Goal: Transaction & Acquisition: Purchase product/service

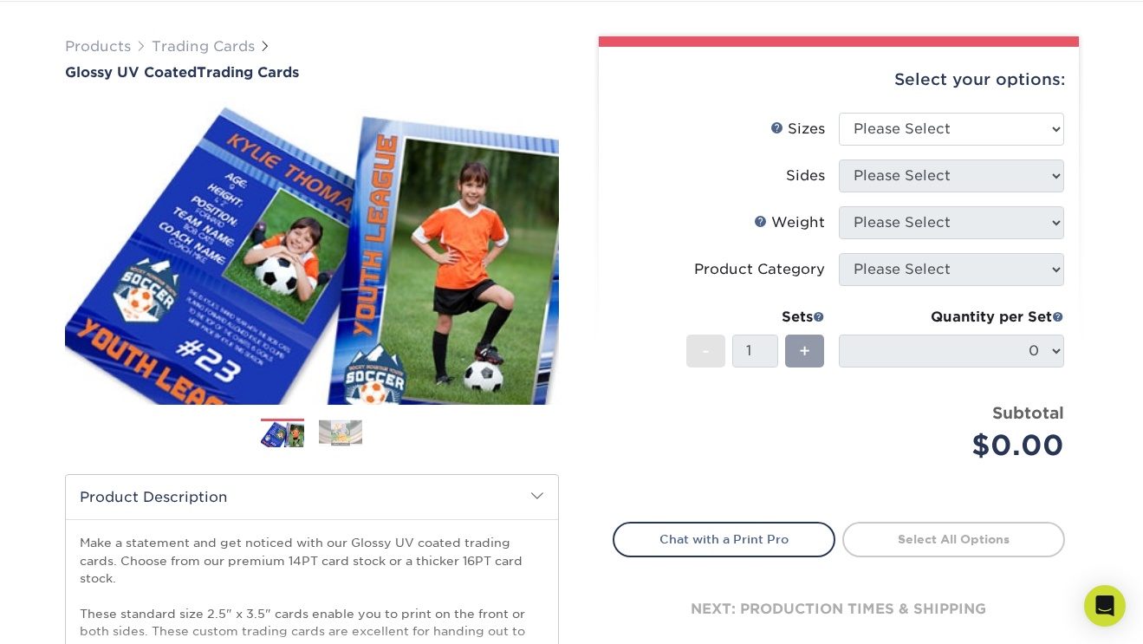
scroll to position [80, 0]
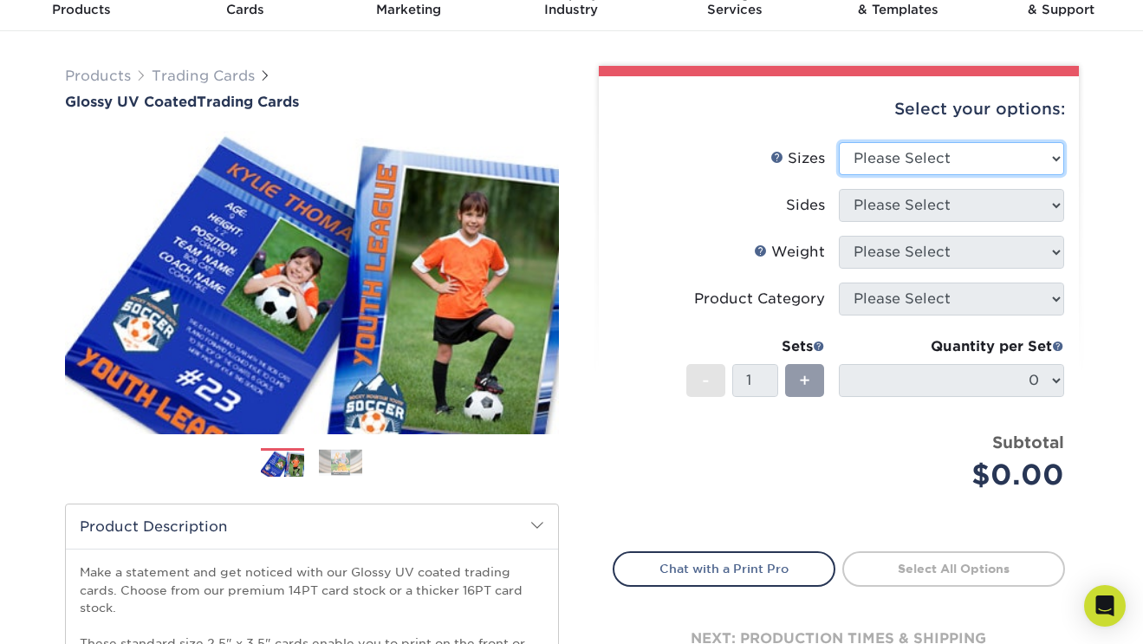
click at [850, 167] on select "Please Select 2.5" x 3.5"" at bounding box center [951, 158] width 225 height 33
select select "2.50x3.50"
click at [839, 142] on select "Please Select 2.5" x 3.5"" at bounding box center [951, 158] width 225 height 33
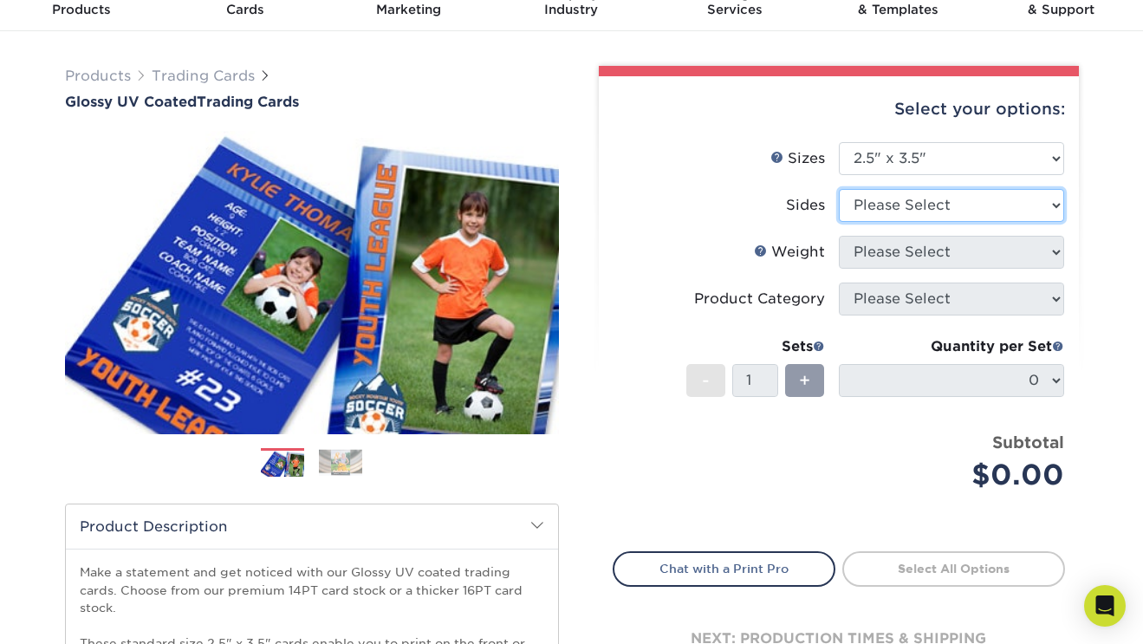
click at [865, 205] on select "Please Select Print Both Sides Print Front Only" at bounding box center [951, 205] width 225 height 33
select select "13abbda7-1d64-4f25-8bb2-c179b224825d"
click at [839, 189] on select "Please Select Print Both Sides Print Front Only" at bounding box center [951, 205] width 225 height 33
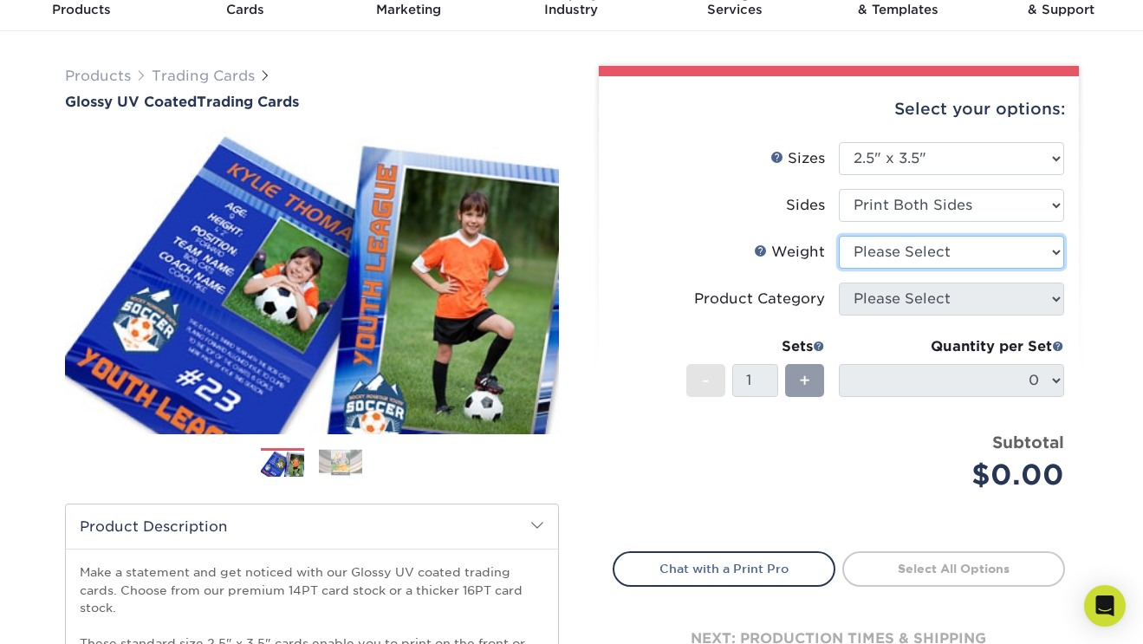
click at [878, 250] on select "Please Select 16PT 14PT 18PT C1S" at bounding box center [951, 252] width 225 height 33
select select "16PT"
click at [839, 236] on select "Please Select 16PT 14PT 18PT C1S" at bounding box center [951, 252] width 225 height 33
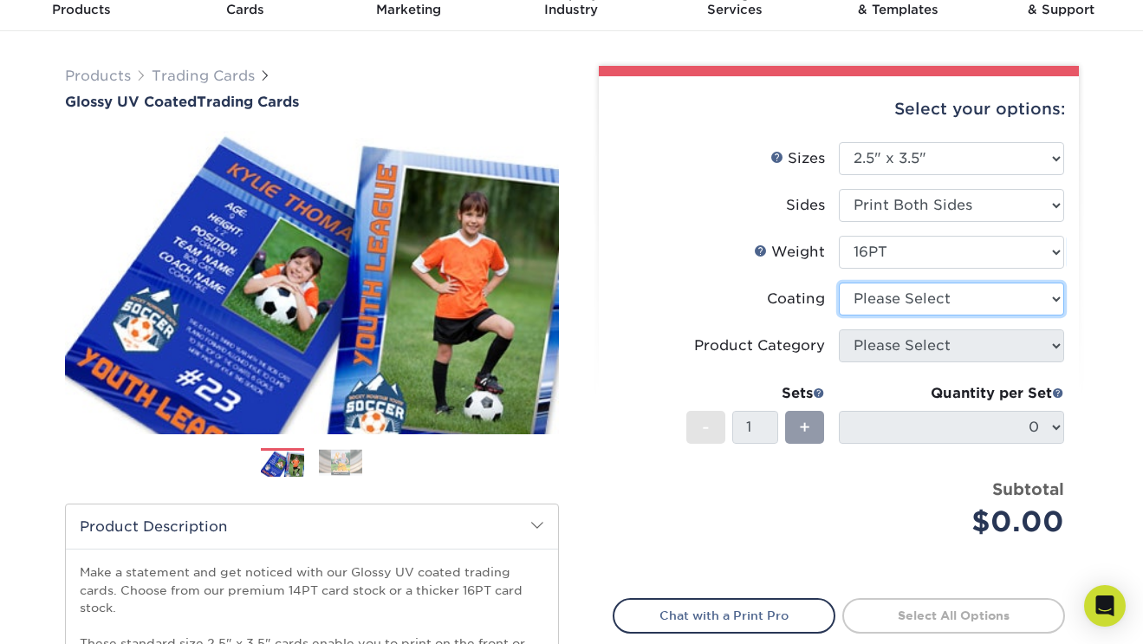
click at [855, 300] on select at bounding box center [951, 298] width 225 height 33
select select "1e8116af-acfc-44b1-83dc-8181aa338834"
click at [839, 282] on select at bounding box center [951, 298] width 225 height 33
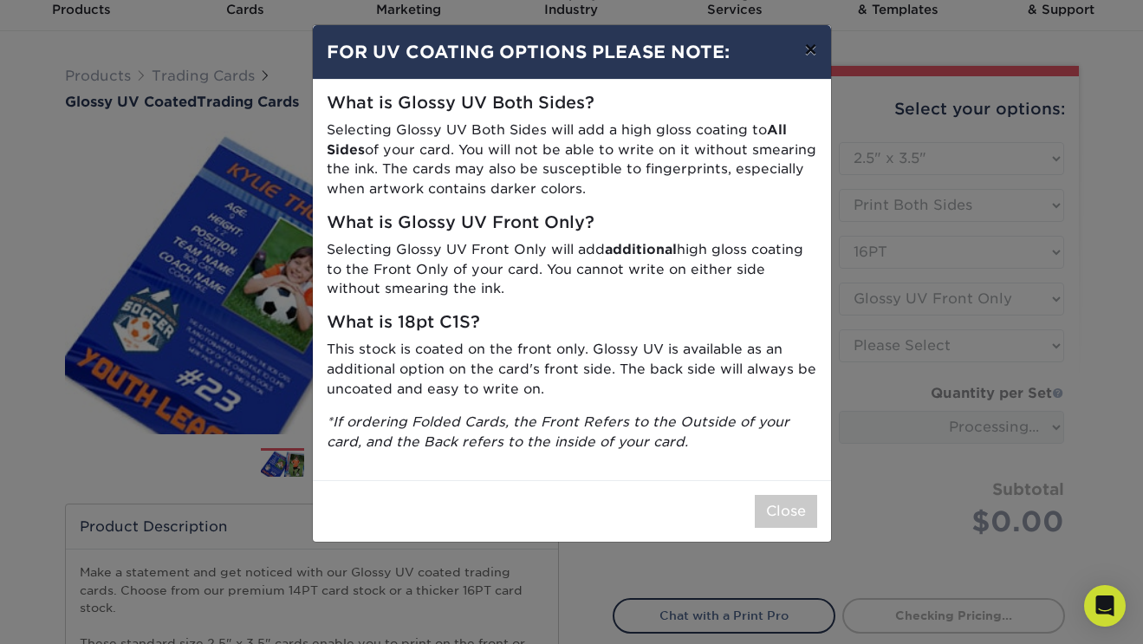
click at [810, 51] on button "×" at bounding box center [810, 49] width 40 height 49
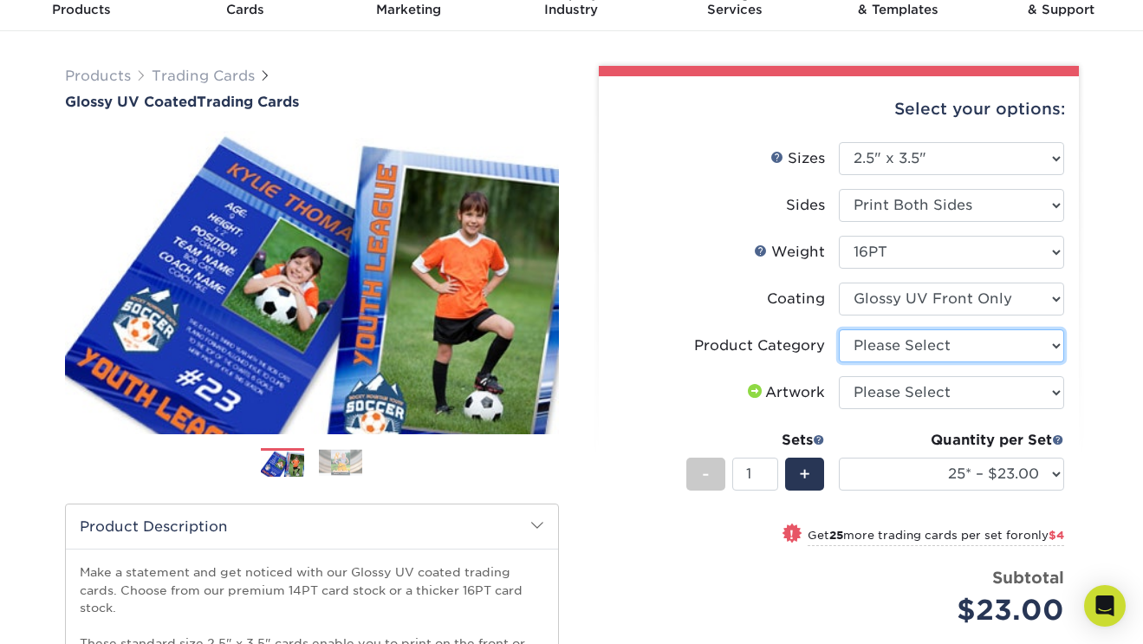
click at [882, 349] on select "Please Select Trading Cards" at bounding box center [951, 345] width 225 height 33
select select "c2f9bce9-36c2-409d-b101-c29d9d031e18"
click at [839, 329] on select "Please Select Trading Cards" at bounding box center [951, 345] width 225 height 33
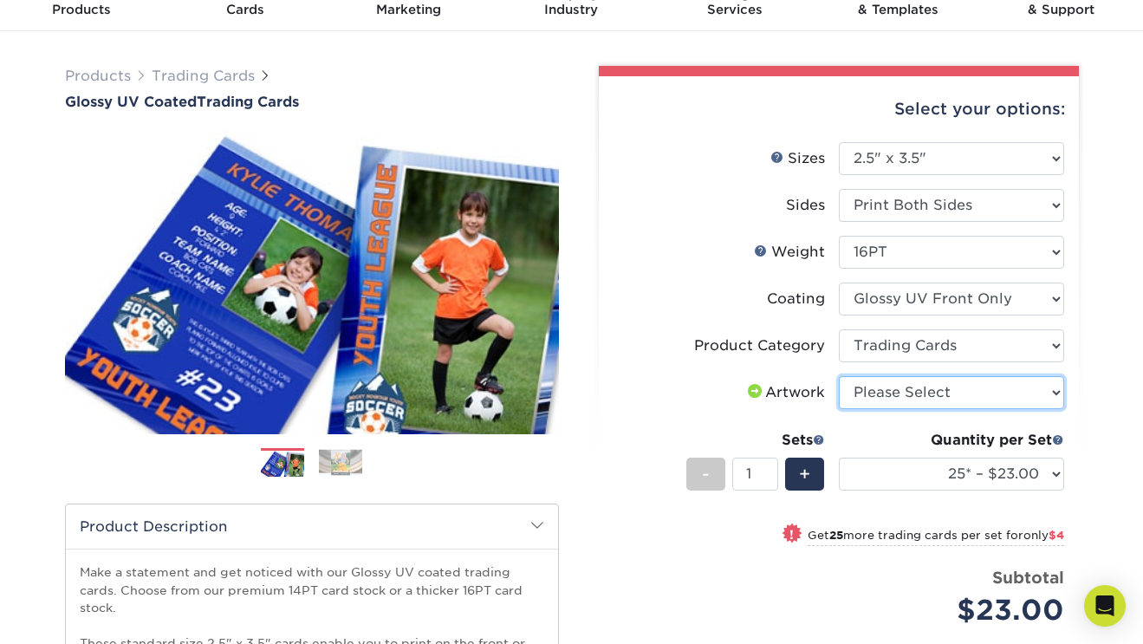
click at [890, 395] on select "Please Select I will upload files I need a design - $100" at bounding box center [951, 392] width 225 height 33
select select "upload"
click at [839, 376] on select "Please Select I will upload files I need a design - $100" at bounding box center [951, 392] width 225 height 33
click at [676, 389] on label "Artwork" at bounding box center [725, 392] width 225 height 33
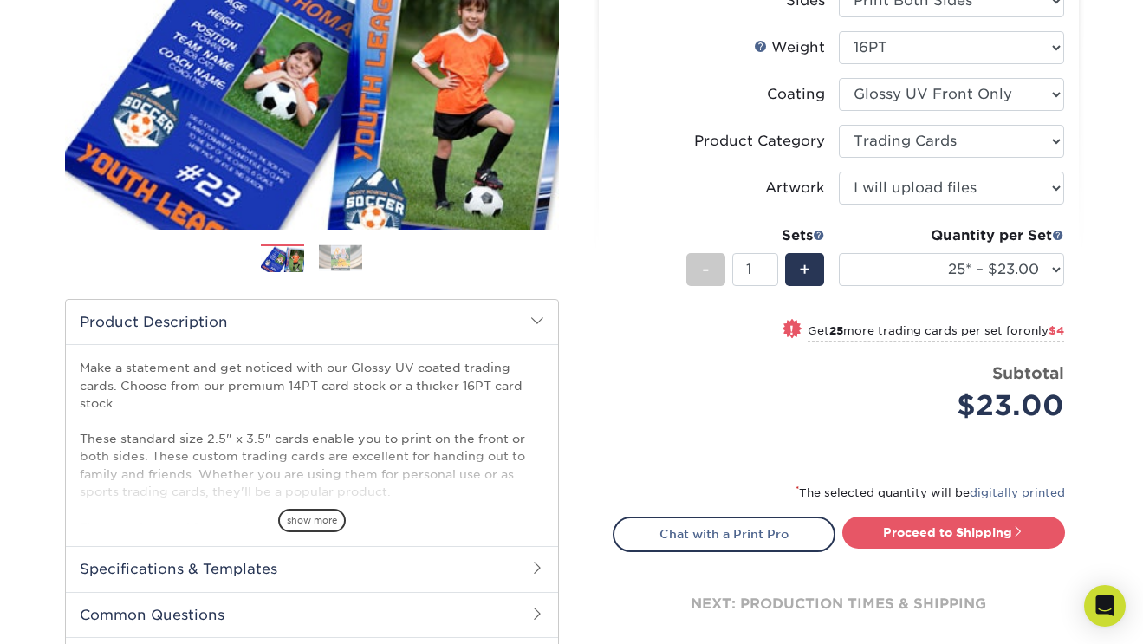
scroll to position [282, 0]
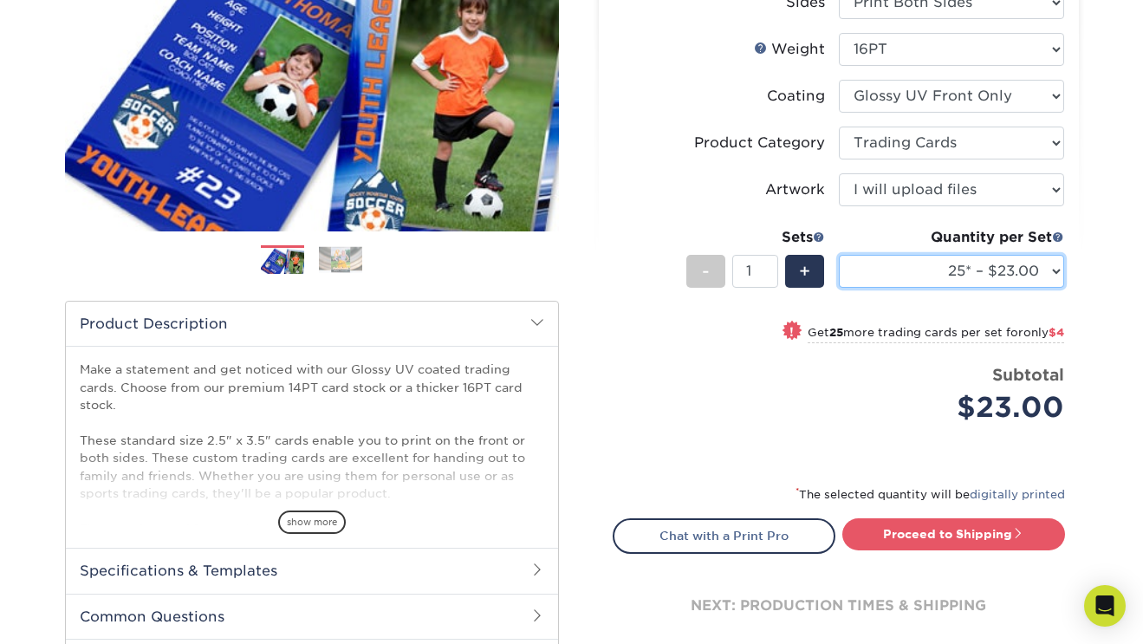
click at [912, 274] on select "25* – $23.00 50* – $27.00 75* – $33.00 100* – $37.00 250* – $47.00 500 – $58.00…" at bounding box center [951, 271] width 225 height 33
select select "100* – $37.00"
click at [839, 255] on select "25* – $23.00 50* – $27.00 75* – $33.00 100* – $37.00 250* – $47.00 500 – $58.00…" at bounding box center [951, 271] width 225 height 33
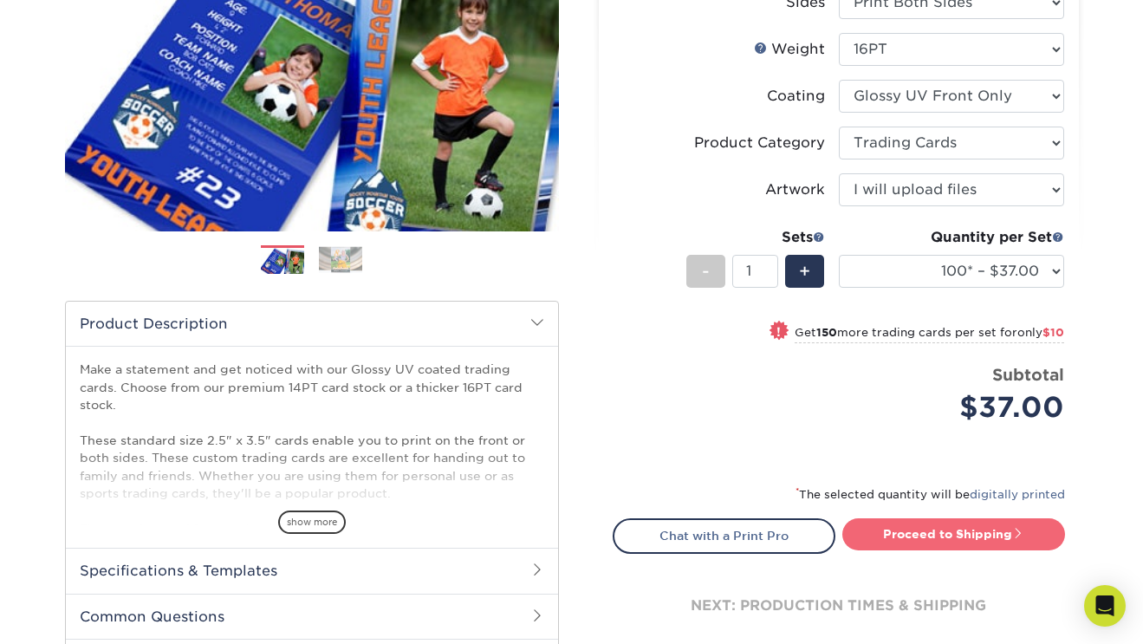
click at [982, 532] on link "Proceed to Shipping" at bounding box center [953, 533] width 223 height 31
type input "Set 1"
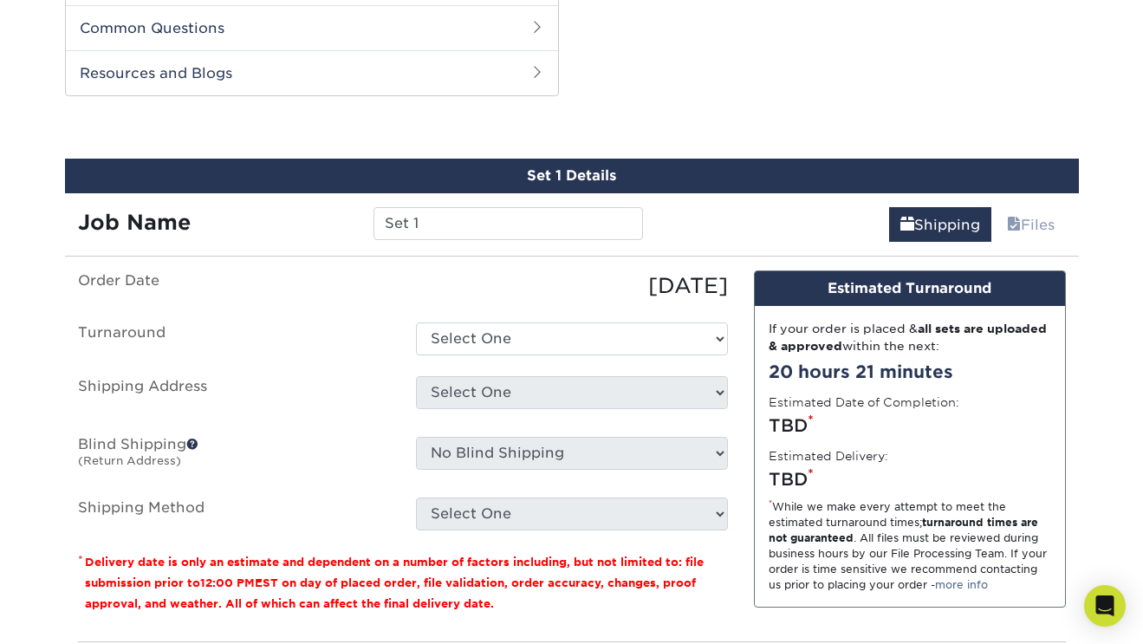
scroll to position [884, 0]
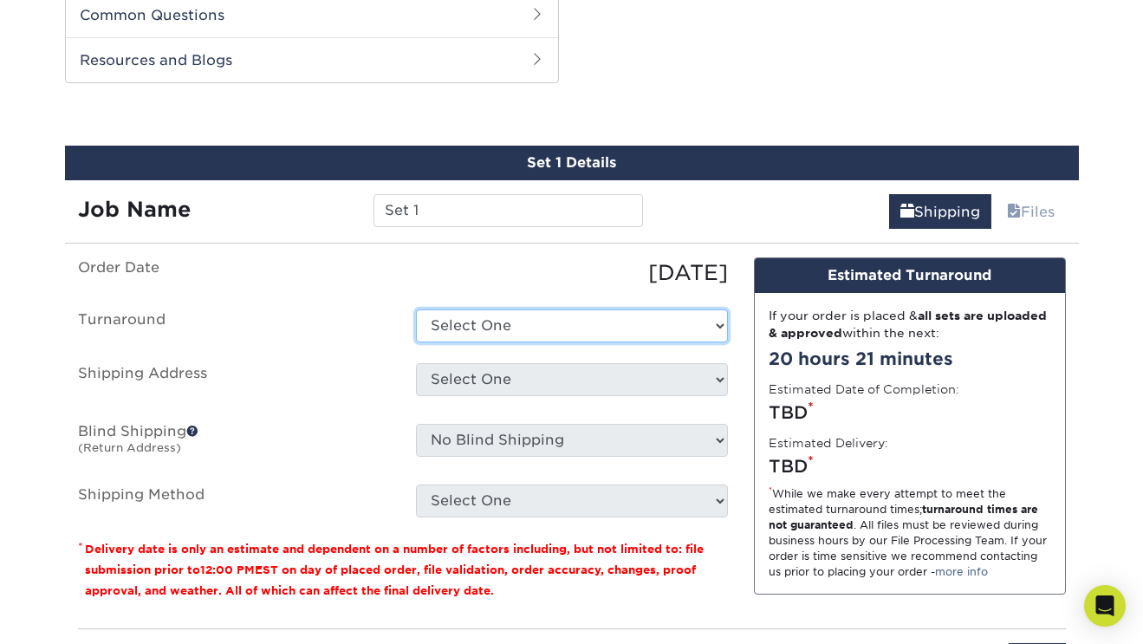
click at [463, 317] on select "Select One 2-4 Business Days 2 Day Next Business Day" at bounding box center [572, 325] width 312 height 33
select select "e1b652ad-3a7f-4545-84fc-83f733037d0b"
click at [416, 309] on select "Select One 2-4 Business Days 2 Day Next Business Day" at bounding box center [572, 325] width 312 height 33
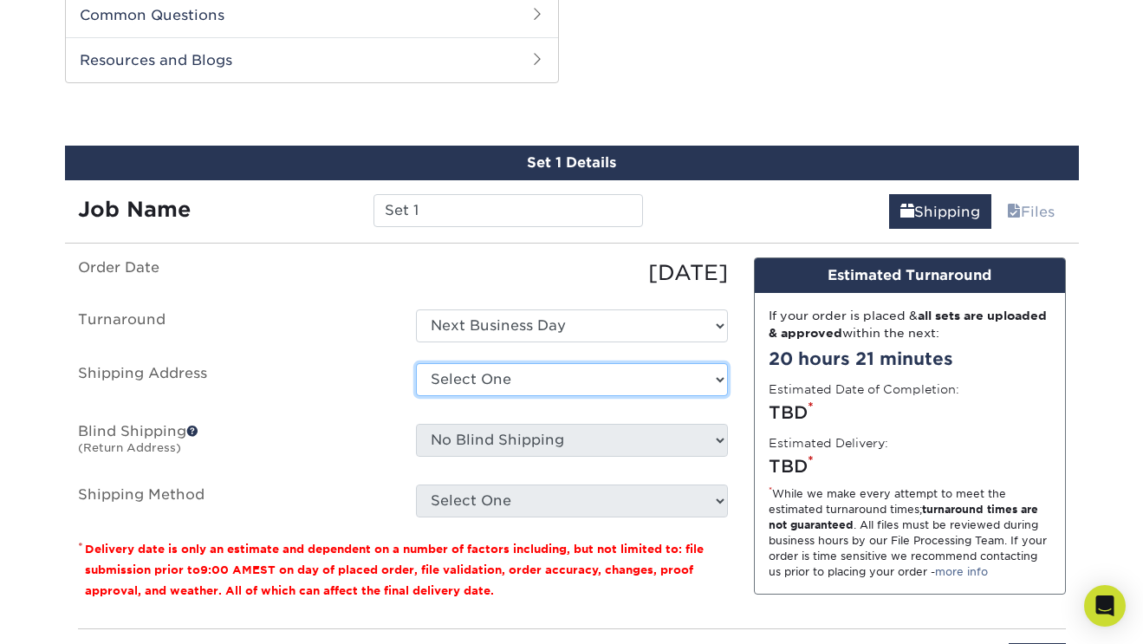
click at [484, 373] on select "Select One + Add New Address - Login" at bounding box center [572, 379] width 312 height 33
click at [462, 387] on select "Select One + Add New Address - Login" at bounding box center [572, 379] width 312 height 33
select select "newaddress"
click at [416, 363] on select "Select One + Add New Address - Login" at bounding box center [572, 379] width 312 height 33
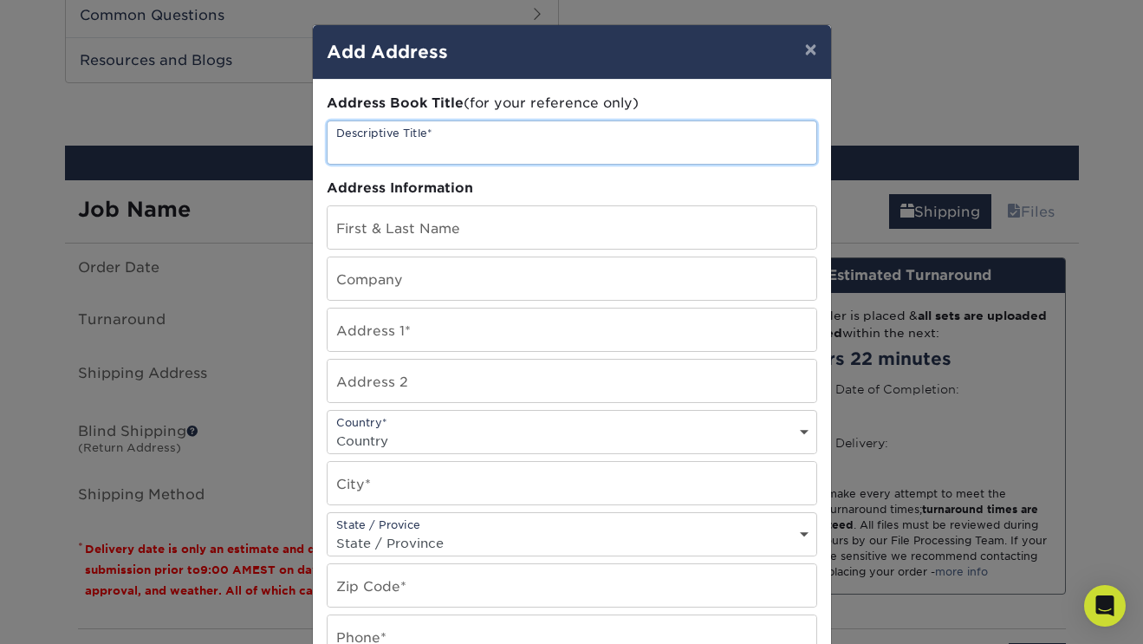
click at [440, 123] on input "text" at bounding box center [571, 142] width 489 height 42
type input "Nana"
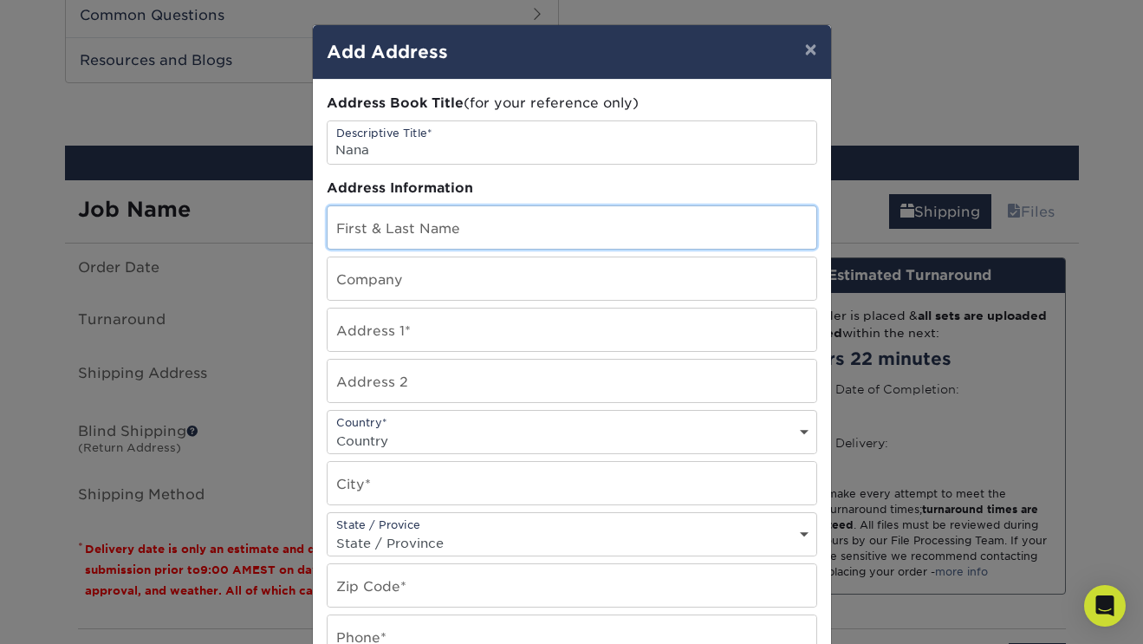
click at [443, 230] on input "text" at bounding box center [571, 227] width 489 height 42
type input "Nana Makino"
click at [449, 301] on div "Address Book Title (for your reference only) Descriptive Title* Nana Address In…" at bounding box center [572, 468] width 490 height 748
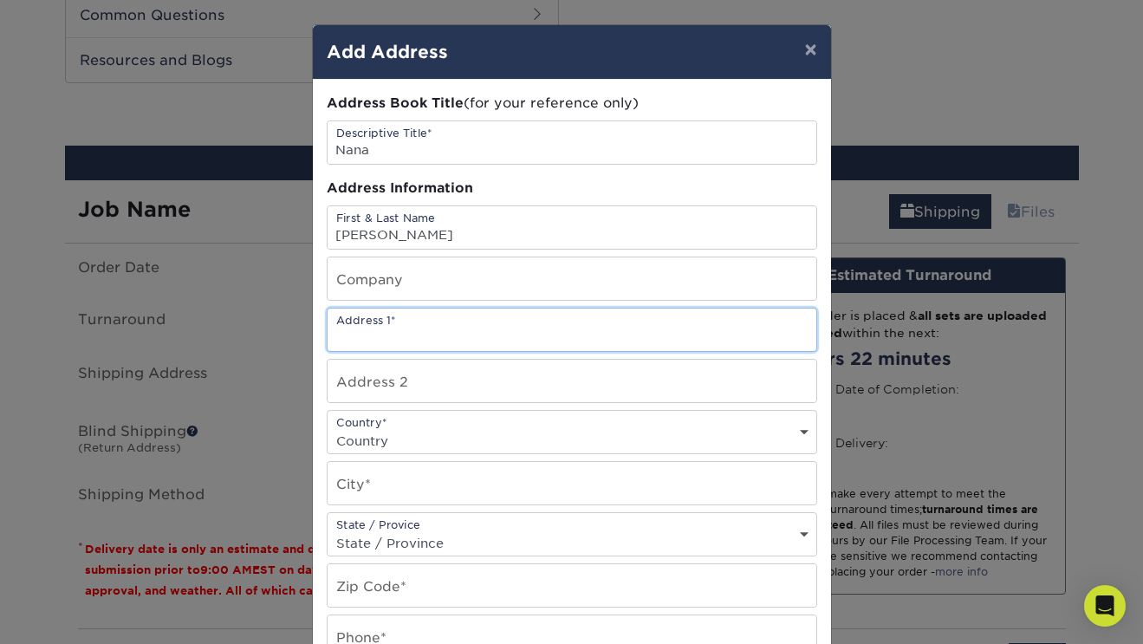
click at [449, 339] on input "text" at bounding box center [571, 329] width 489 height 42
type input "517 grand st"
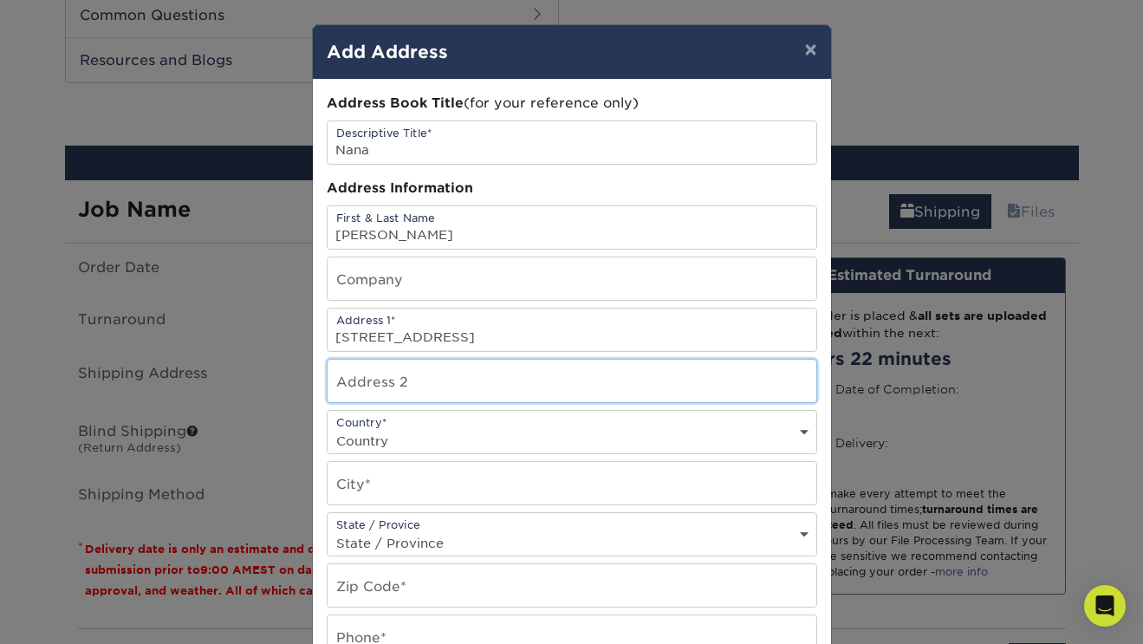
click at [449, 383] on input "text" at bounding box center [571, 381] width 489 height 42
type input "Apt 3"
click at [408, 423] on div "Country* Country United States Canada ----------------------------- Afghanistan…" at bounding box center [572, 432] width 490 height 44
click at [407, 444] on select "Country United States Canada ----------------------------- Afghanistan Albania …" at bounding box center [571, 440] width 489 height 25
select select "US"
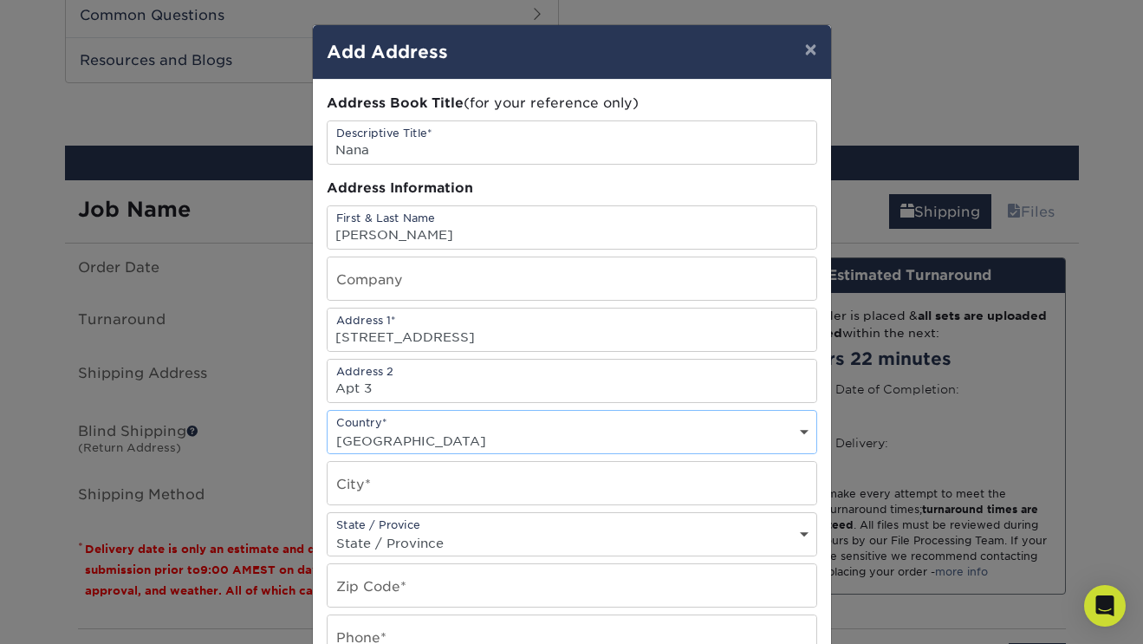
click at [327, 428] on select "Country United States Canada ----------------------------- Afghanistan Albania …" at bounding box center [571, 440] width 489 height 25
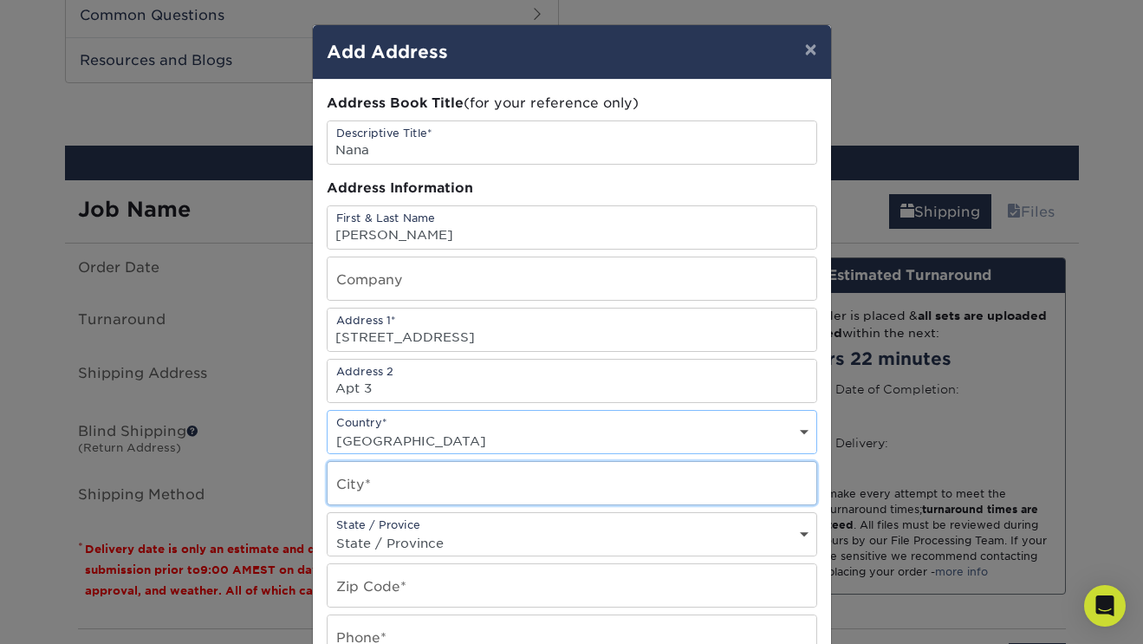
click at [410, 472] on input "text" at bounding box center [571, 483] width 489 height 42
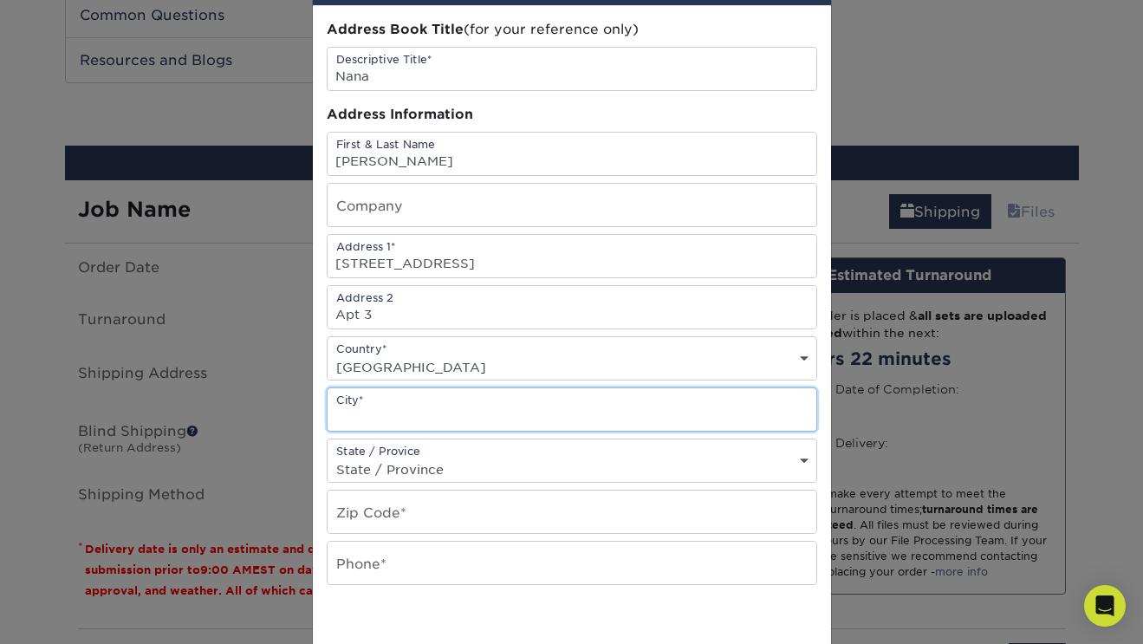
scroll to position [77, 0]
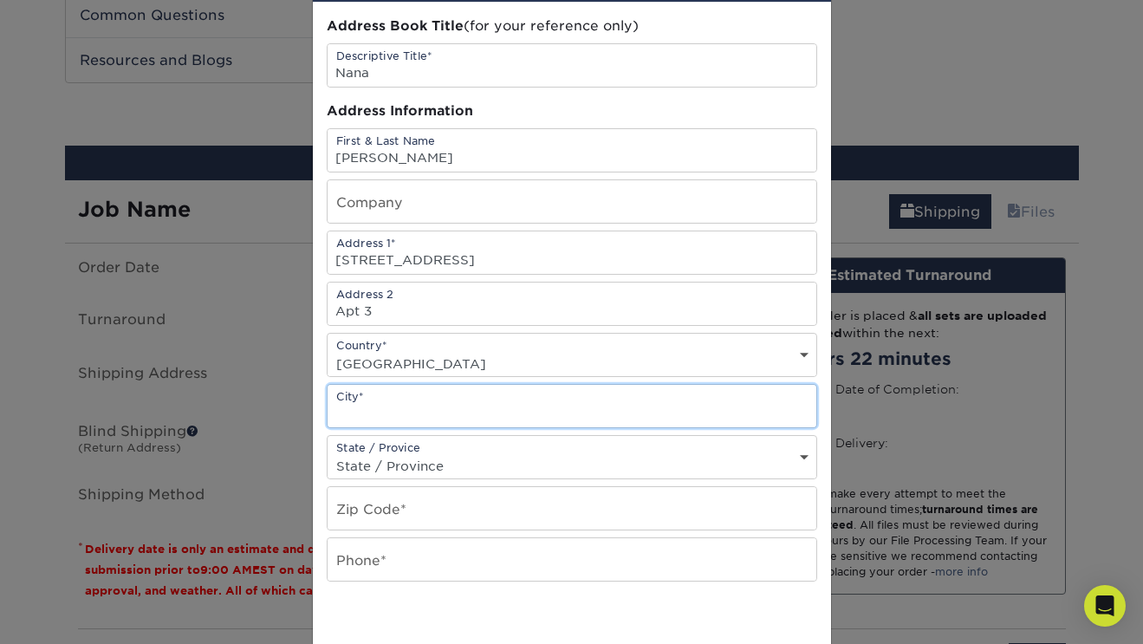
type input "Brooklyn"
click at [439, 453] on select "State / Province Alabama Alaska Arizona Arkansas California Colorado Connecticu…" at bounding box center [571, 465] width 489 height 25
select select "NY"
click at [327, 453] on select "State / Province Alabama Alaska Arizona Arkansas California Colorado Connecticu…" at bounding box center [571, 465] width 489 height 25
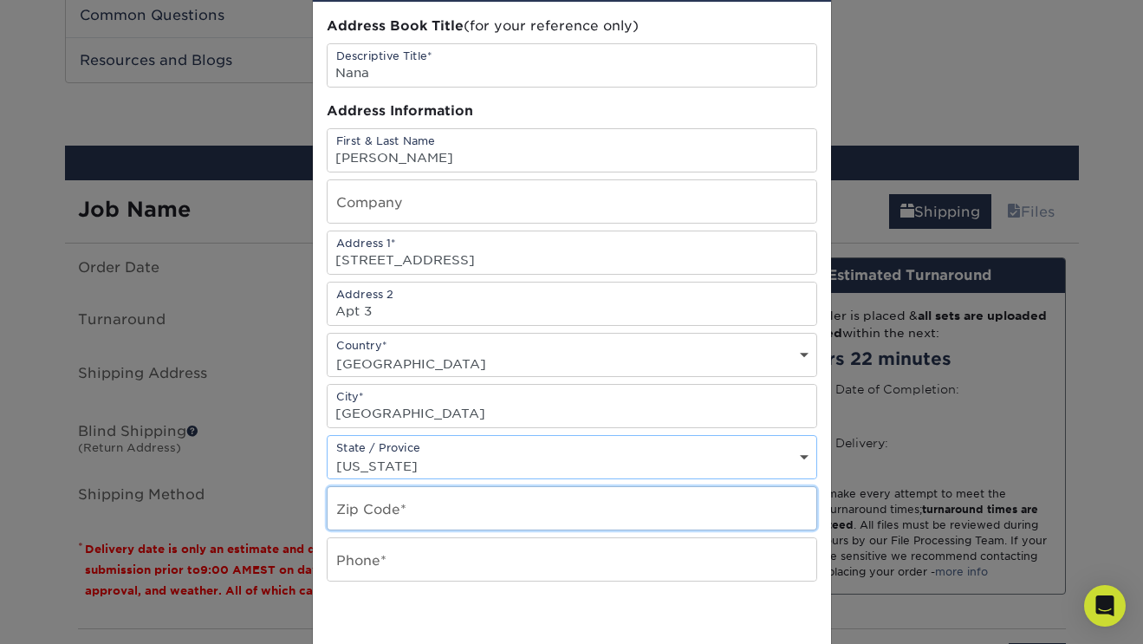
click at [392, 513] on input "text" at bounding box center [571, 508] width 489 height 42
type input "11211"
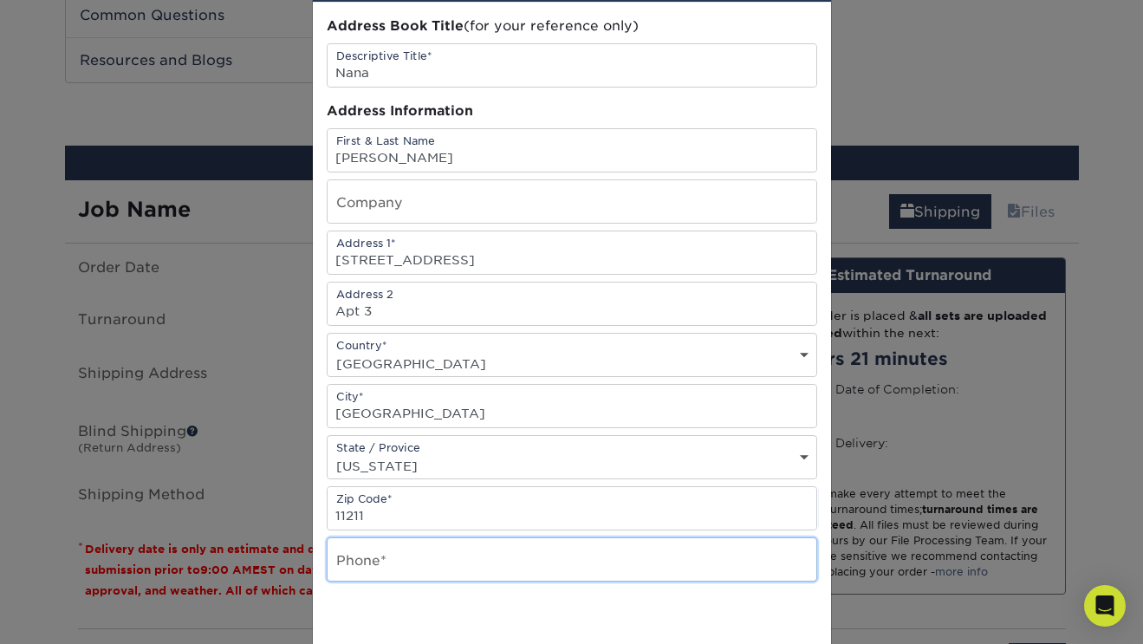
click at [373, 553] on input "text" at bounding box center [571, 559] width 489 height 42
type input "9175359725"
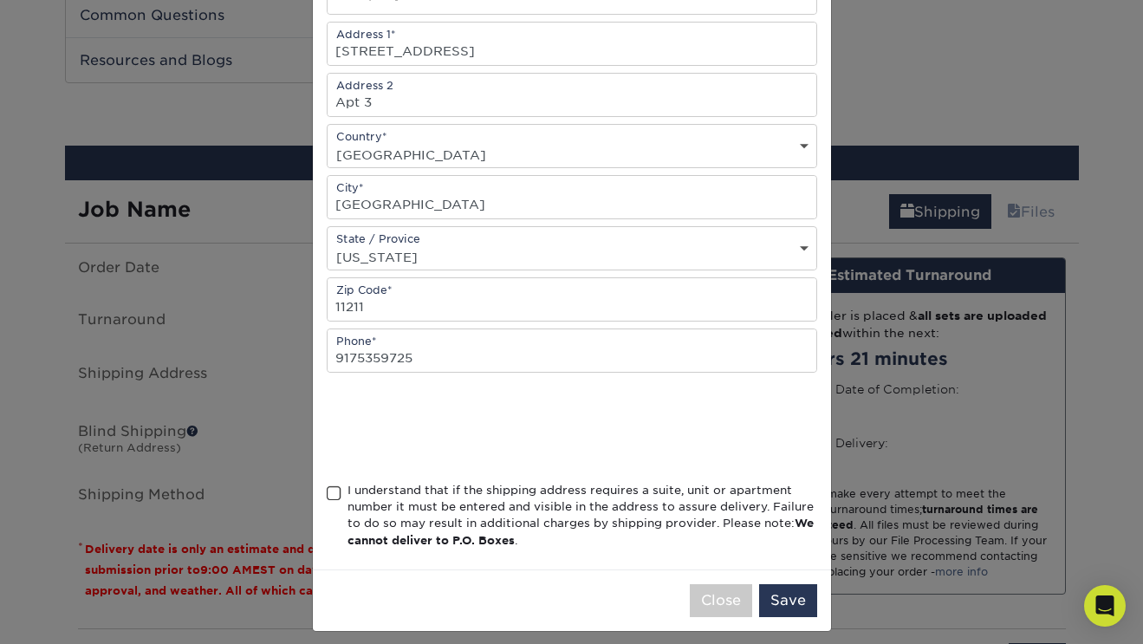
scroll to position [298, 0]
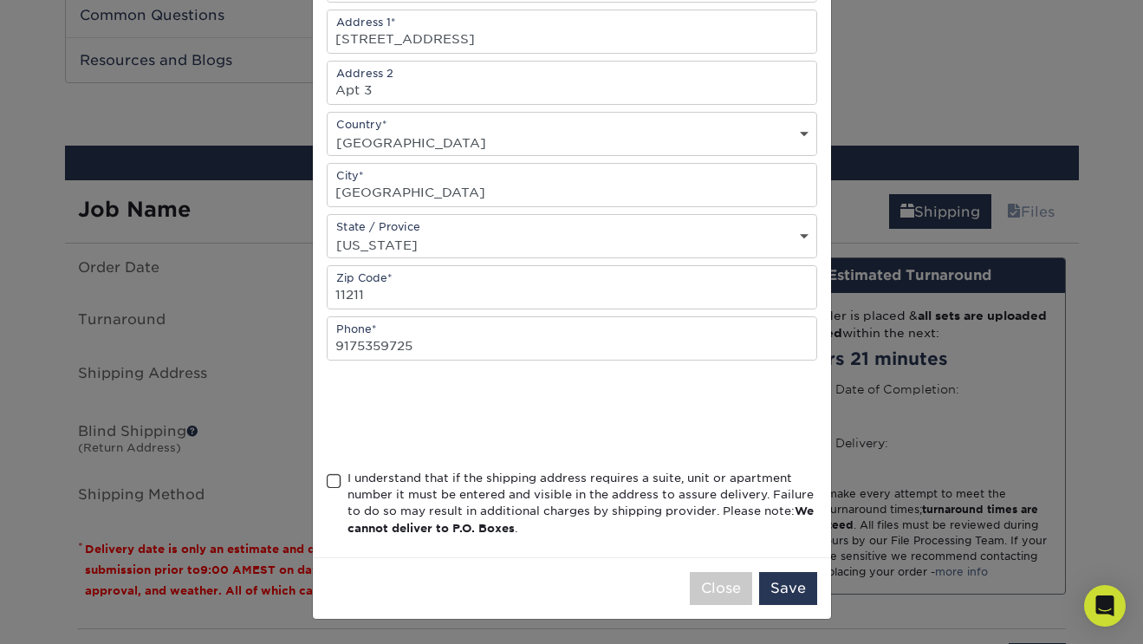
click at [336, 476] on span at bounding box center [334, 481] width 15 height 16
click at [0, 0] on input "I understand that if the shipping address requires a suite, unit or apartment n…" at bounding box center [0, 0] width 0 height 0
click at [789, 586] on button "Save" at bounding box center [788, 588] width 58 height 33
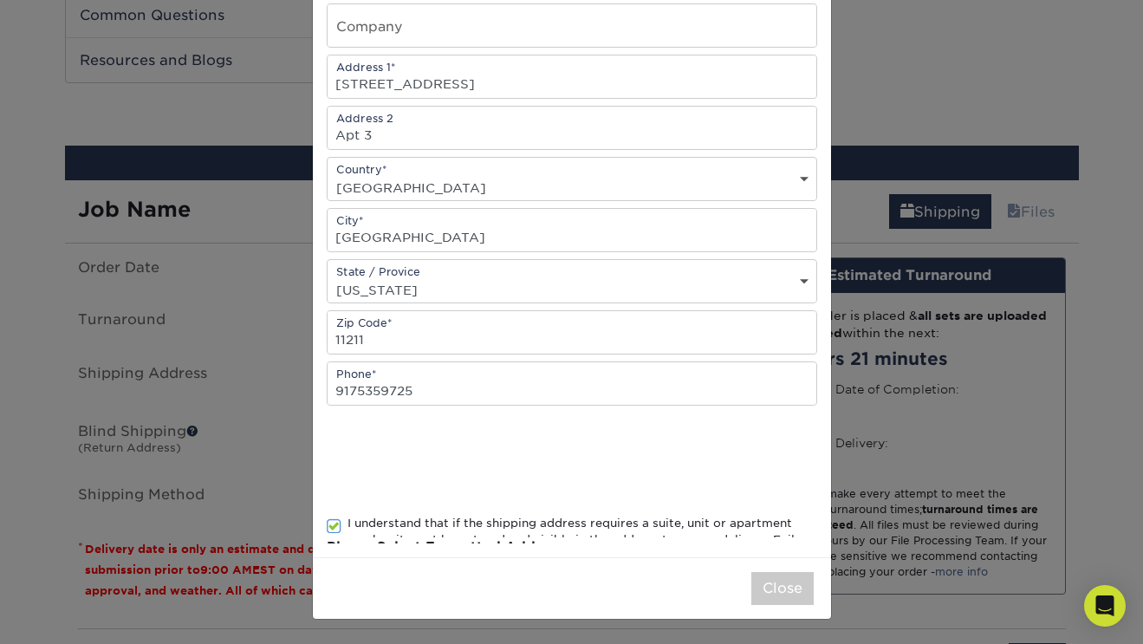
scroll to position [0, 0]
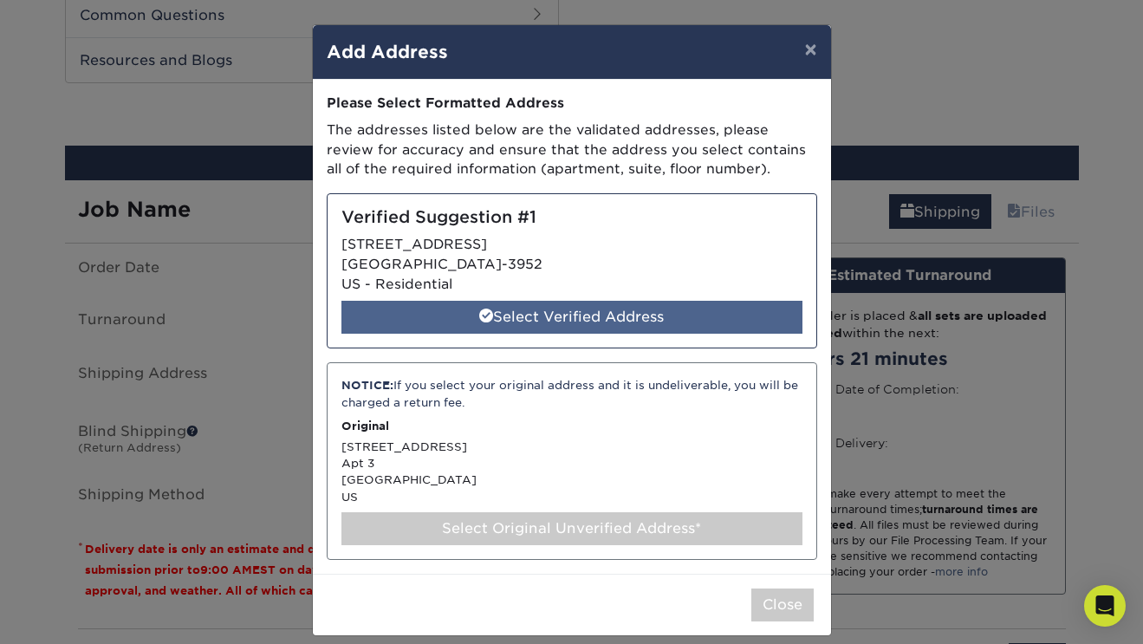
click at [621, 323] on div "Select Verified Address" at bounding box center [571, 317] width 461 height 33
select select "286959"
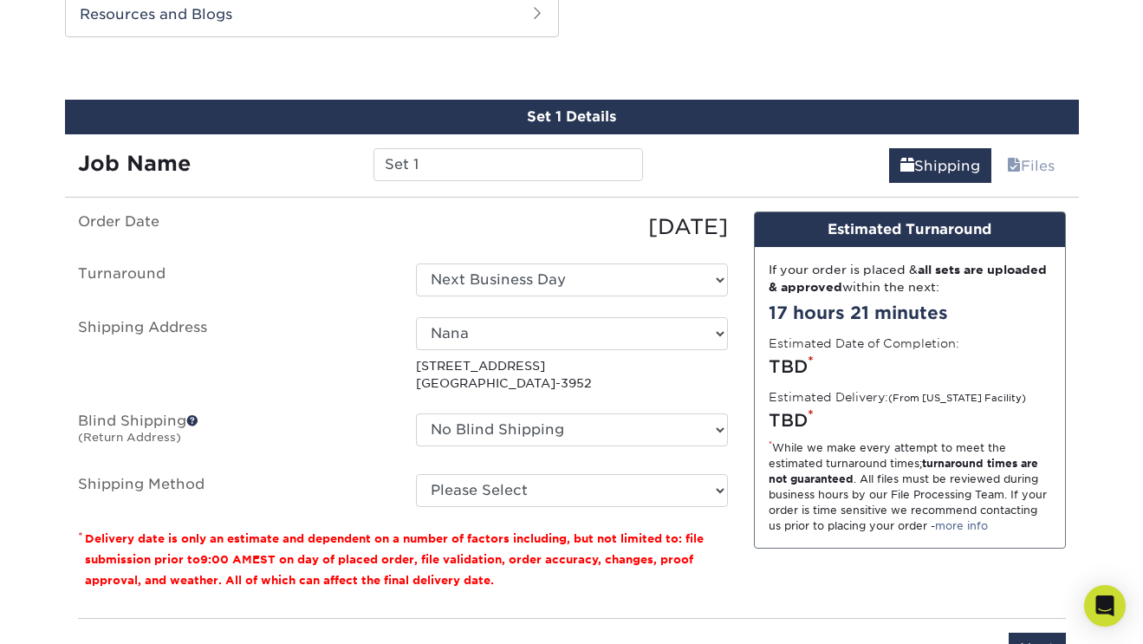
scroll to position [951, 0]
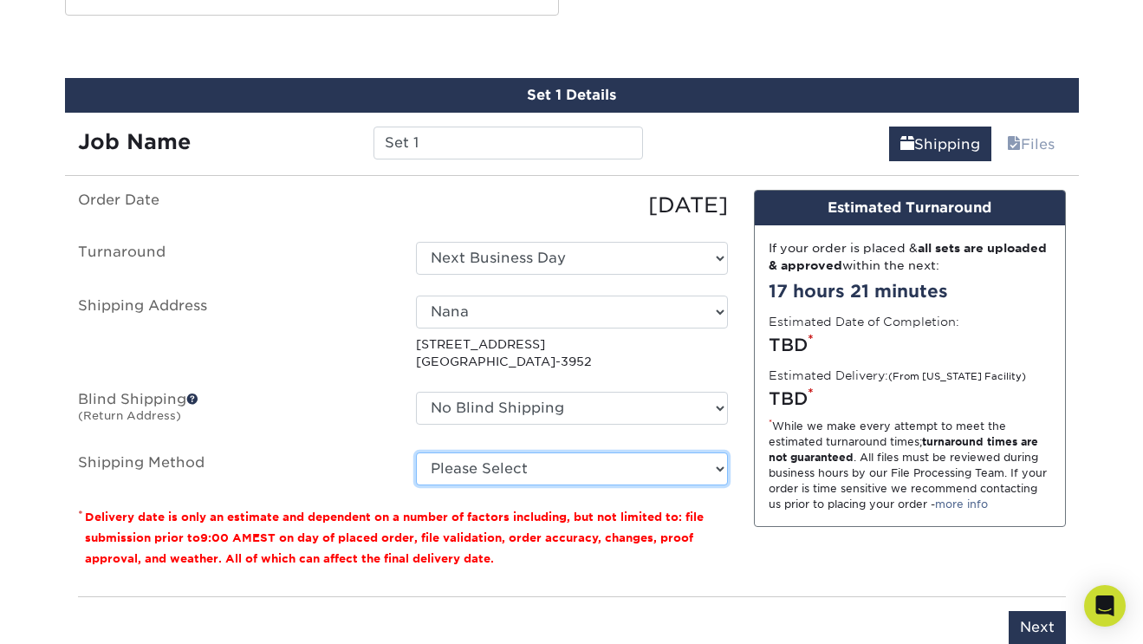
click at [649, 469] on select "Please Select 3 Day Shipping Service (+$17.80) Ground Shipping (+$18.03) 2 Day …" at bounding box center [572, 468] width 312 height 33
click at [416, 452] on select "Please Select 3 Day Shipping Service (+$17.80) Ground Shipping (+$18.03) 2 Day …" at bounding box center [572, 468] width 312 height 33
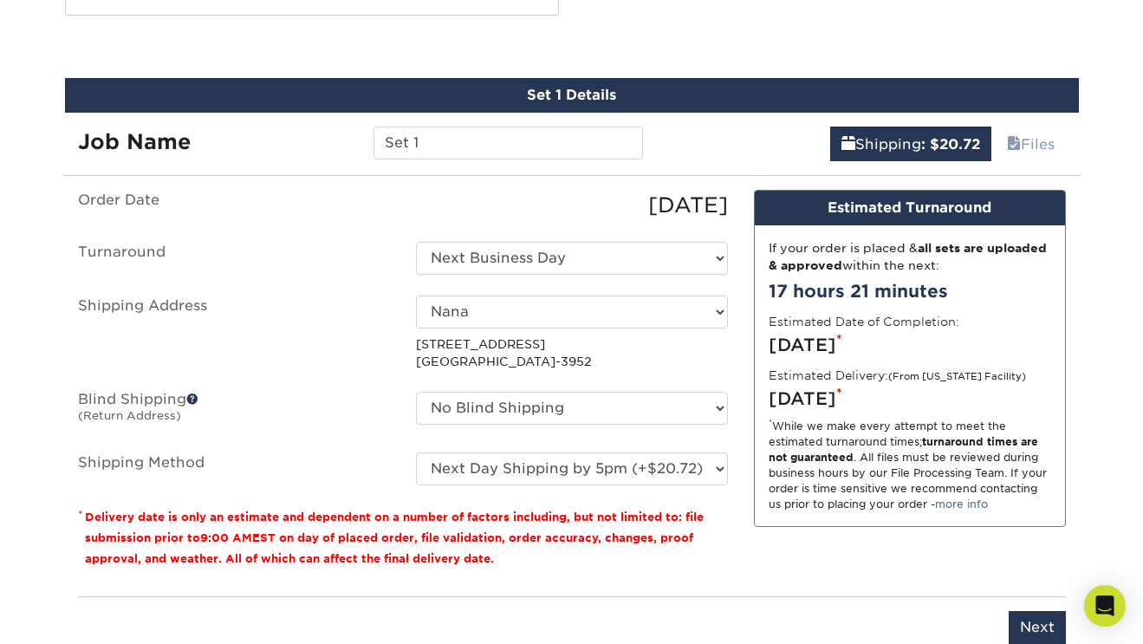
click at [699, 545] on p "* Delivery date is only an estimate and dependent on a number of factors includ…" at bounding box center [403, 537] width 650 height 62
click at [658, 454] on select "Please Select 3 Day Shipping Service (+$17.80) Ground Shipping (+$18.03) 2 Day …" at bounding box center [572, 468] width 312 height 33
select select "01"
click at [416, 452] on select "Please Select 3 Day Shipping Service (+$17.80) Ground Shipping (+$18.03) 2 Day …" at bounding box center [572, 468] width 312 height 33
click at [666, 557] on p "* Delivery date is only an estimate and dependent on a number of factors includ…" at bounding box center [403, 537] width 650 height 62
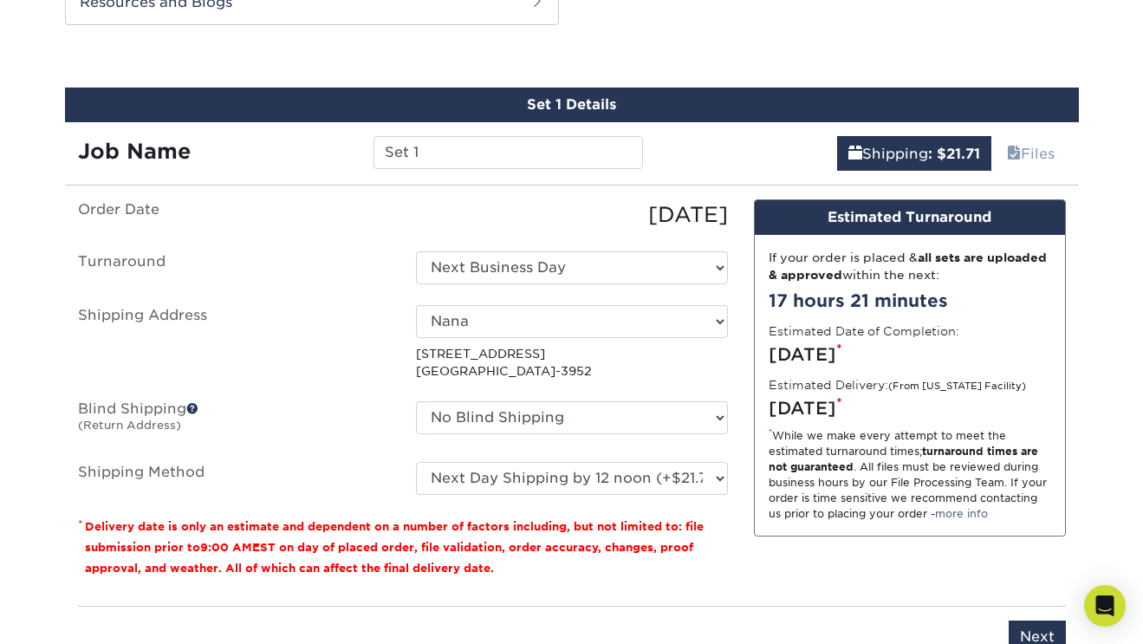
scroll to position [939, 0]
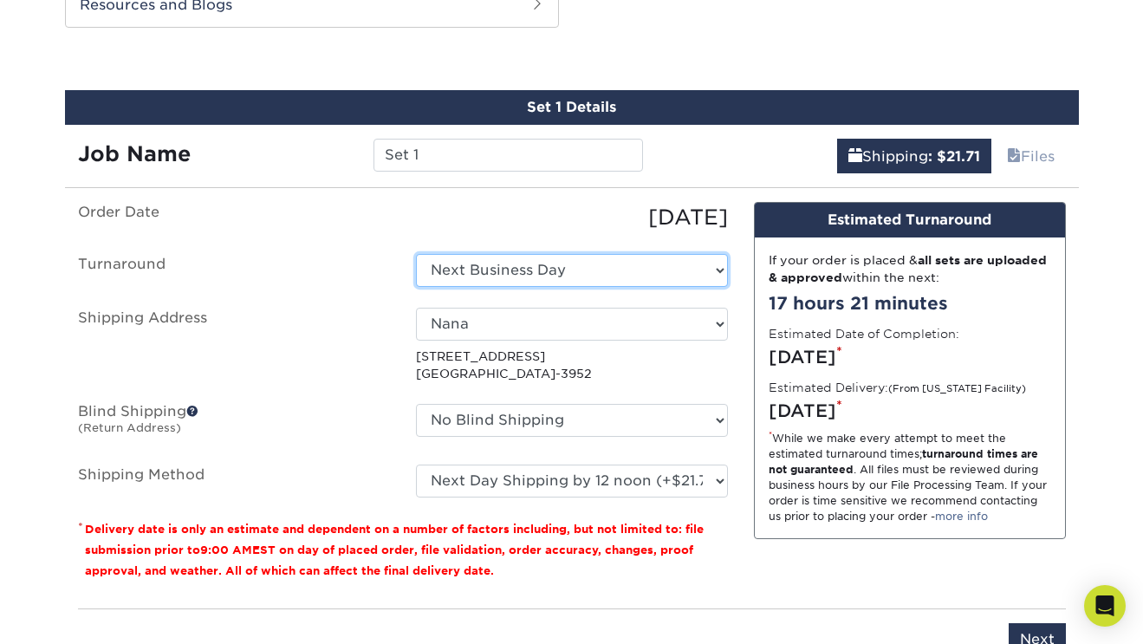
click at [585, 269] on select "Select One 2-4 Business Days 2 Day Next Business Day" at bounding box center [572, 270] width 312 height 33
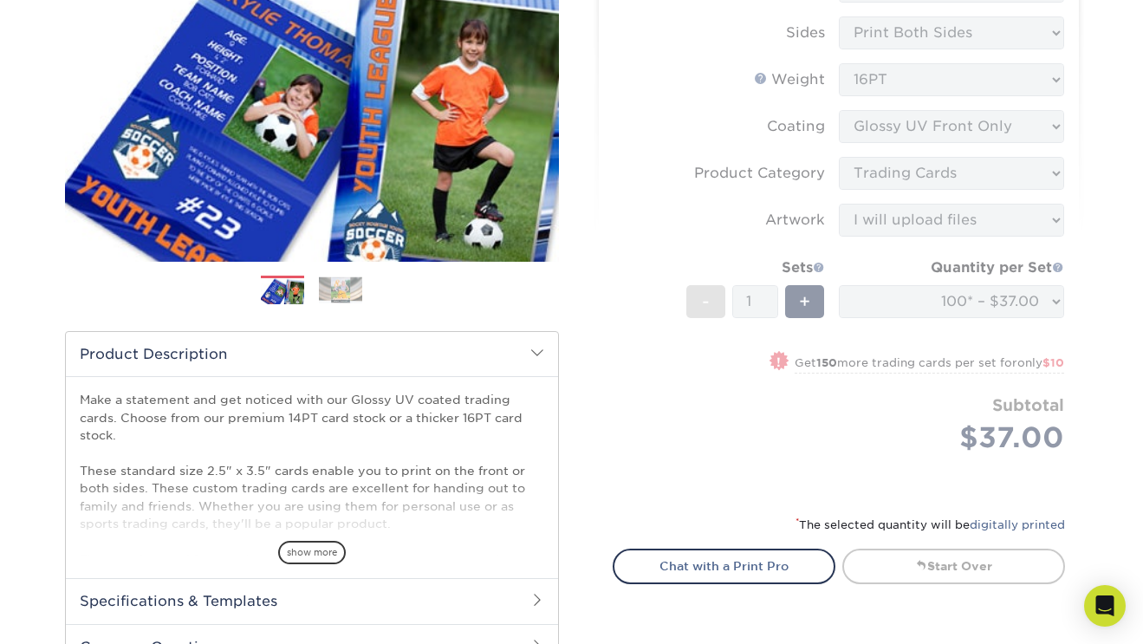
scroll to position [0, 0]
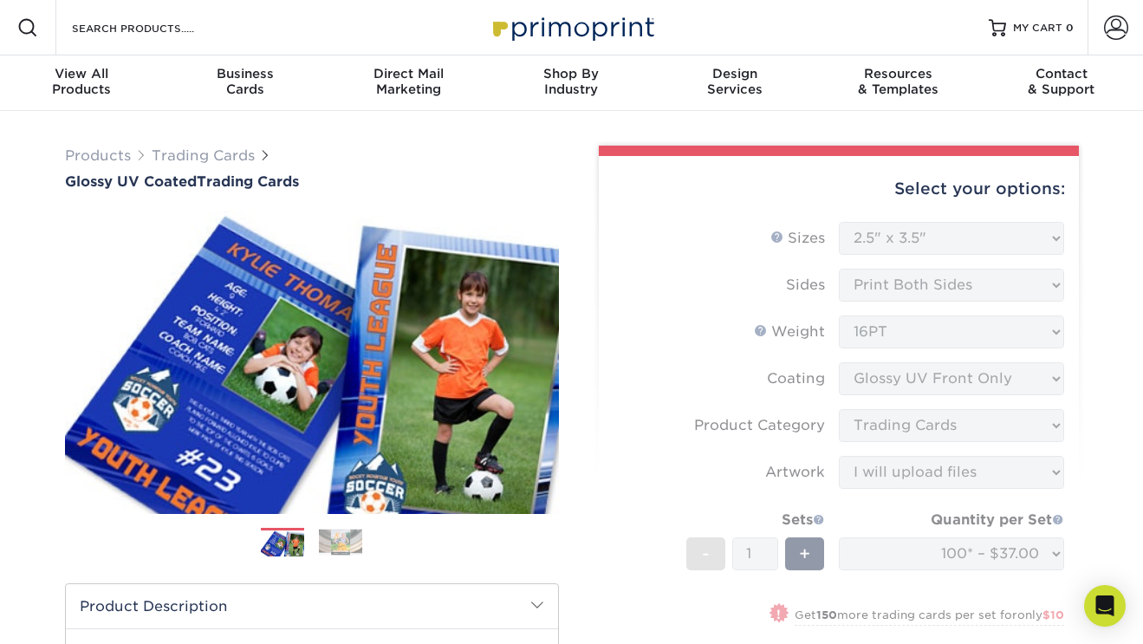
click at [936, 243] on form "Sizes Help Sizes Please Select 2.5" x 3.5" Sides Please Select 16PT - 1" at bounding box center [839, 484] width 452 height 524
click at [930, 231] on form "Sizes Help Sizes Please Select 2.5" x 3.5" Sides Please Select 16PT - 1" at bounding box center [839, 484] width 452 height 524
click at [747, 241] on form "Sizes Help Sizes Please Select 2.5" x 3.5" Sides Please Select 16PT - 1" at bounding box center [839, 484] width 452 height 524
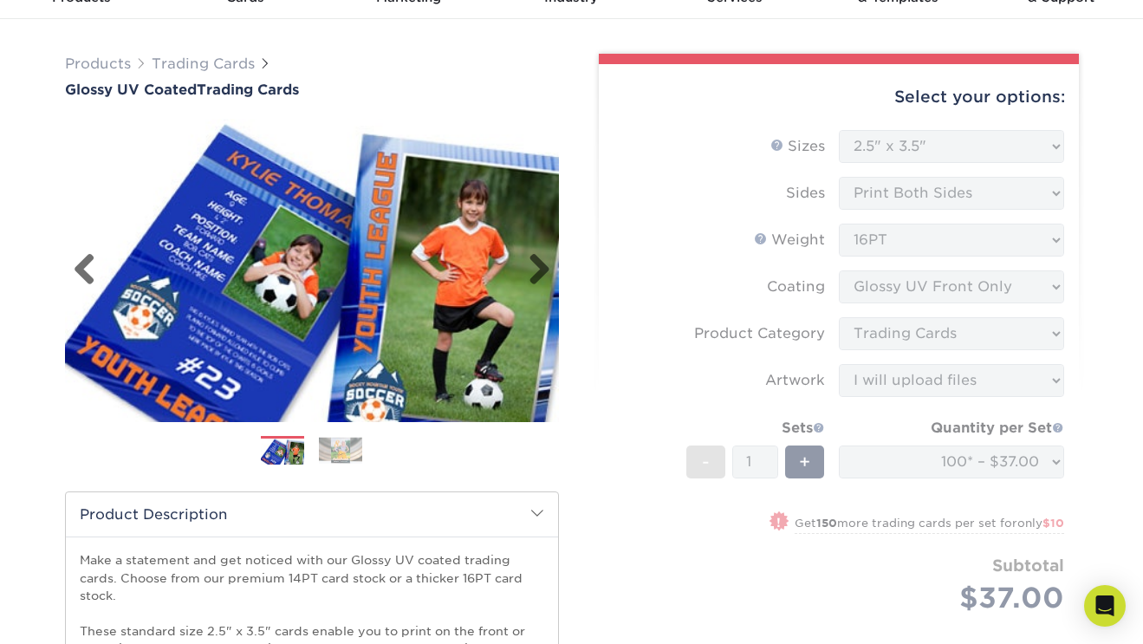
scroll to position [90, 0]
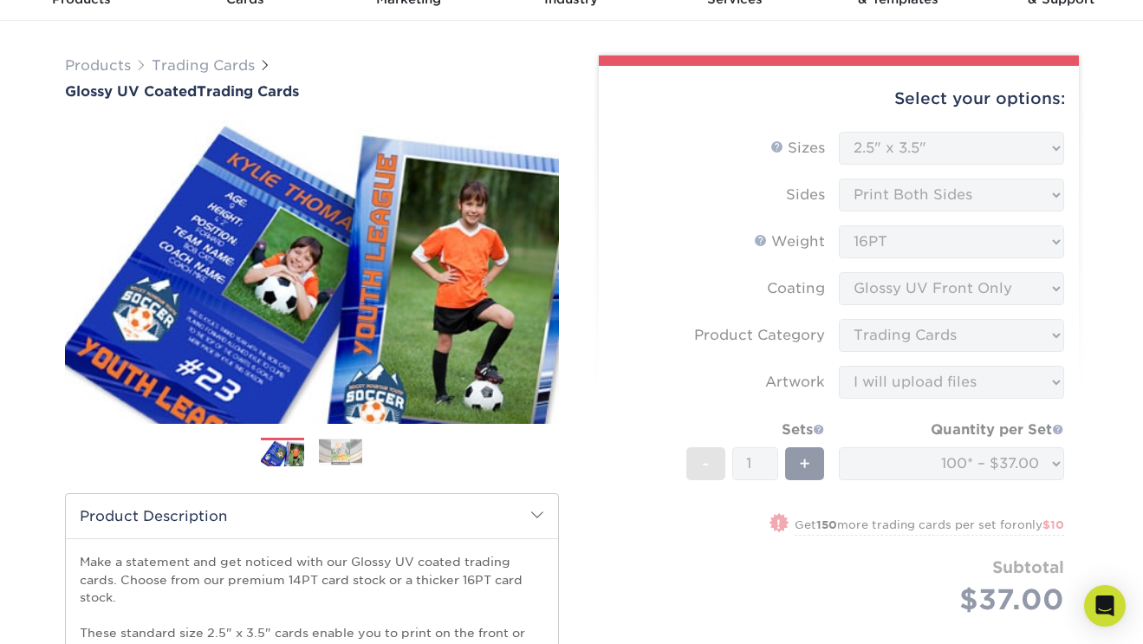
click at [527, 81] on div "Products Trading Cards Glossy UV Coated Trading Cards" at bounding box center [312, 77] width 494 height 44
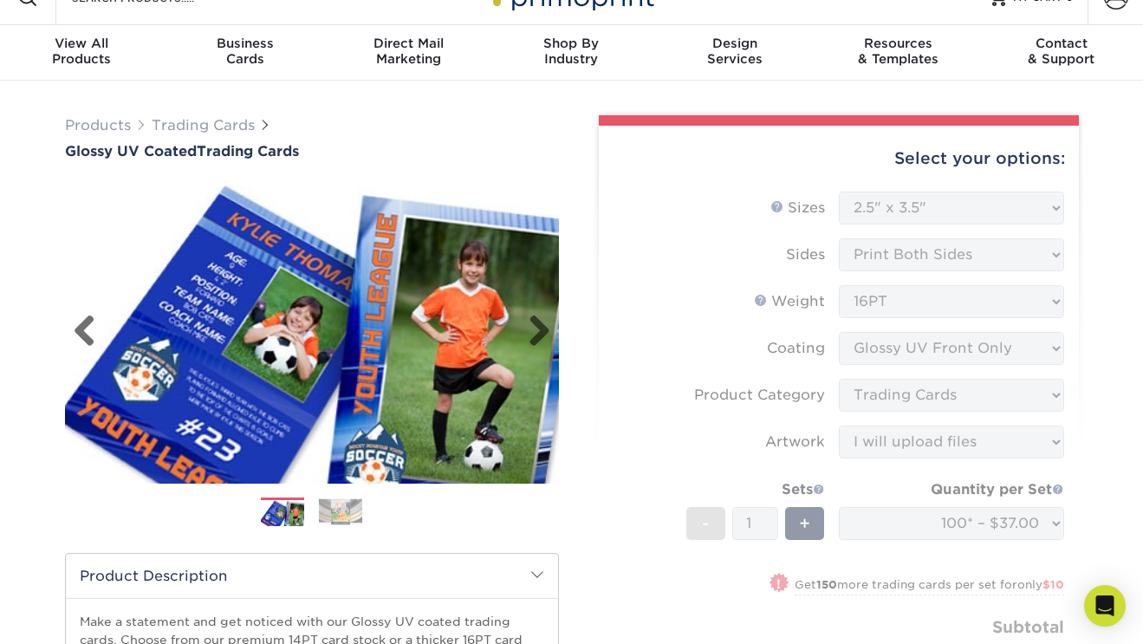
scroll to position [31, 0]
click at [537, 328] on link "Next" at bounding box center [532, 331] width 35 height 35
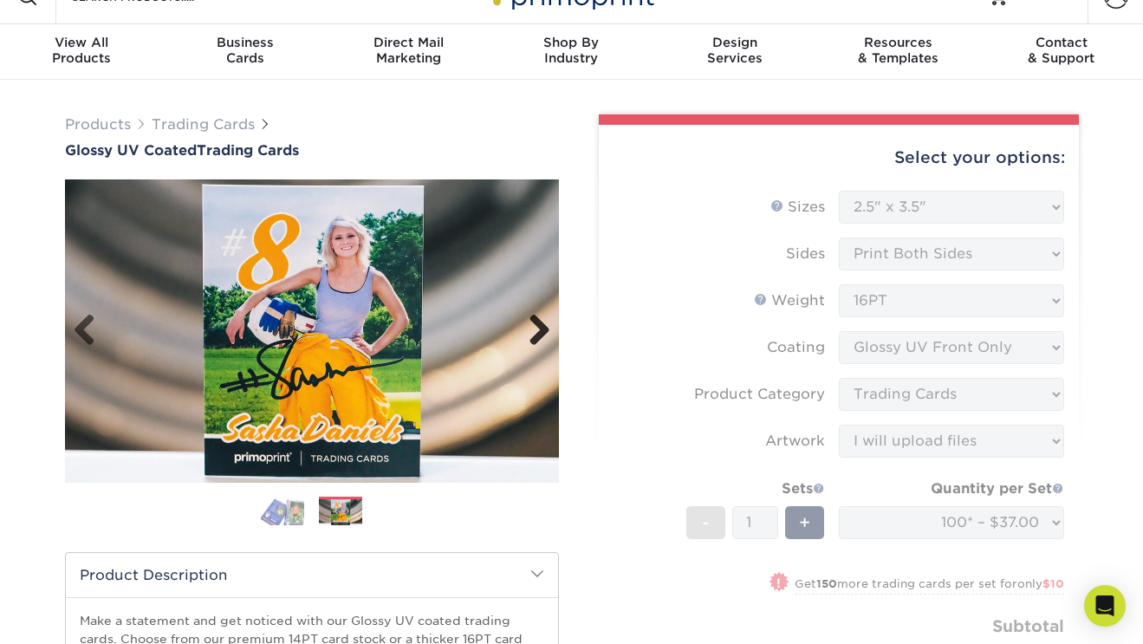
click at [537, 328] on link "Next" at bounding box center [532, 331] width 35 height 35
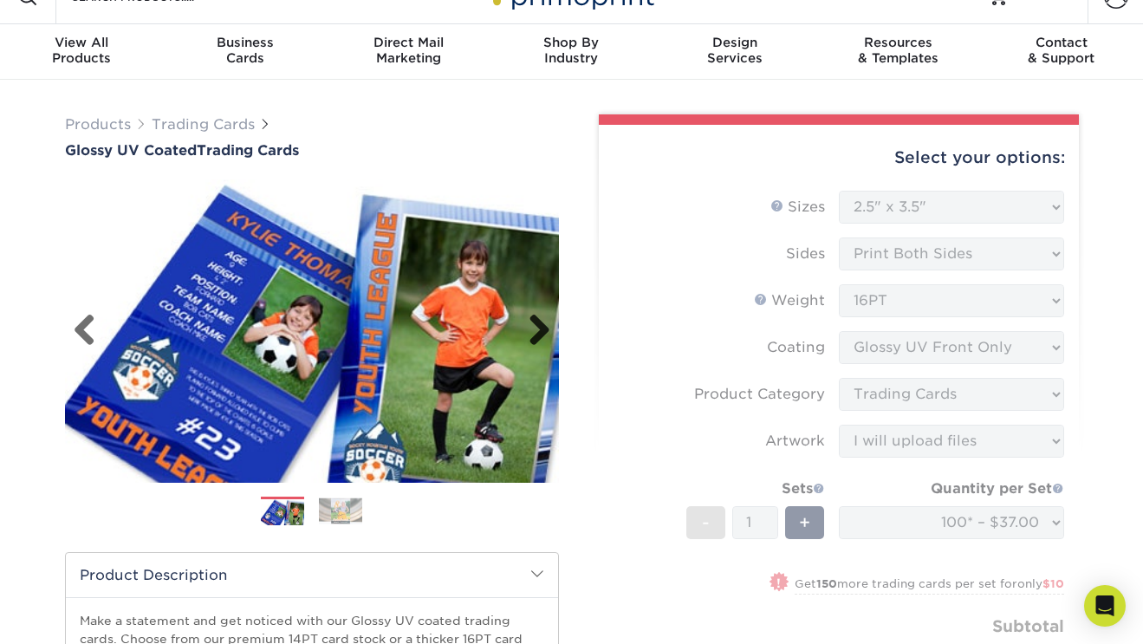
click at [537, 328] on link "Next" at bounding box center [532, 331] width 35 height 35
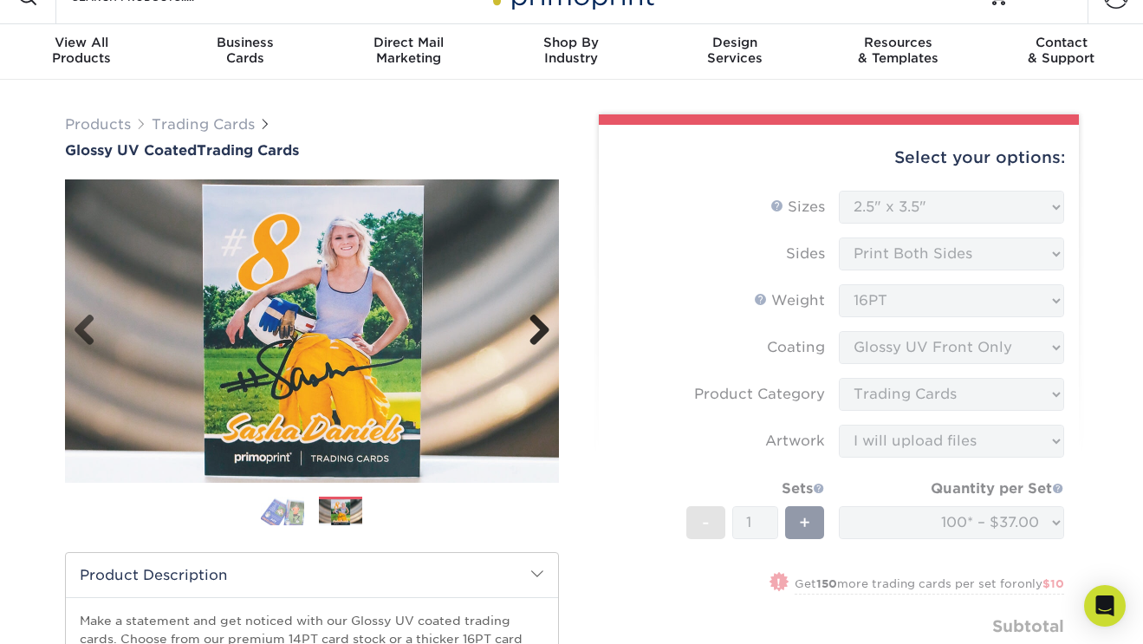
click at [537, 328] on link "Next" at bounding box center [532, 331] width 35 height 35
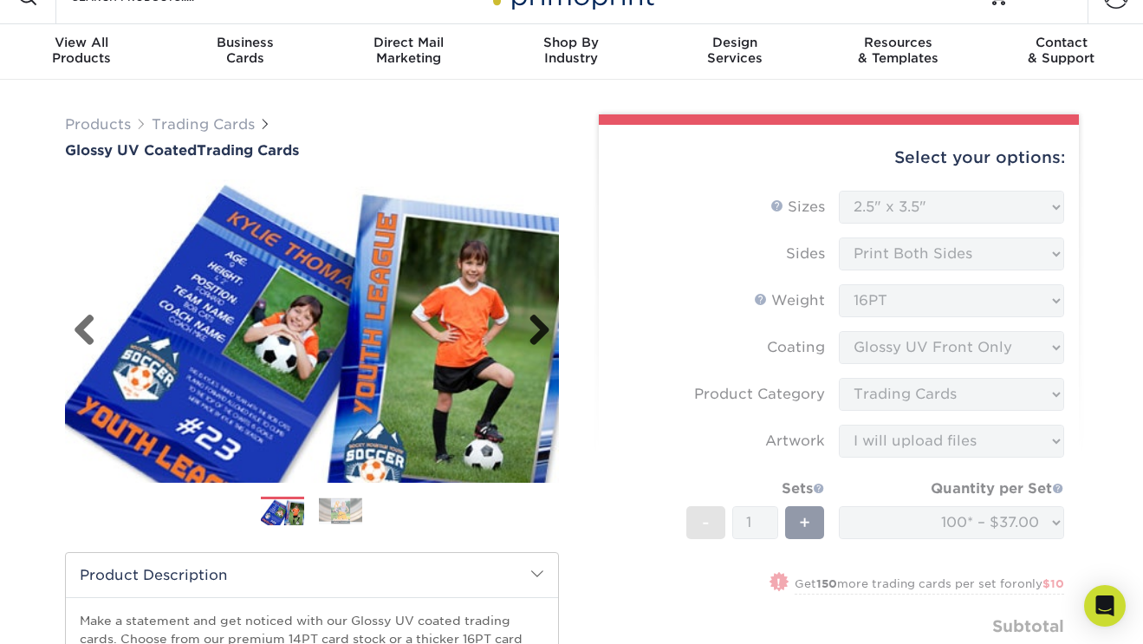
click at [538, 328] on link "Next" at bounding box center [532, 331] width 35 height 35
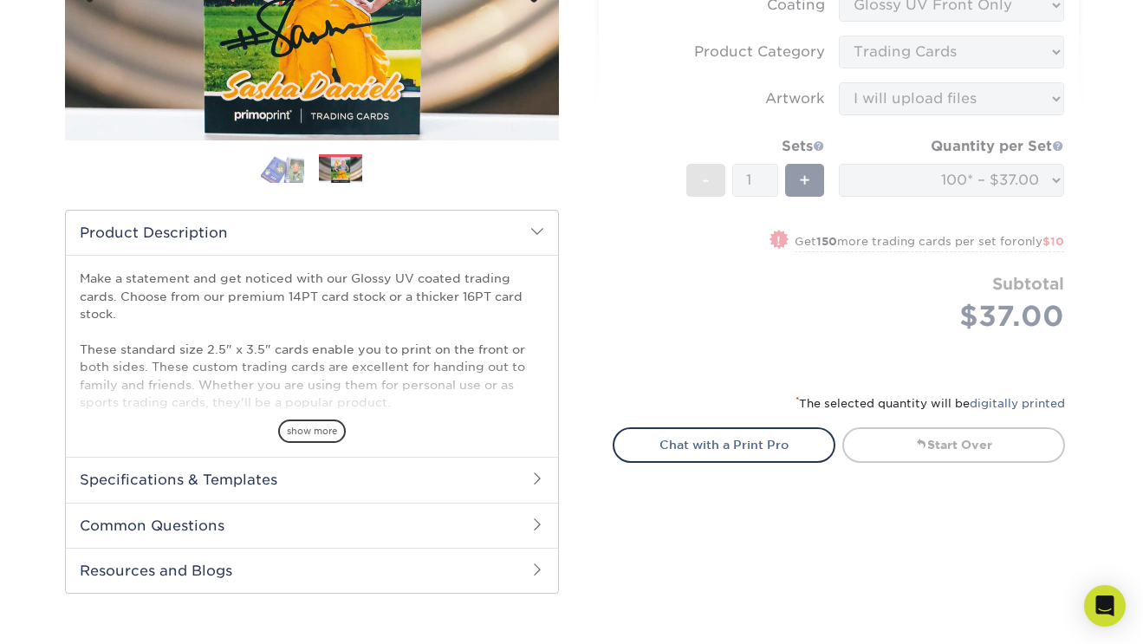
scroll to position [406, 0]
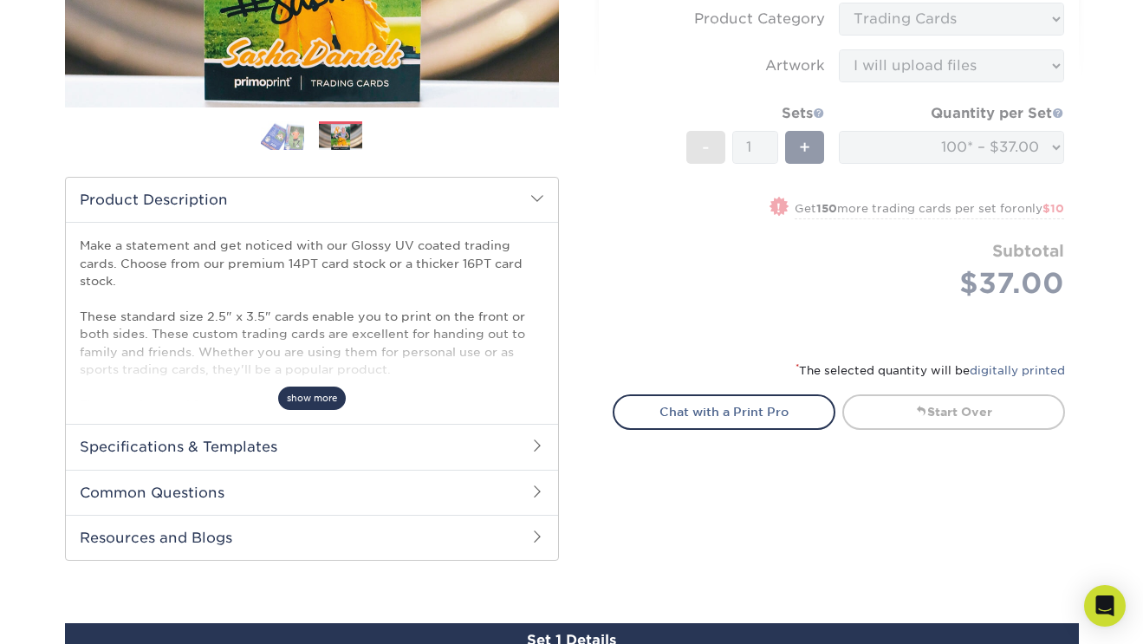
click at [314, 387] on span "show more" at bounding box center [312, 397] width 68 height 23
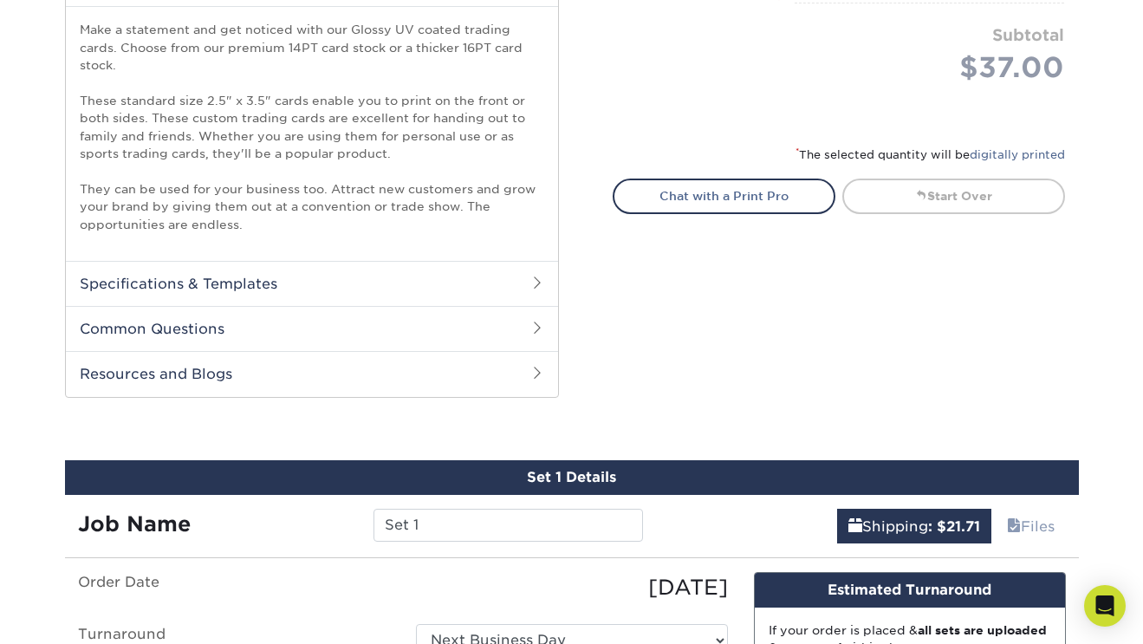
scroll to position [0, 0]
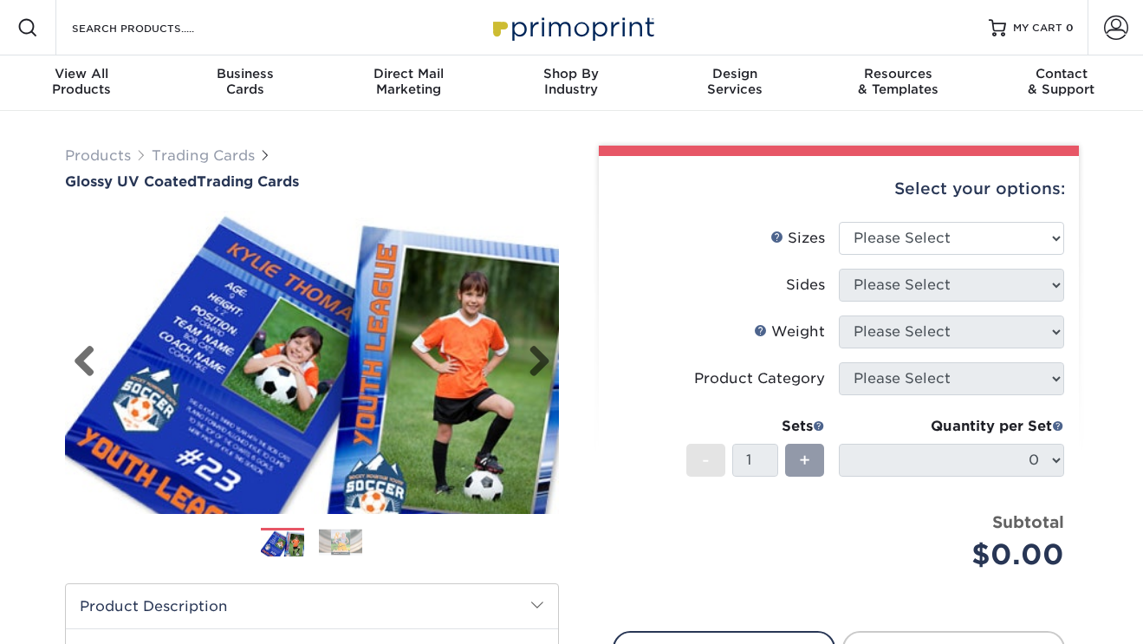
scroll to position [48, 0]
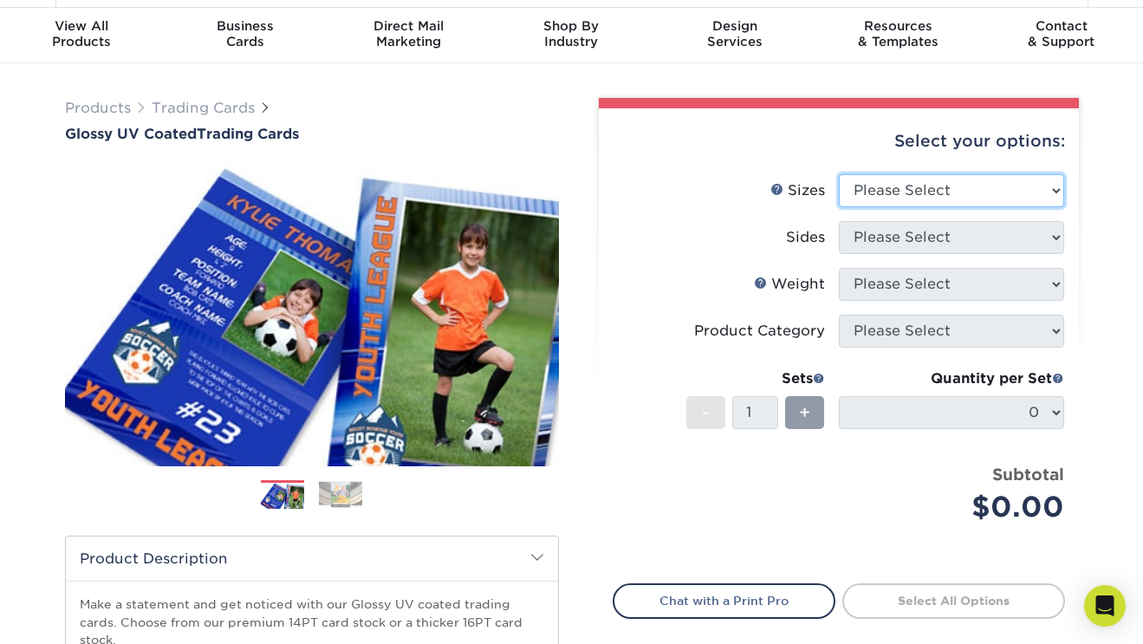
click at [891, 191] on select "Please Select 2.5" x 3.5"" at bounding box center [951, 190] width 225 height 33
select select "2.50x3.50"
click at [839, 174] on select "Please Select 2.5" x 3.5"" at bounding box center [951, 190] width 225 height 33
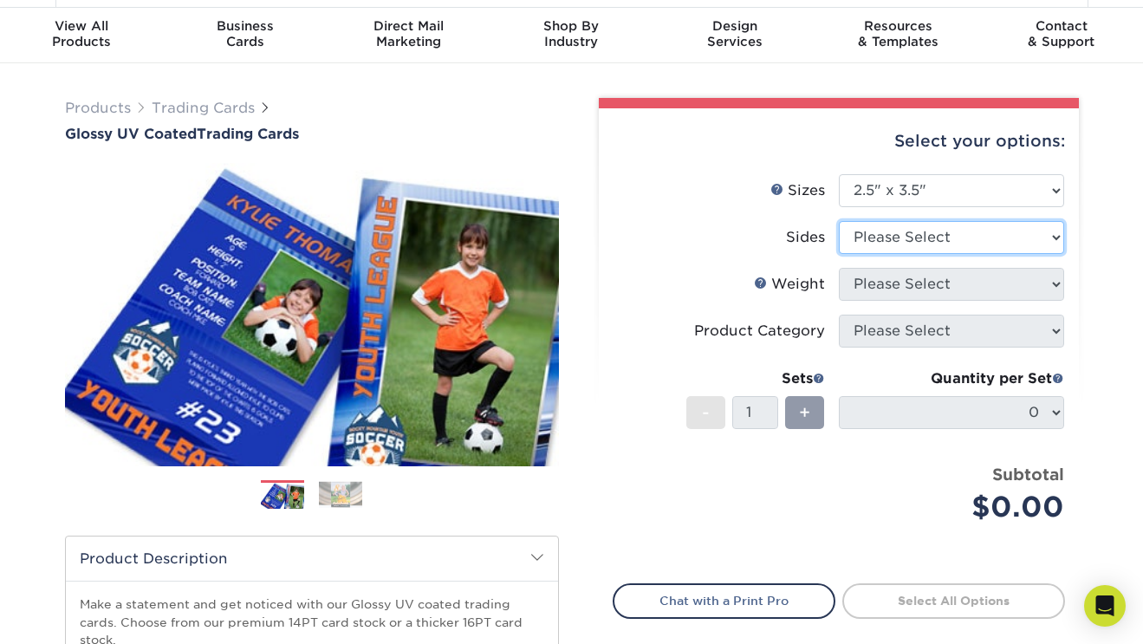
click at [878, 236] on select "Please Select Print Both Sides Print Front Only" at bounding box center [951, 237] width 225 height 33
select select "13abbda7-1d64-4f25-8bb2-c179b224825d"
click at [839, 221] on select "Please Select Print Both Sides Print Front Only" at bounding box center [951, 237] width 225 height 33
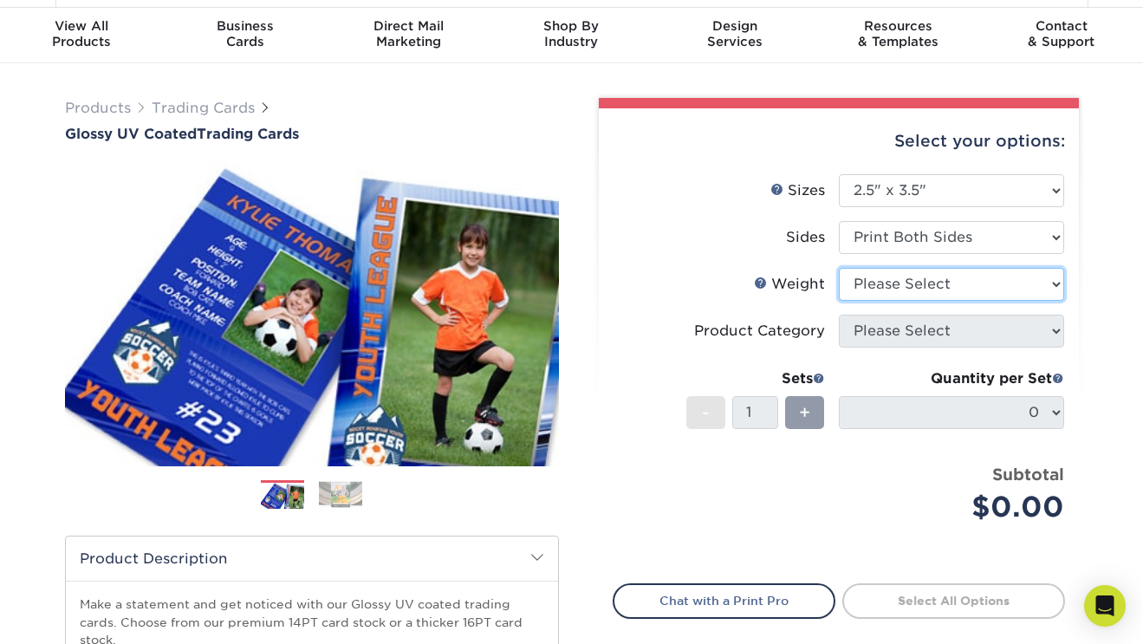
click at [874, 289] on select "Please Select 16PT 14PT 18PT C1S" at bounding box center [951, 284] width 225 height 33
select select "16PT"
click at [839, 268] on select "Please Select 16PT 14PT 18PT C1S" at bounding box center [951, 284] width 225 height 33
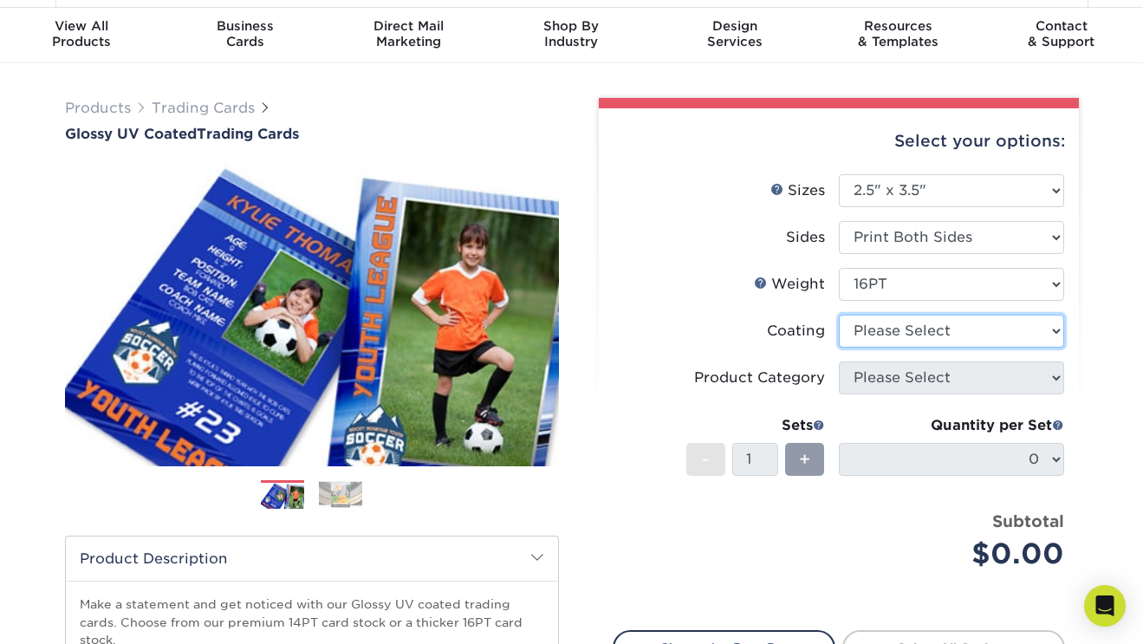
click at [873, 338] on select at bounding box center [951, 330] width 225 height 33
select select "1e8116af-acfc-44b1-83dc-8181aa338834"
click at [839, 314] on select at bounding box center [951, 330] width 225 height 33
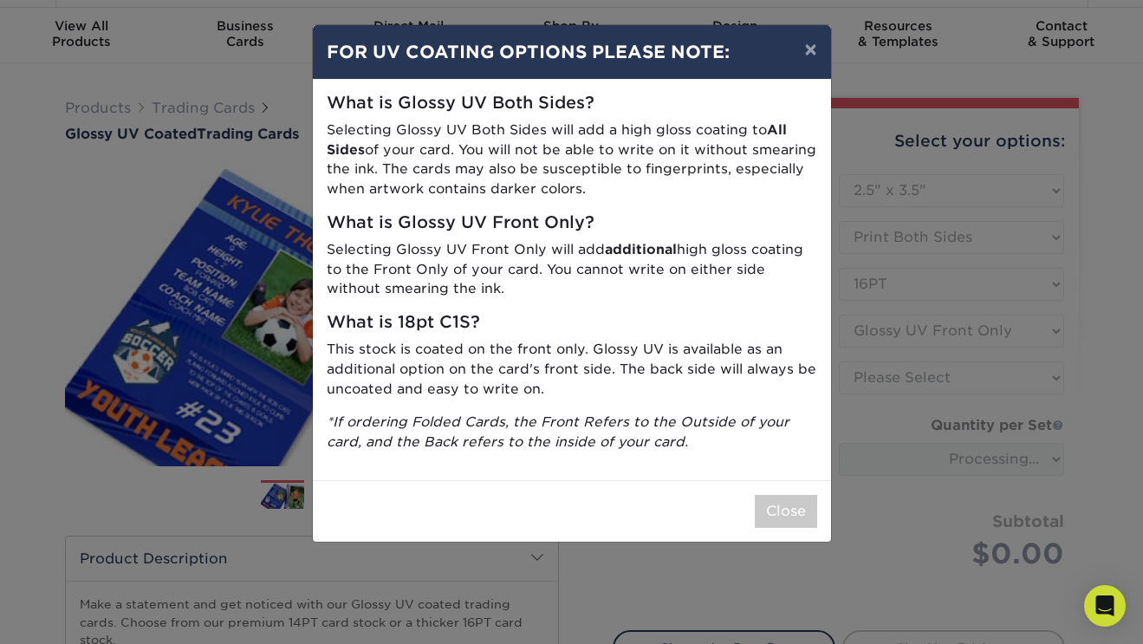
click at [872, 373] on div "× FOR UV COATING OPTIONS PLEASE NOTE: What is Glossy UV Both Sides? Selecting G…" at bounding box center [571, 322] width 1143 height 644
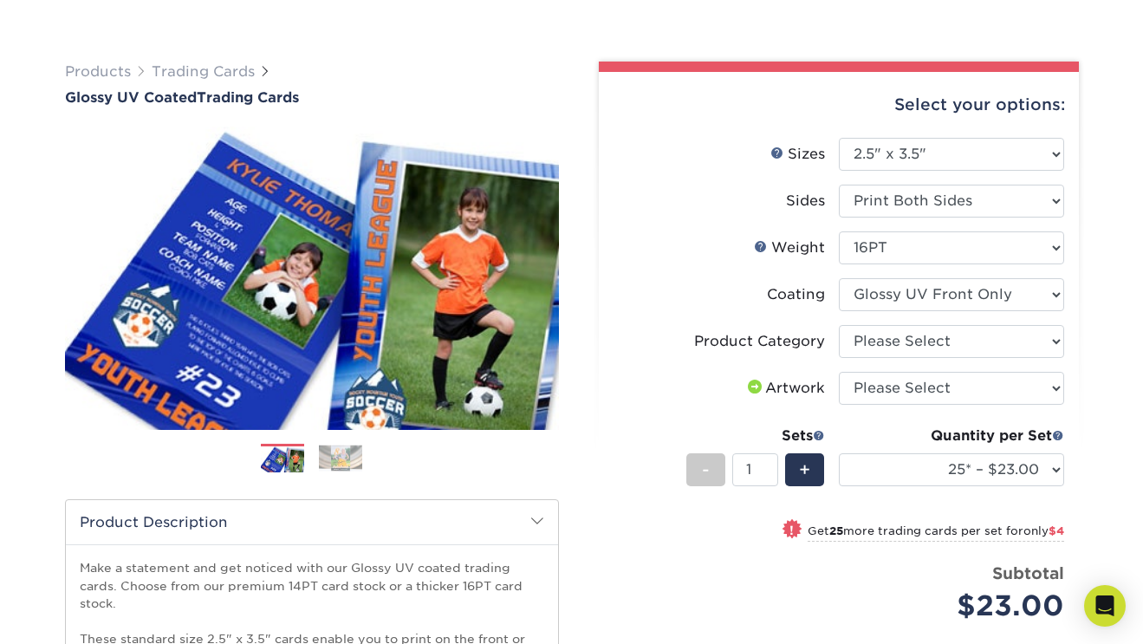
scroll to position [100, 0]
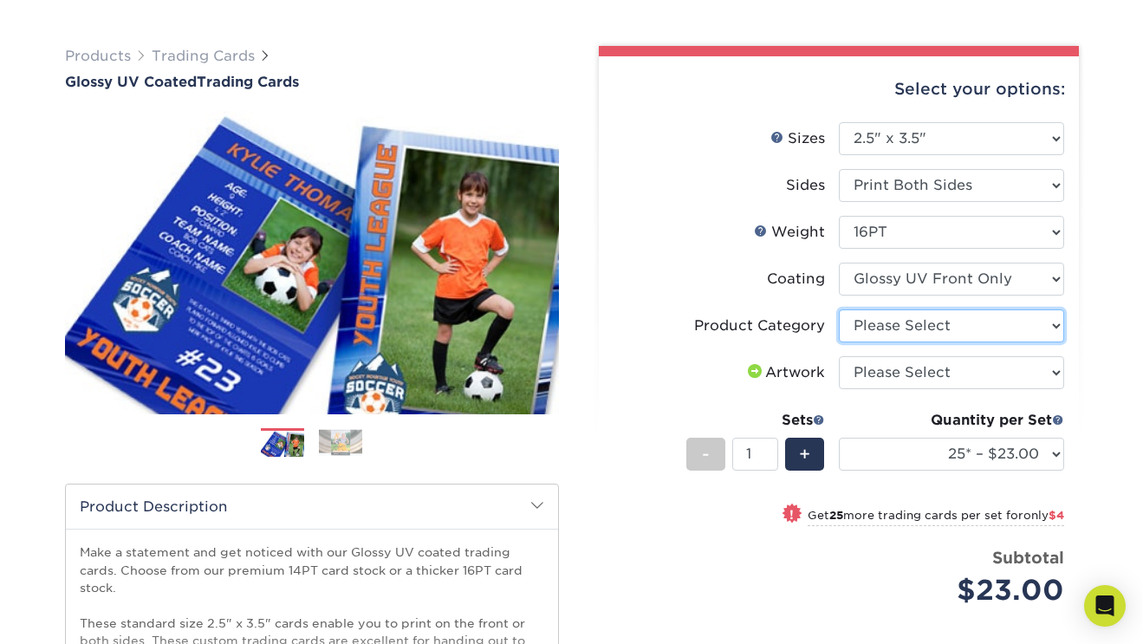
click at [912, 325] on select "Please Select Trading Cards" at bounding box center [951, 325] width 225 height 33
select select "c2f9bce9-36c2-409d-b101-c29d9d031e18"
click at [839, 309] on select "Please Select Trading Cards" at bounding box center [951, 325] width 225 height 33
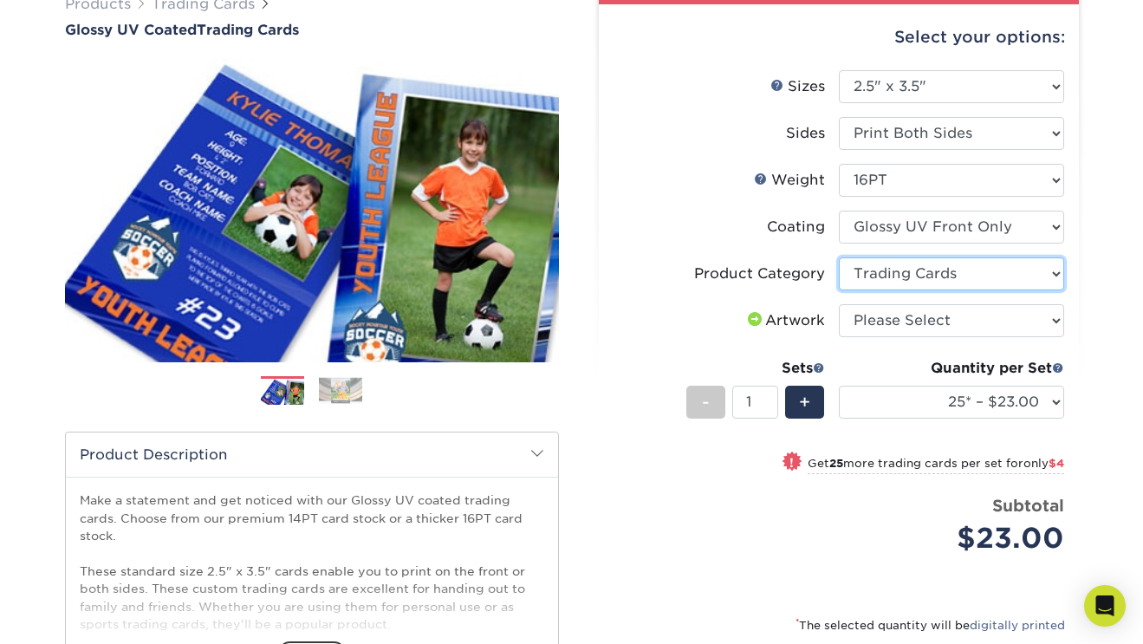
scroll to position [146, 0]
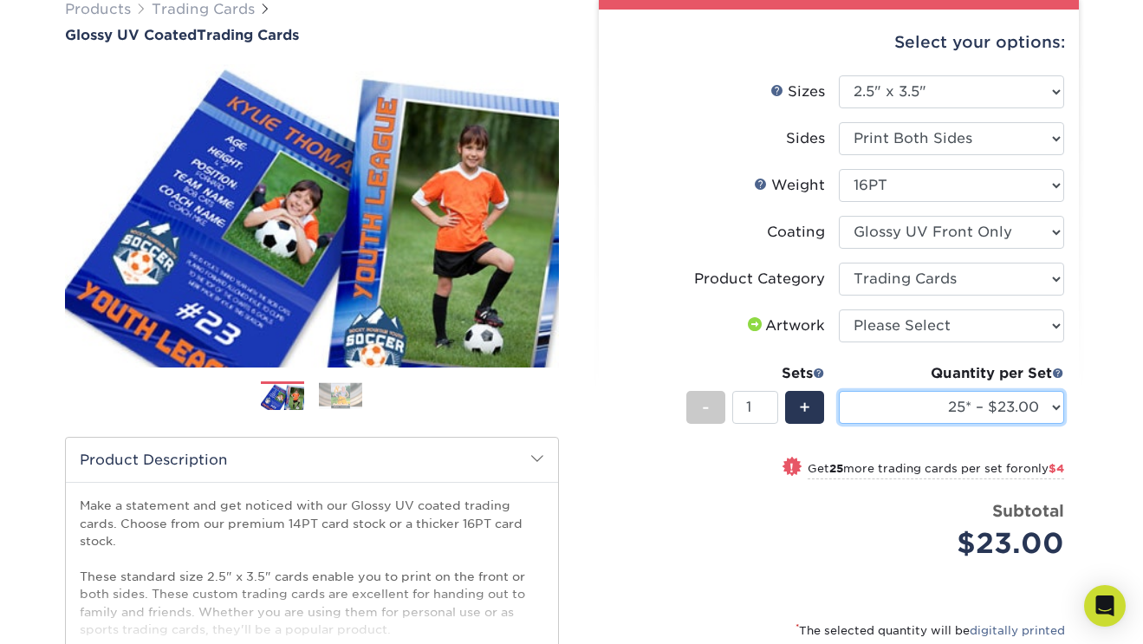
click at [906, 394] on select "25* – $23.00 50* – $27.00 75* – $33.00 100* – $37.00 250* – $47.00 500 – $58.00…" at bounding box center [951, 407] width 225 height 33
select select "100* – $37.00"
click at [839, 391] on select "25* – $23.00 50* – $27.00 75* – $33.00 100* – $37.00 250* – $47.00 500 – $58.00…" at bounding box center [951, 407] width 225 height 33
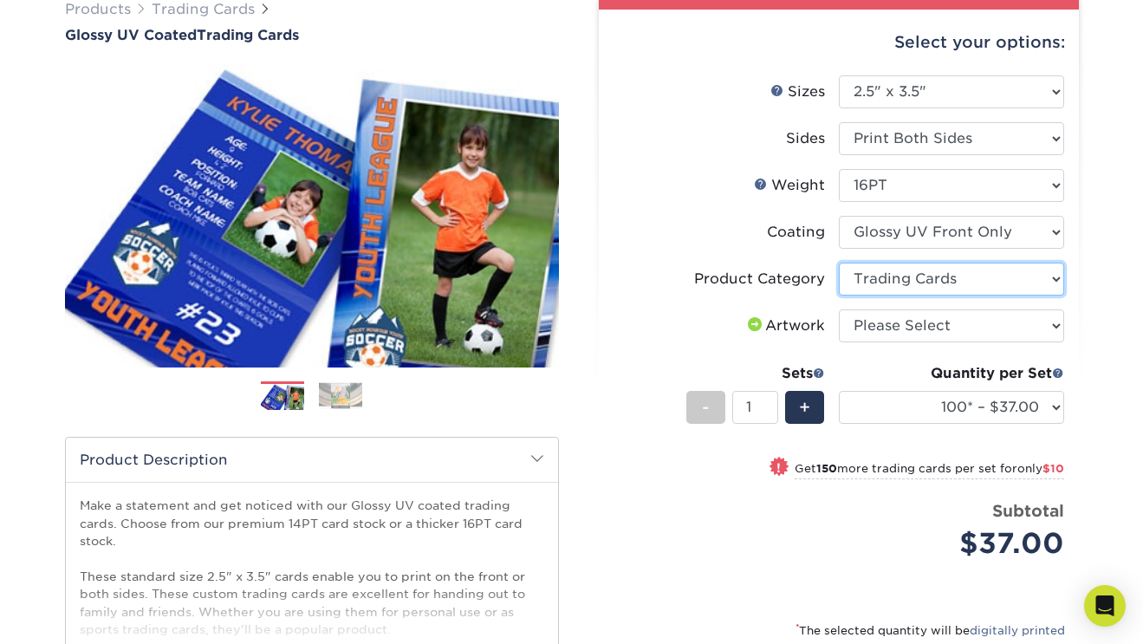
click at [911, 291] on select "Please Select Trading Cards" at bounding box center [951, 279] width 225 height 33
click at [839, 263] on select "Please Select Trading Cards" at bounding box center [951, 279] width 225 height 33
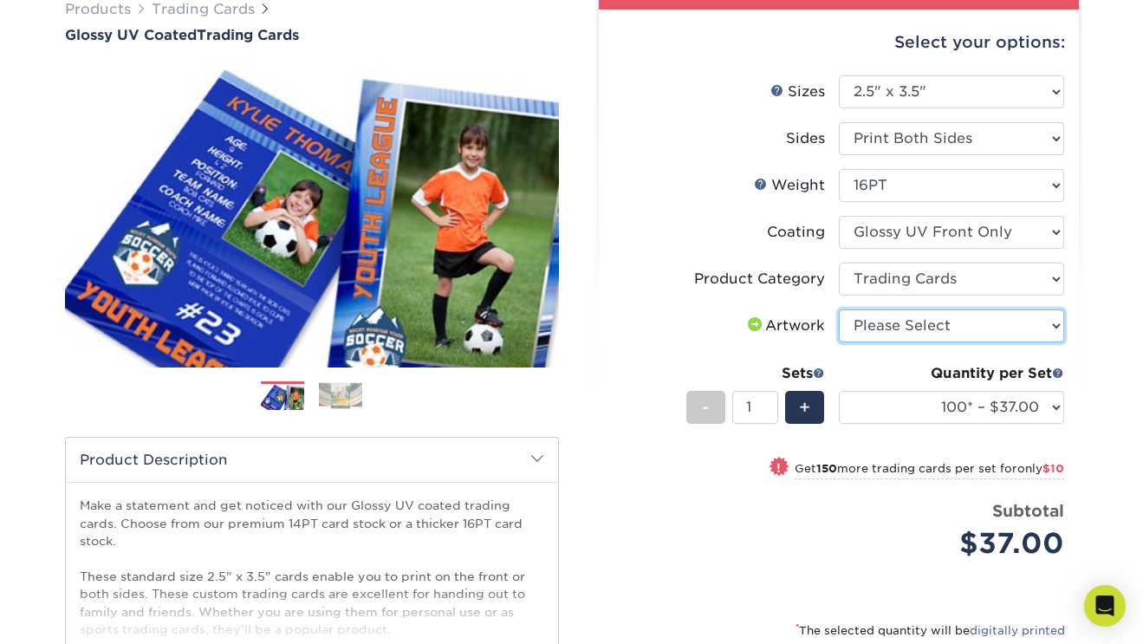
click at [905, 329] on select "Please Select I will upload files I need a design - $100" at bounding box center [951, 325] width 225 height 33
select select "upload"
click at [839, 309] on select "Please Select I will upload files I need a design - $100" at bounding box center [951, 325] width 225 height 33
click at [657, 236] on label "Coating" at bounding box center [725, 232] width 225 height 33
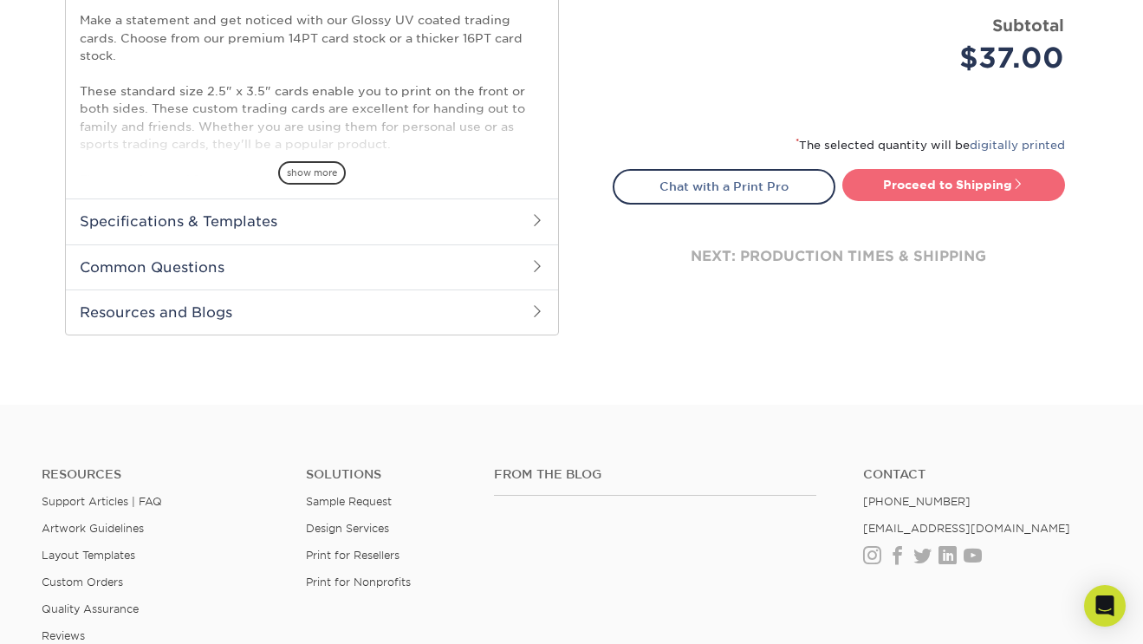
click at [876, 185] on link "Proceed to Shipping" at bounding box center [953, 184] width 223 height 31
type input "Set 1"
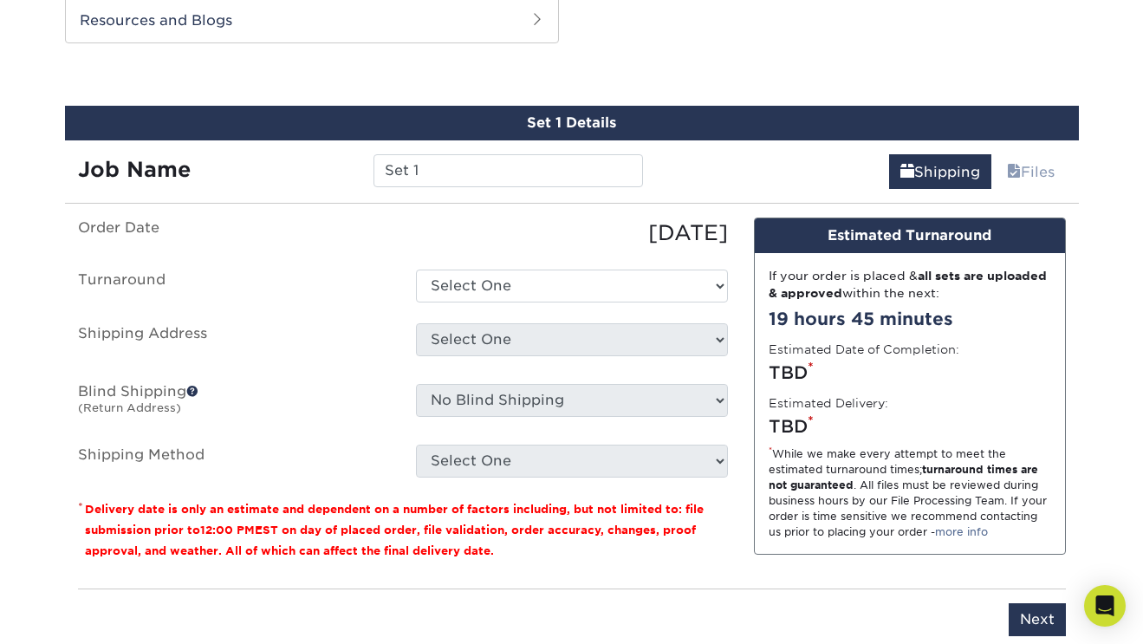
scroll to position [924, 0]
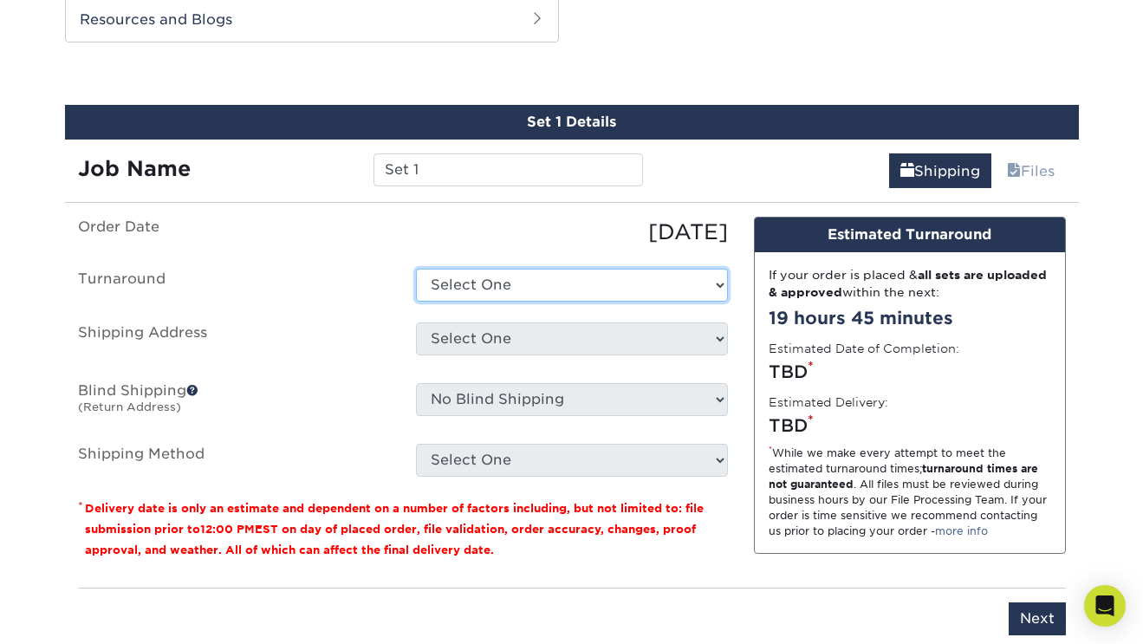
click at [473, 283] on select "Select One 2-4 Business Days 2 Day Next Business Day" at bounding box center [572, 285] width 312 height 33
select select "e1b652ad-3a7f-4545-84fc-83f733037d0b"
click at [416, 269] on select "Select One 2-4 Business Days 2 Day Next Business Day" at bounding box center [572, 285] width 312 height 33
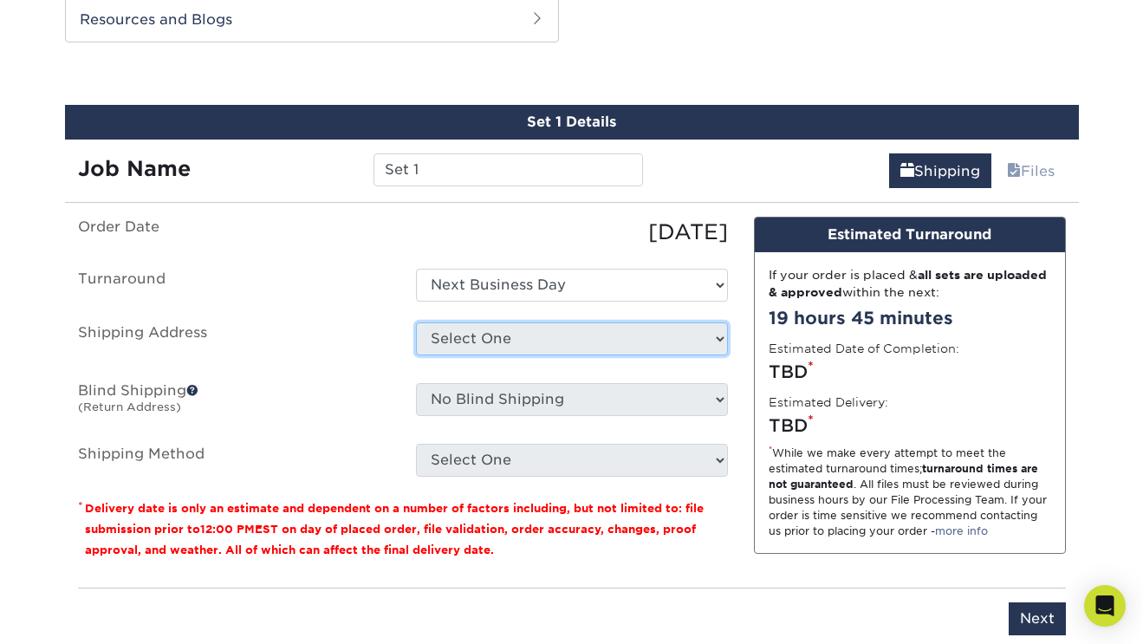
click at [476, 336] on select "Select One Nana + Add New Address - Login" at bounding box center [572, 338] width 312 height 33
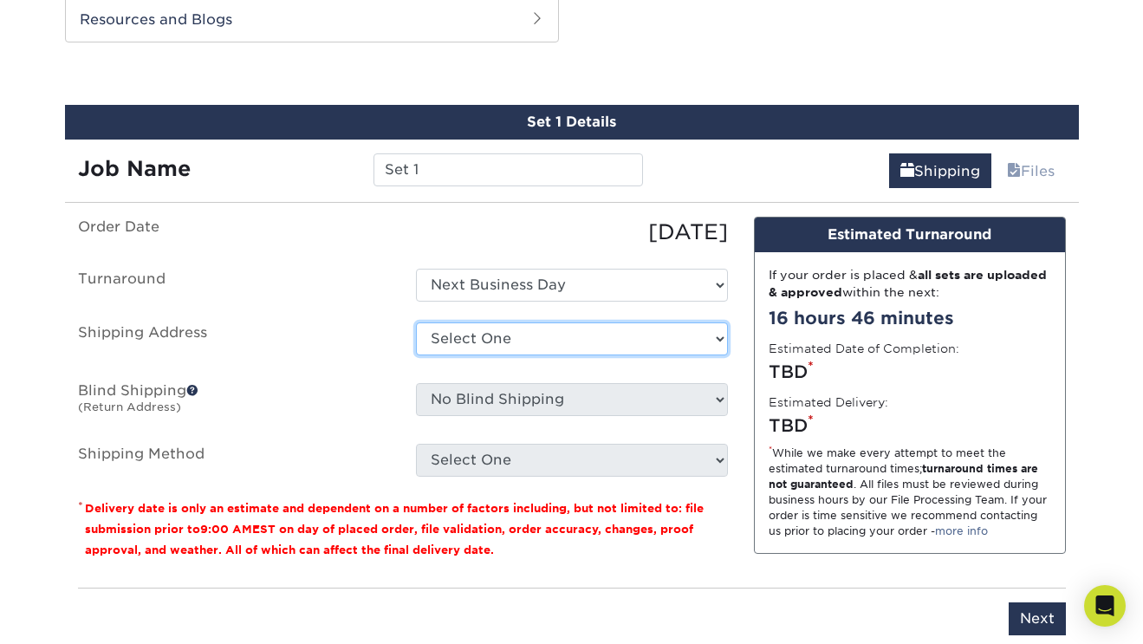
select select "286959"
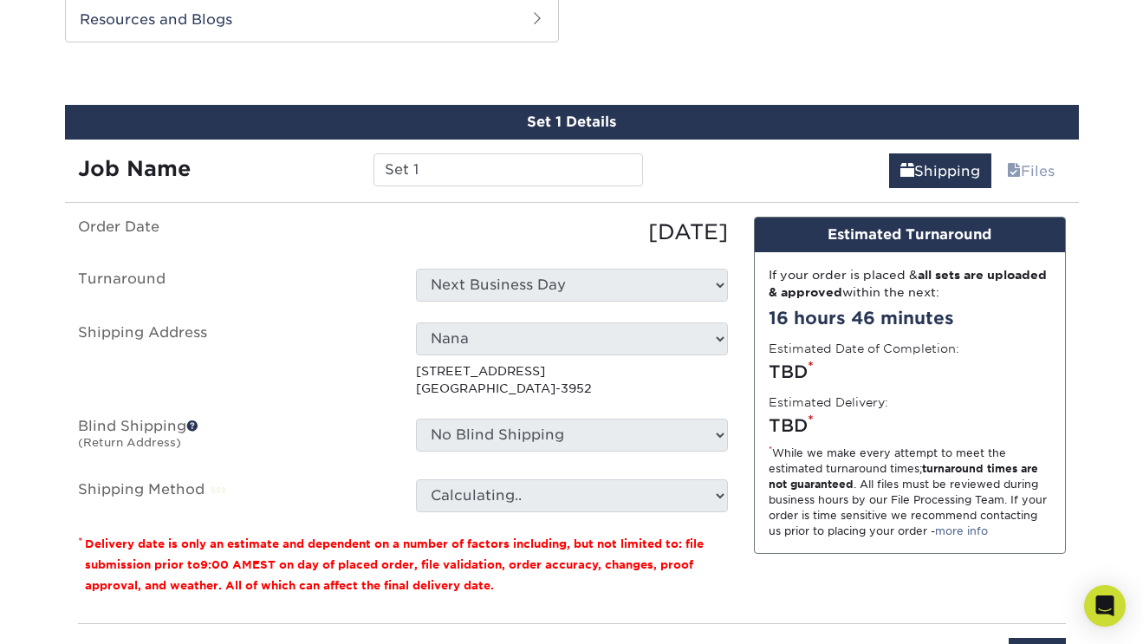
click at [468, 403] on ul "Order Date 10/14/2025 Turnaround Select One 2-4 Business Days 2 Day Next Busine…" at bounding box center [403, 364] width 650 height 295
click at [356, 381] on label "Shipping Address" at bounding box center [234, 359] width 338 height 75
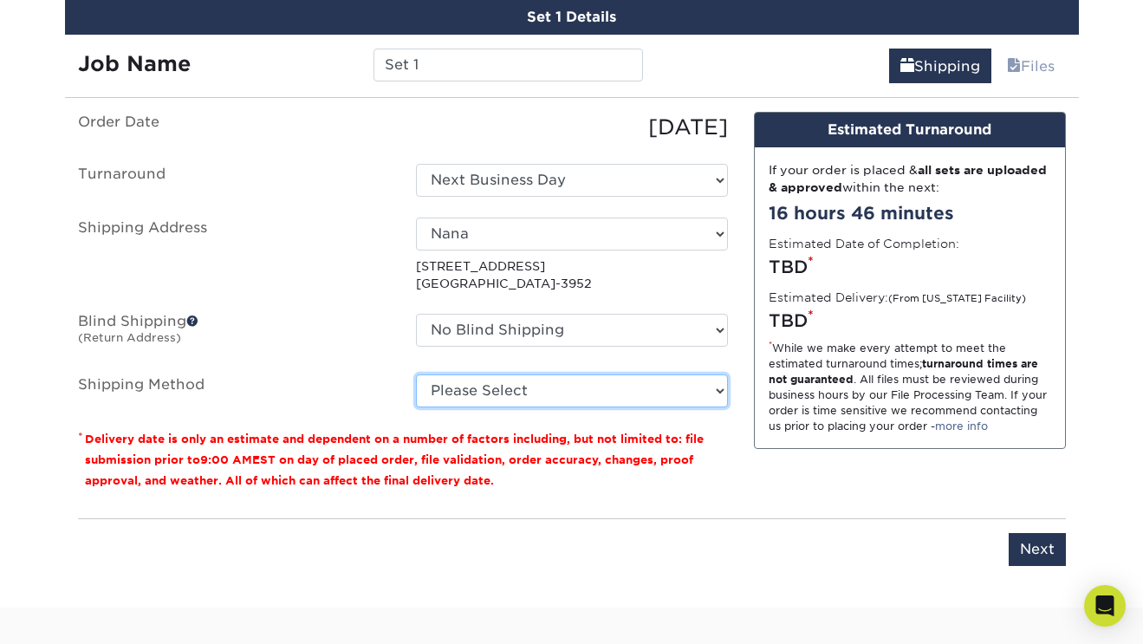
click at [504, 387] on select "Please Select 3 Day Shipping Service (+$17.80) Ground Shipping (+$18.03) 2 Day …" at bounding box center [572, 390] width 312 height 33
select select "01"
click at [416, 374] on select "Please Select 3 Day Shipping Service (+$17.80) Ground Shipping (+$18.03) 2 Day …" at bounding box center [572, 390] width 312 height 33
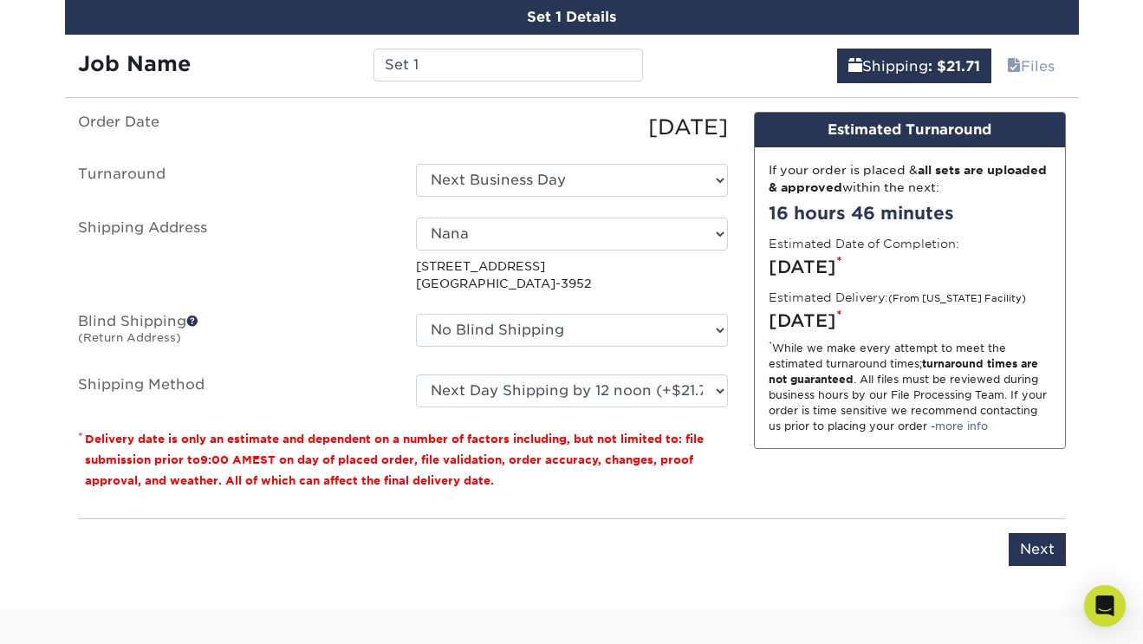
click at [388, 458] on small "Delivery date is only an estimate and dependent on a number of factors includin…" at bounding box center [394, 459] width 619 height 55
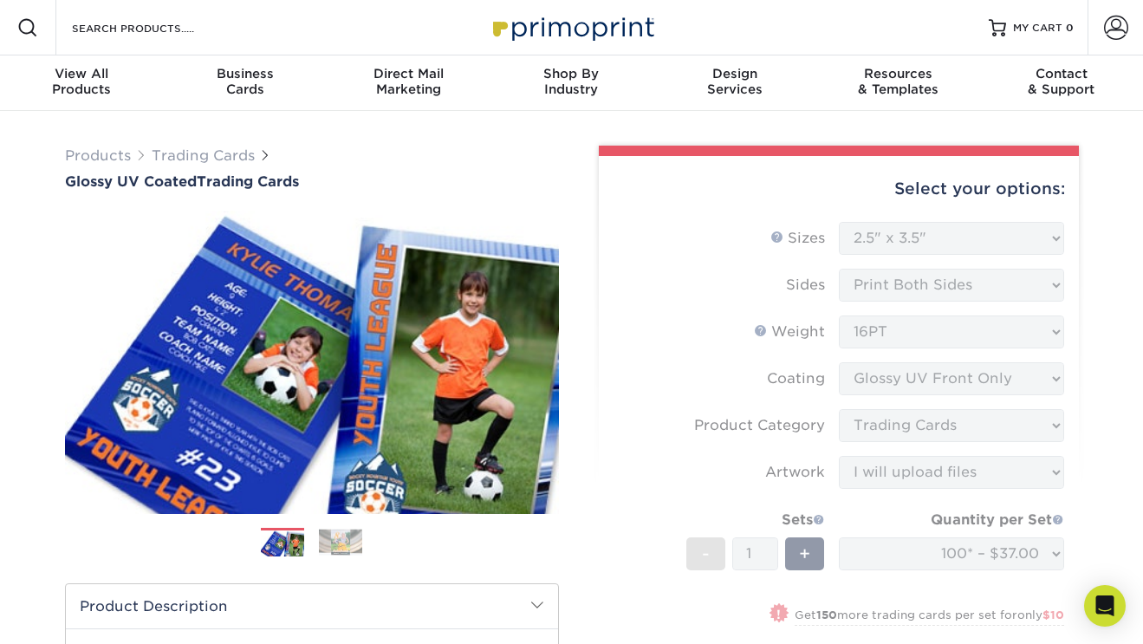
scroll to position [25, 0]
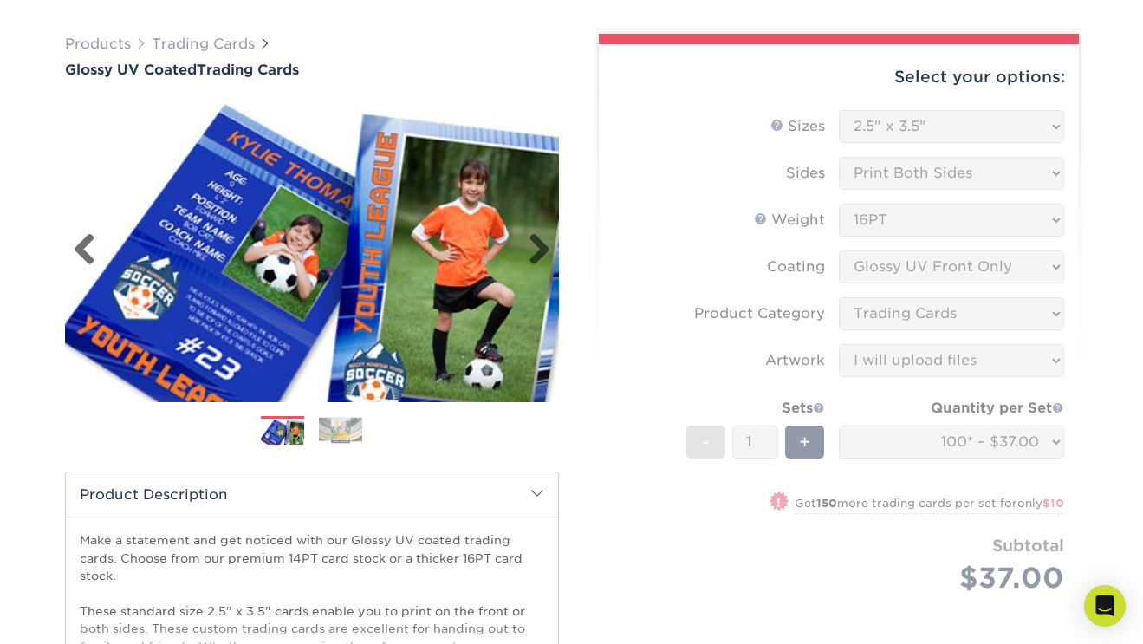
scroll to position [128, 0]
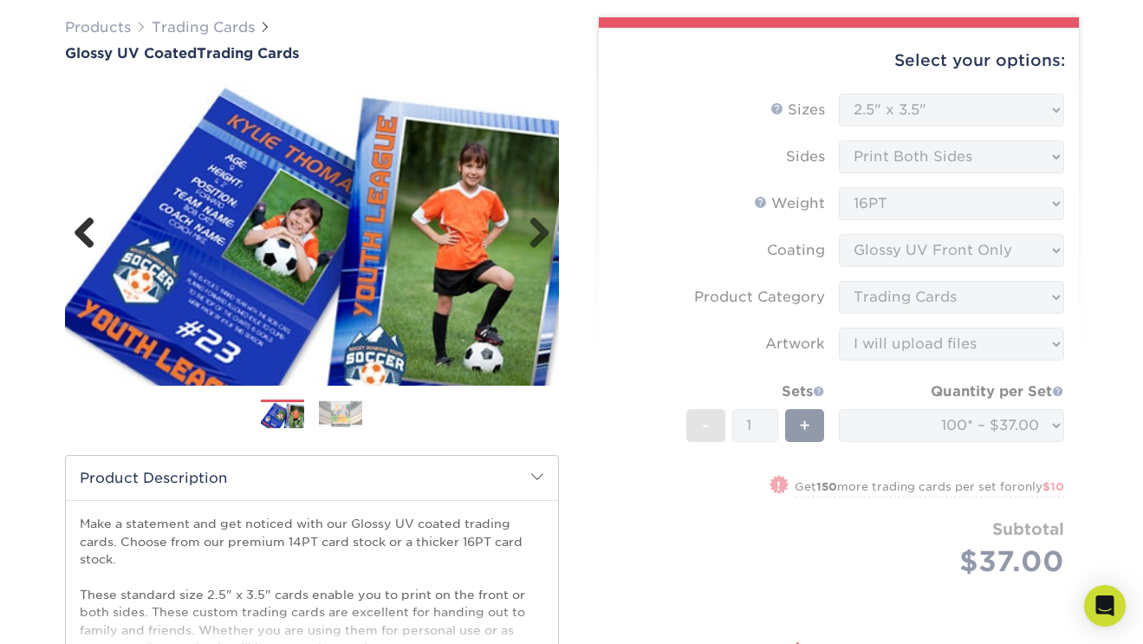
click at [81, 232] on link "Previous" at bounding box center [91, 234] width 35 height 35
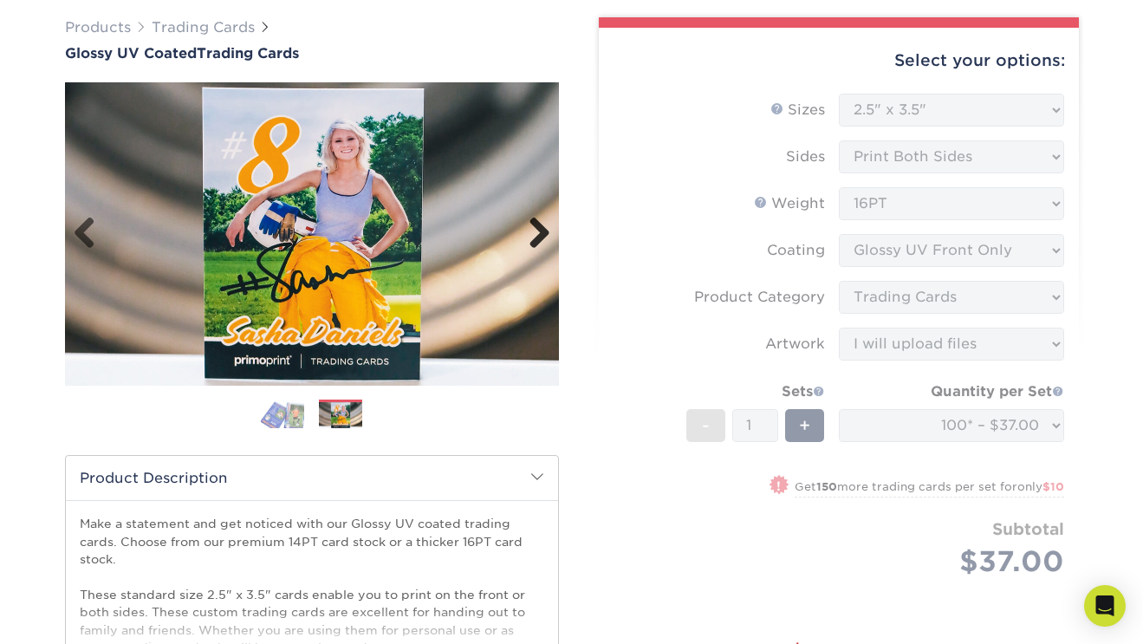
click at [534, 224] on link "Next" at bounding box center [532, 234] width 35 height 35
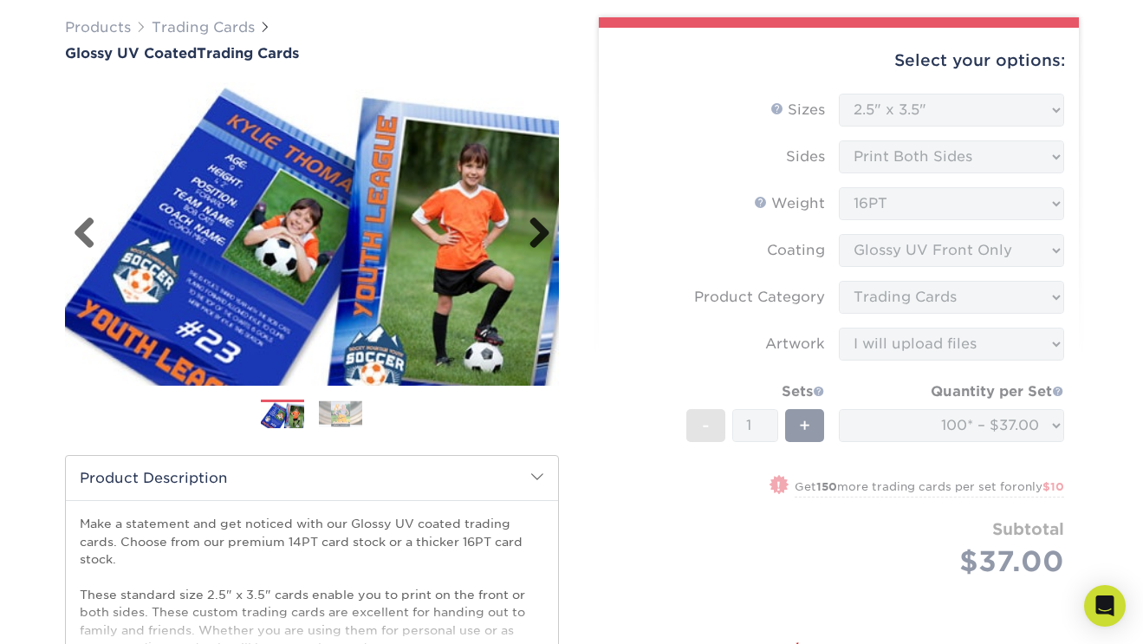
click at [534, 224] on link "Next" at bounding box center [532, 234] width 35 height 35
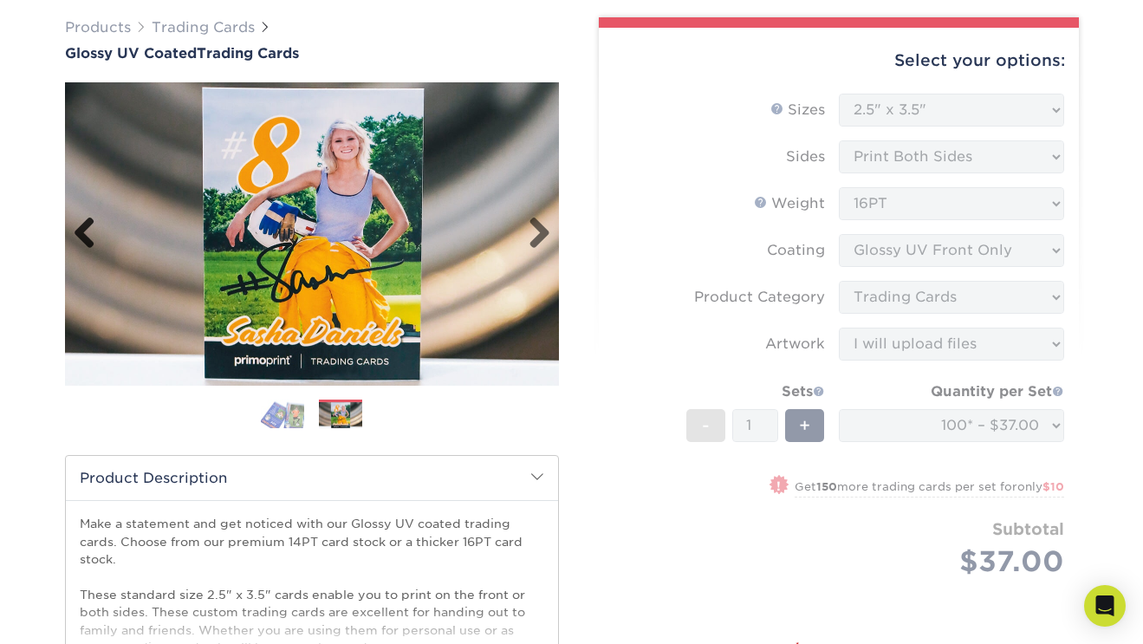
click at [79, 237] on link "Previous" at bounding box center [91, 234] width 35 height 35
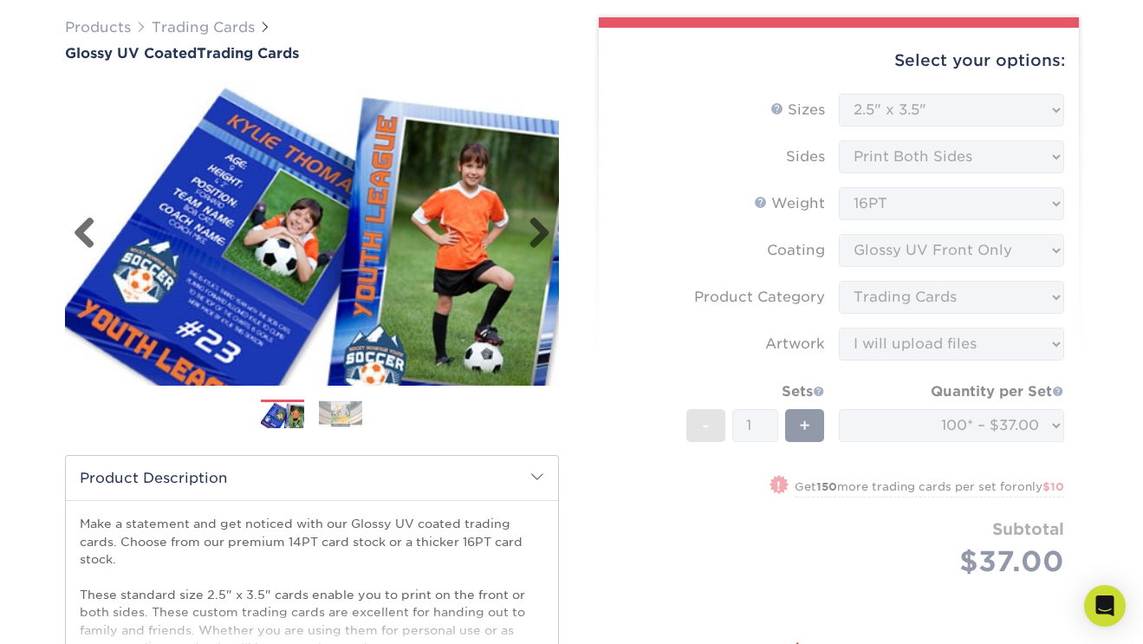
click at [549, 235] on img at bounding box center [312, 233] width 494 height 341
click at [543, 231] on link "Next" at bounding box center [532, 234] width 35 height 35
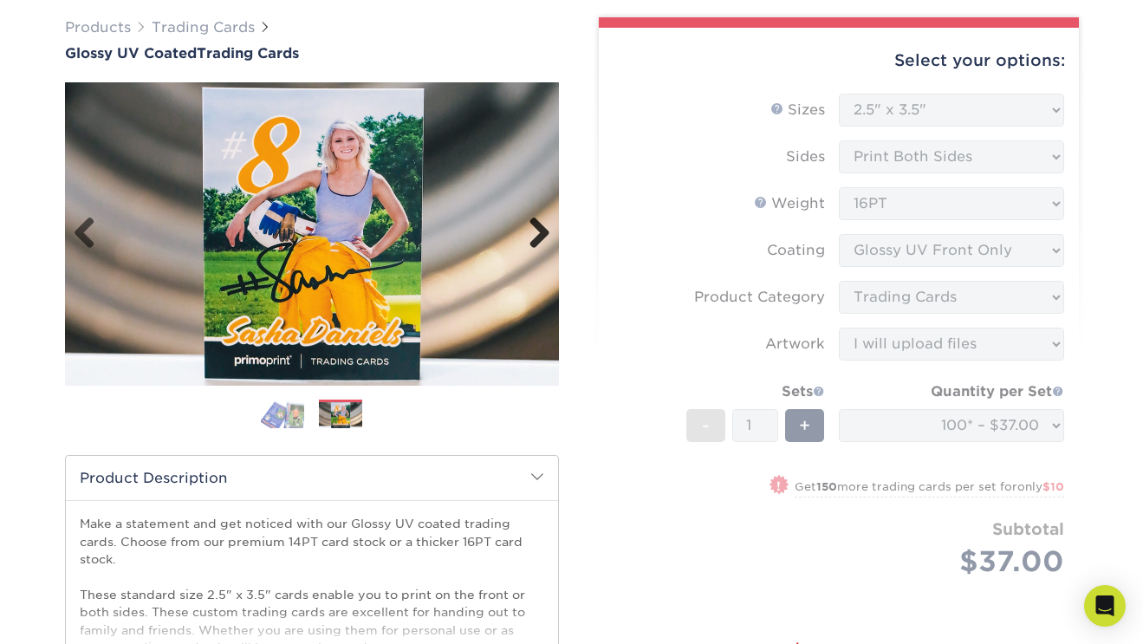
click at [541, 235] on link "Next" at bounding box center [532, 234] width 35 height 35
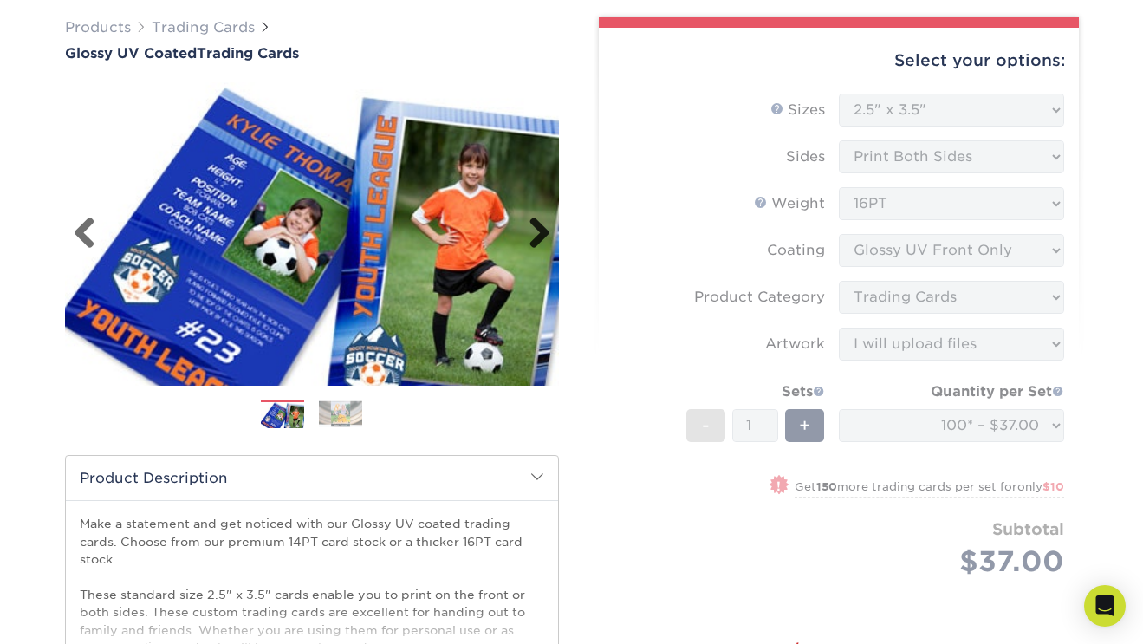
click at [541, 235] on link "Next" at bounding box center [532, 234] width 35 height 35
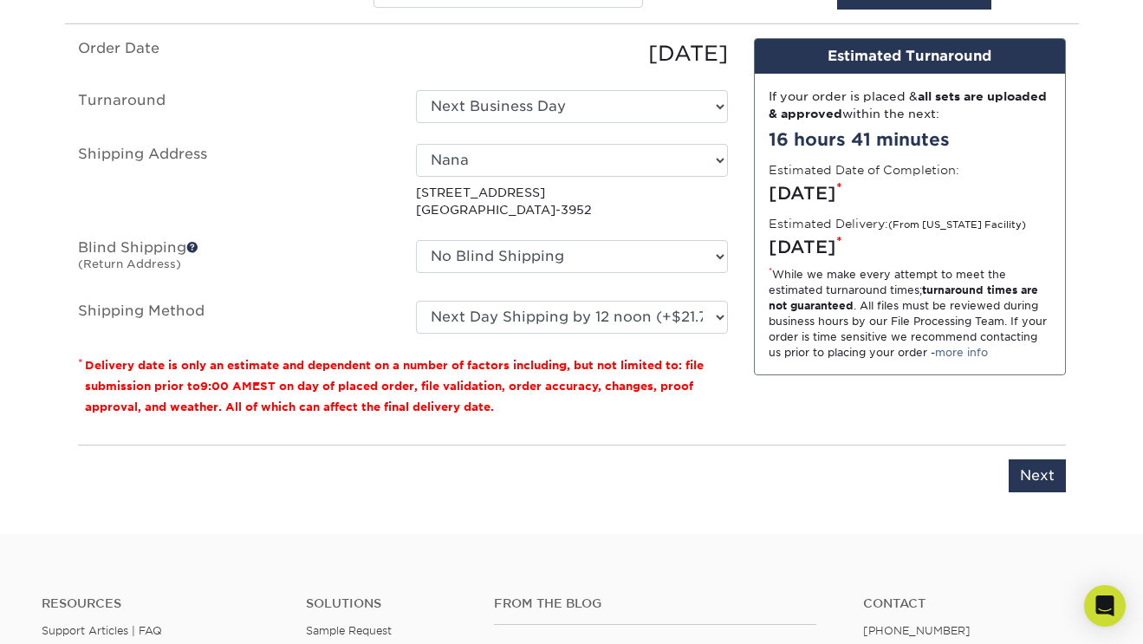
scroll to position [1101, 0]
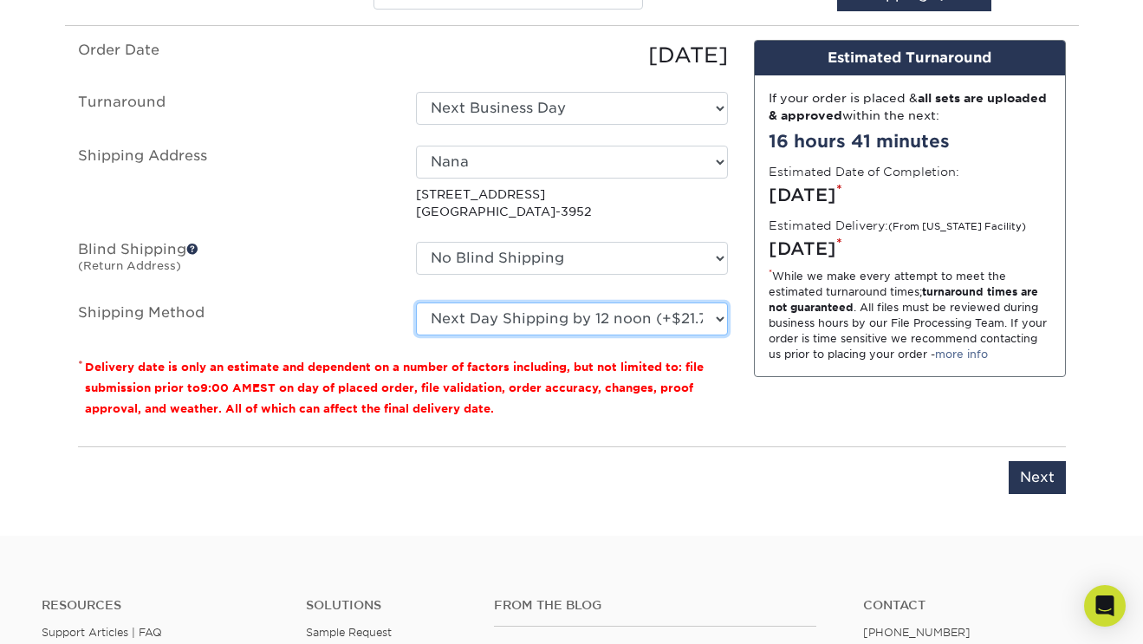
click at [580, 321] on select "Please Select 3 Day Shipping Service (+$17.80) Ground Shipping (+$18.03) 2 Day …" at bounding box center [572, 318] width 312 height 33
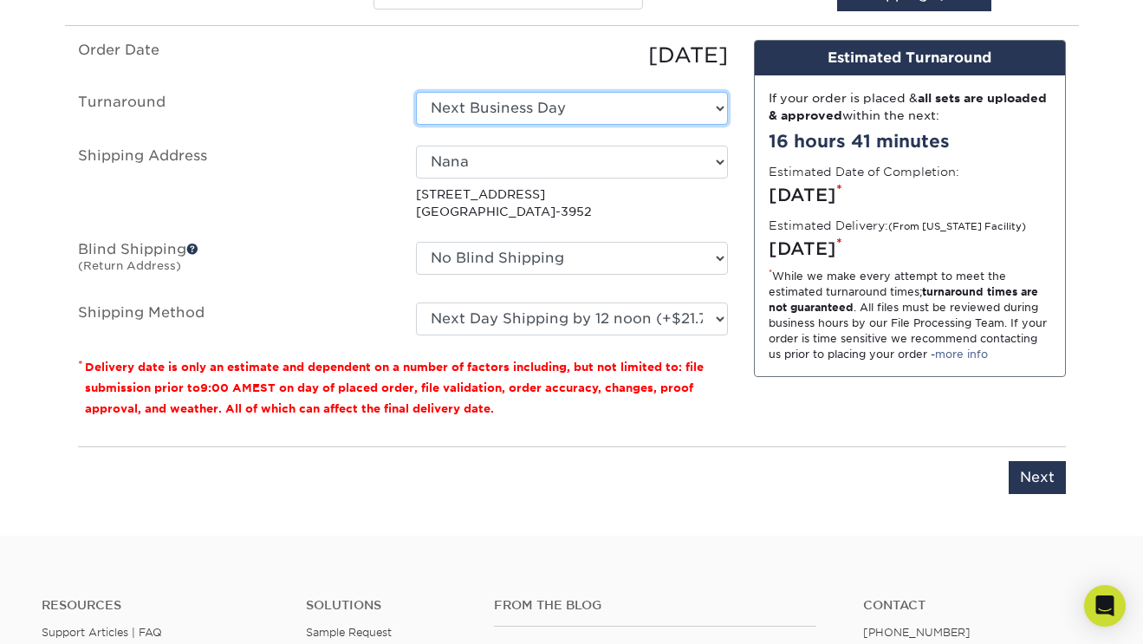
click at [483, 114] on select "Select One 2-4 Business Days 2 Day Next Business Day" at bounding box center [572, 108] width 312 height 33
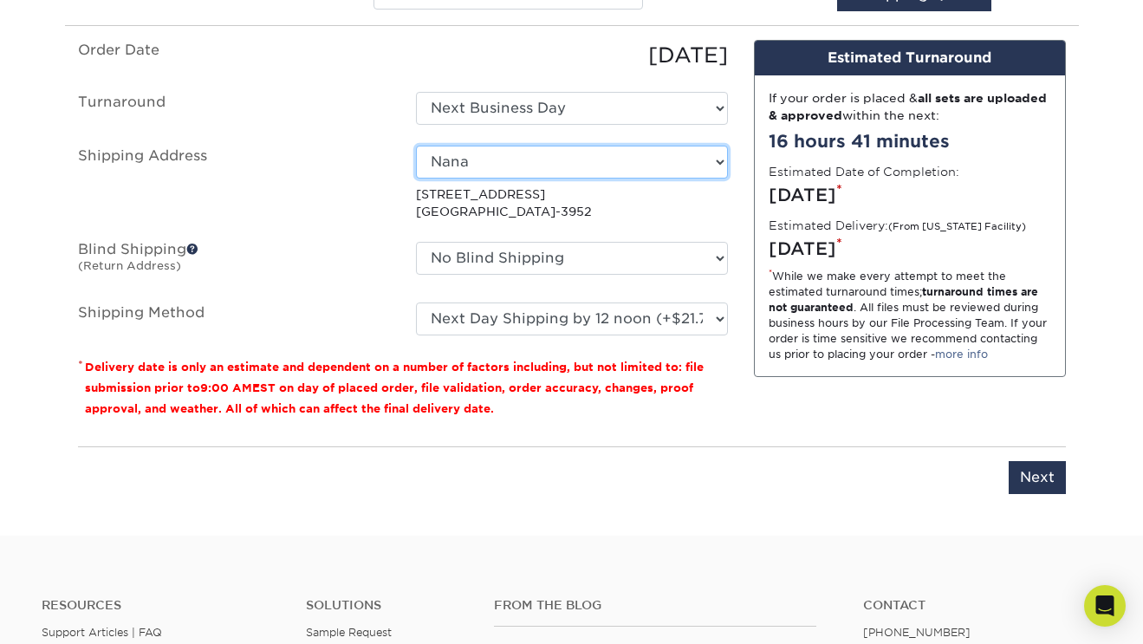
click at [530, 168] on select "Select One Nana + Add New Address - Login" at bounding box center [572, 162] width 312 height 33
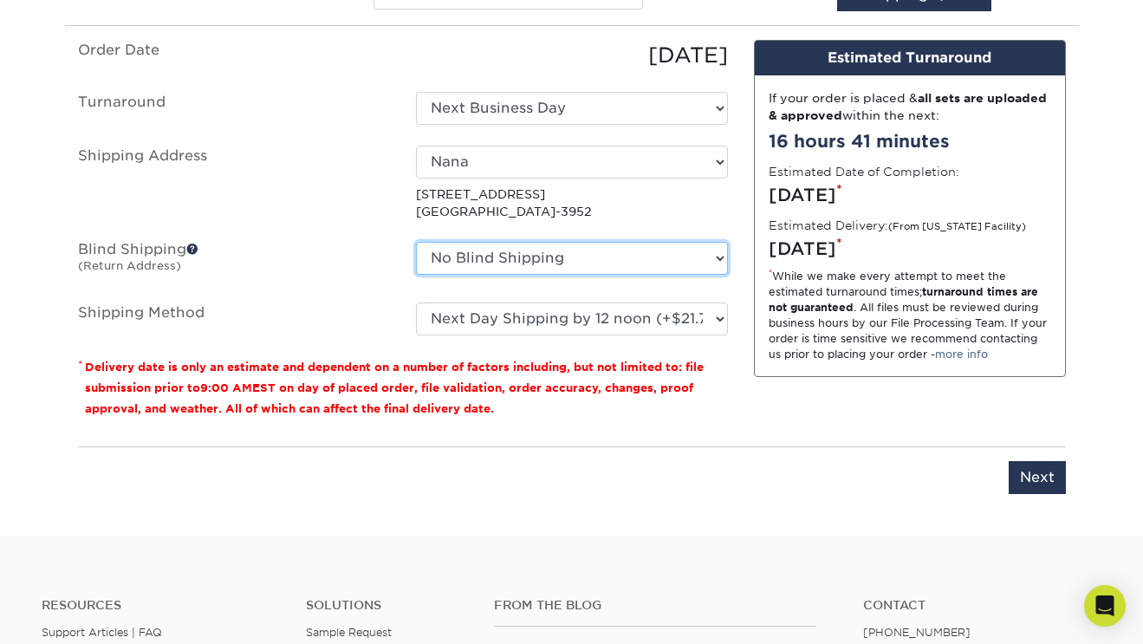
click at [449, 252] on select "No Blind Shipping Nana + Add New Address" at bounding box center [572, 258] width 312 height 33
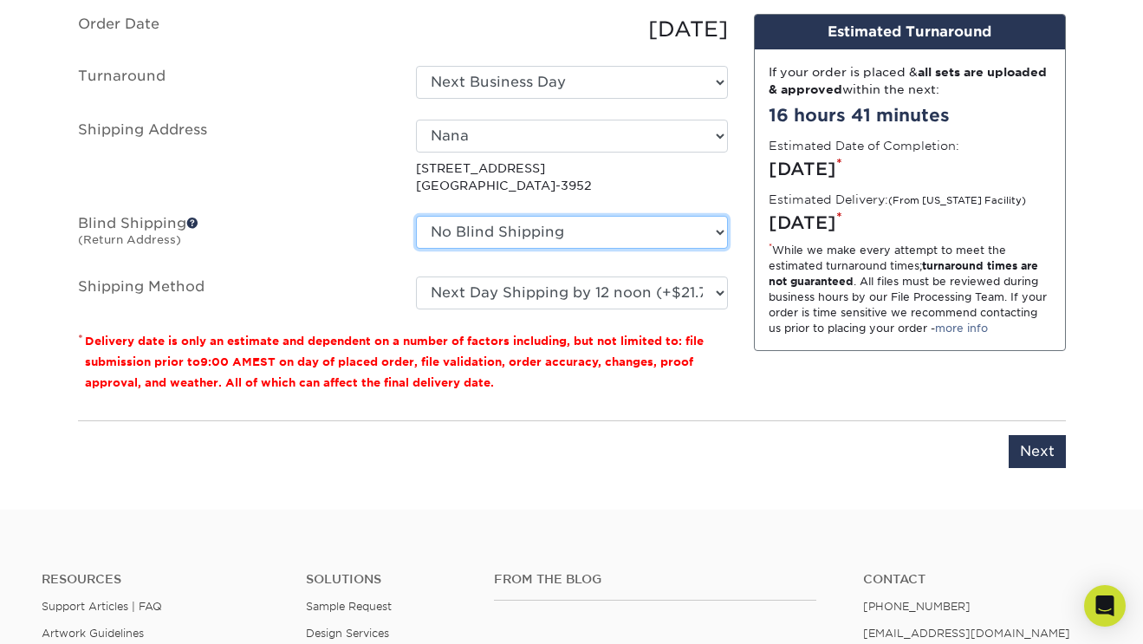
scroll to position [1129, 0]
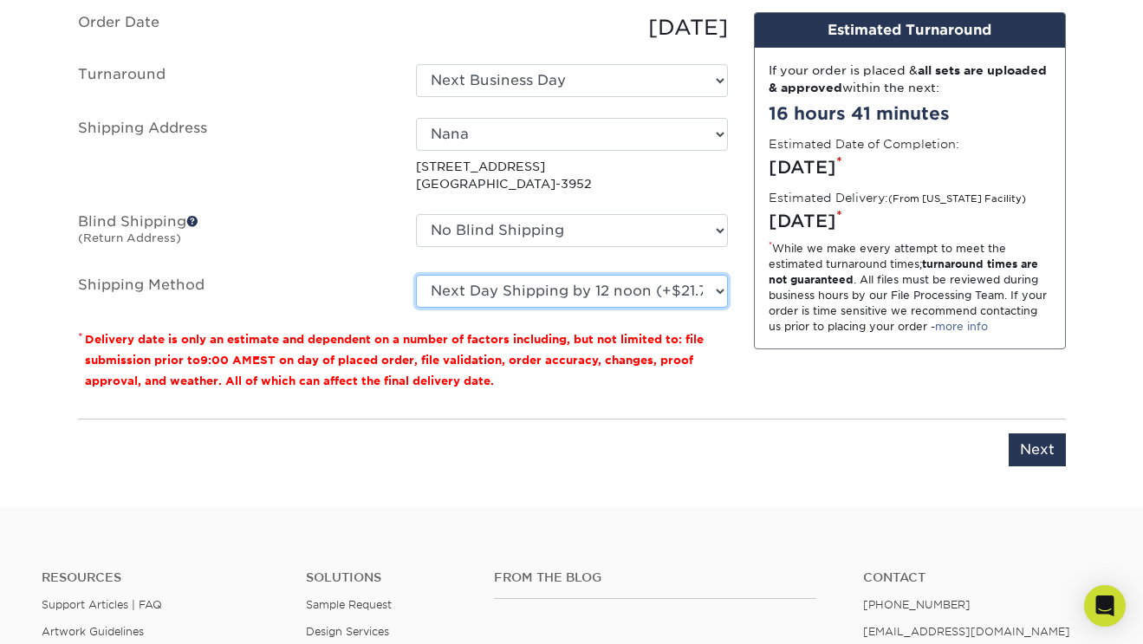
click at [496, 295] on select "Please Select 3 Day Shipping Service (+$17.80) Ground Shipping (+$18.03) 2 Day …" at bounding box center [572, 291] width 312 height 33
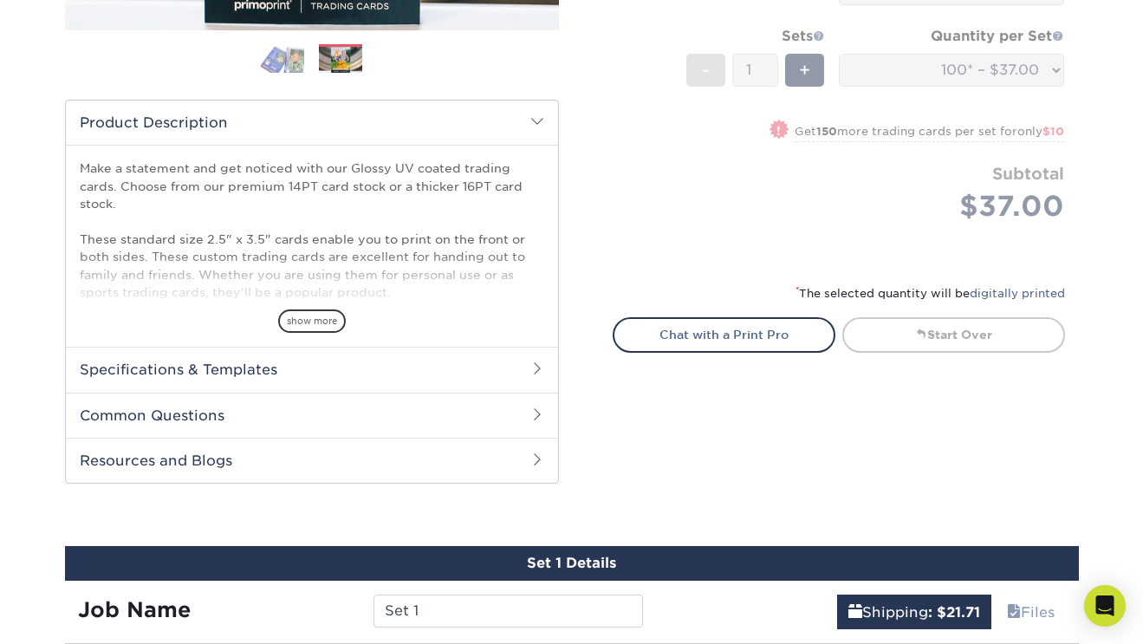
scroll to position [509, 0]
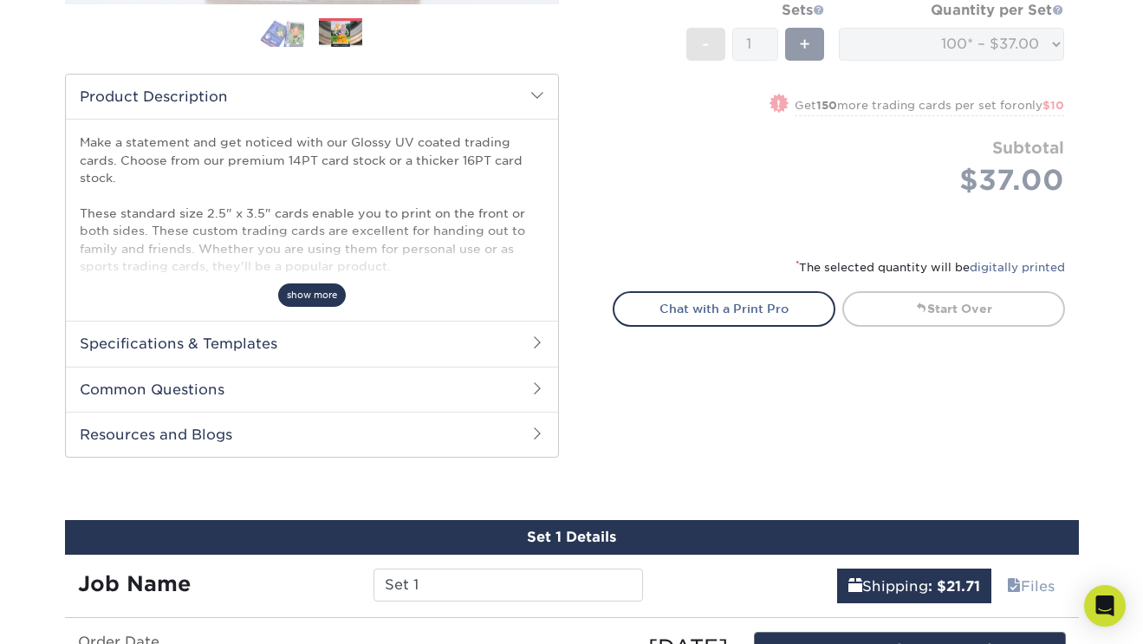
click at [324, 293] on span "show more" at bounding box center [312, 294] width 68 height 23
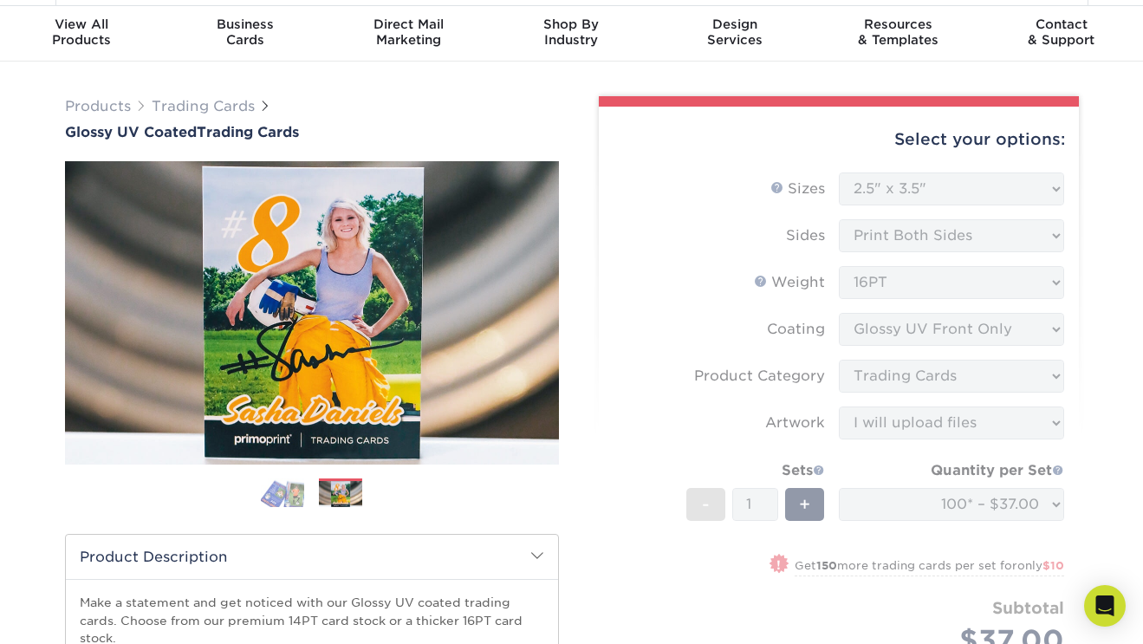
scroll to position [0, 0]
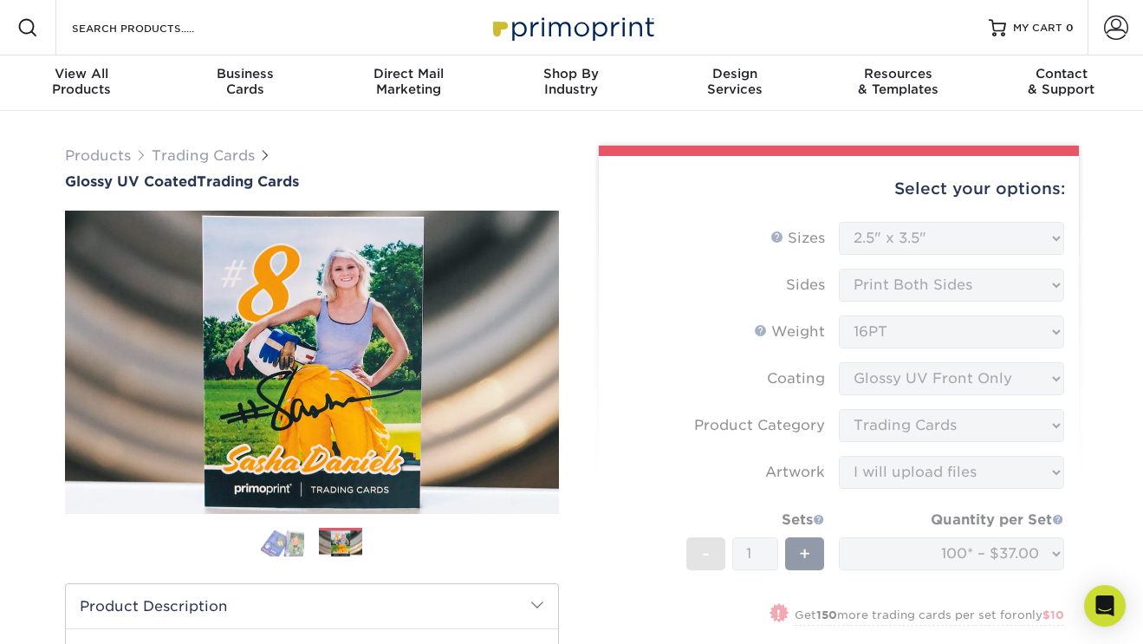
drag, startPoint x: 515, startPoint y: 27, endPoint x: 418, endPoint y: 1, distance: 100.5
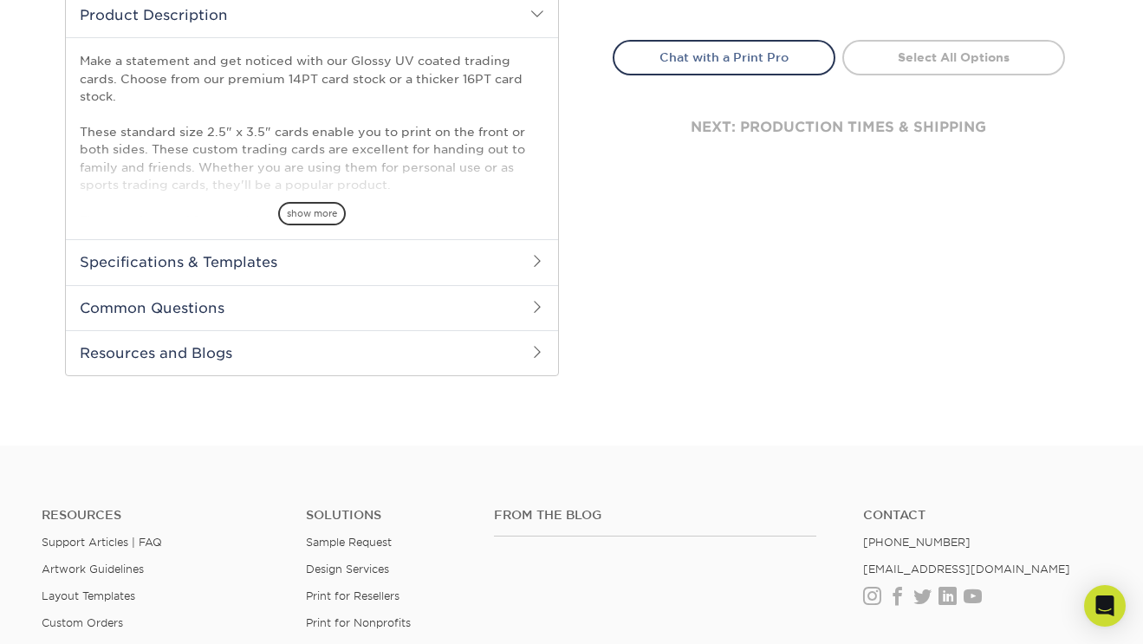
scroll to position [592, 0]
click at [499, 263] on h2 "Specifications & Templates" at bounding box center [312, 260] width 492 height 45
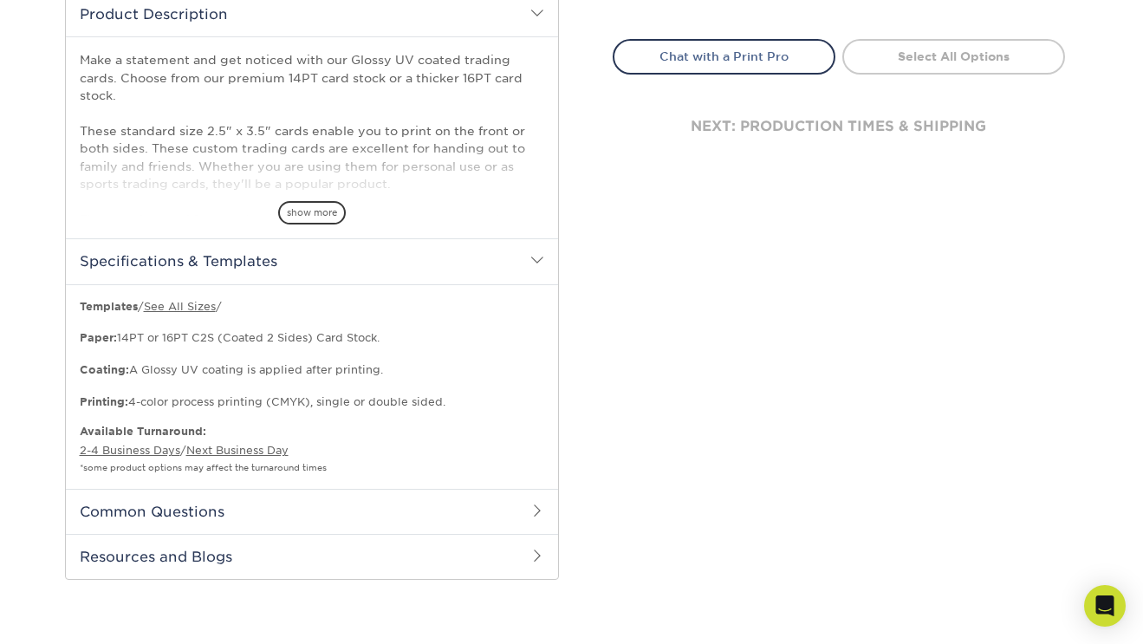
click at [519, 253] on h2 "Specifications & Templates" at bounding box center [312, 260] width 492 height 45
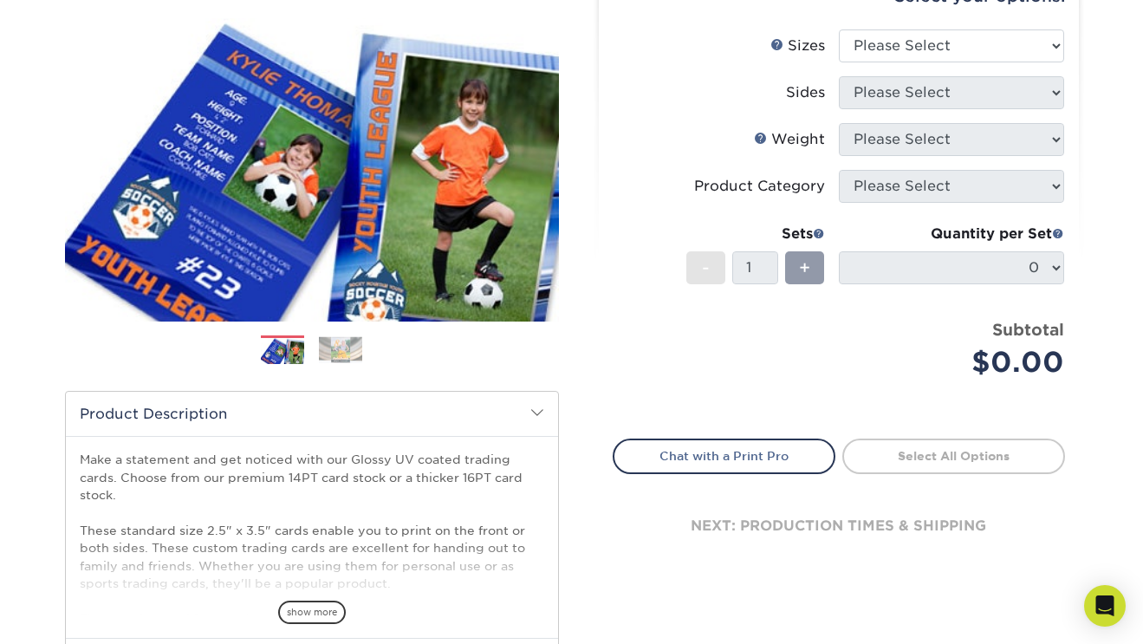
scroll to position [0, 0]
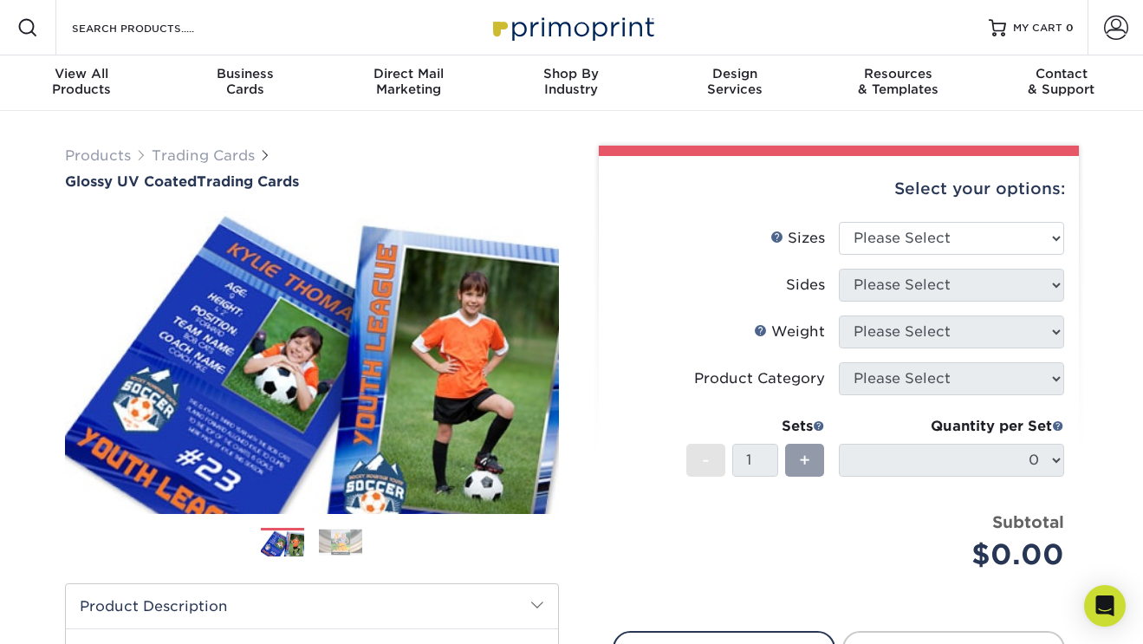
click at [417, 149] on div "Products Trading Cards Glossy UV Coated Trading Cards" at bounding box center [312, 168] width 494 height 44
click at [573, 146] on div "Select your options: Sizes Help Sizes Please Select 2.5" x 3.5" Sides N/A" at bounding box center [832, 567] width 520 height 842
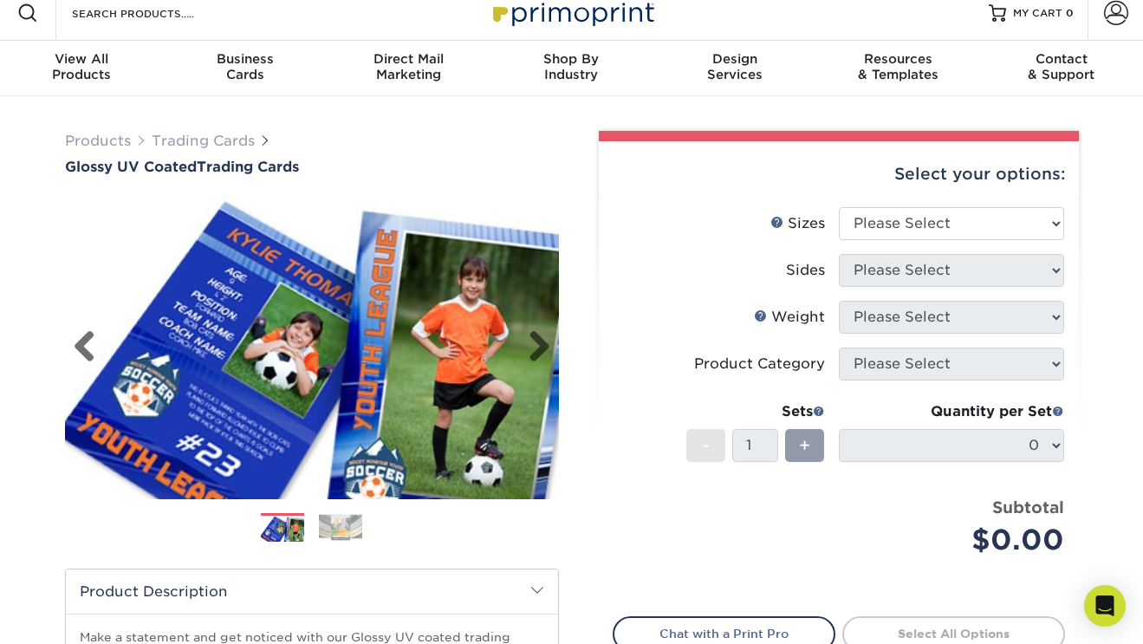
scroll to position [898, 0]
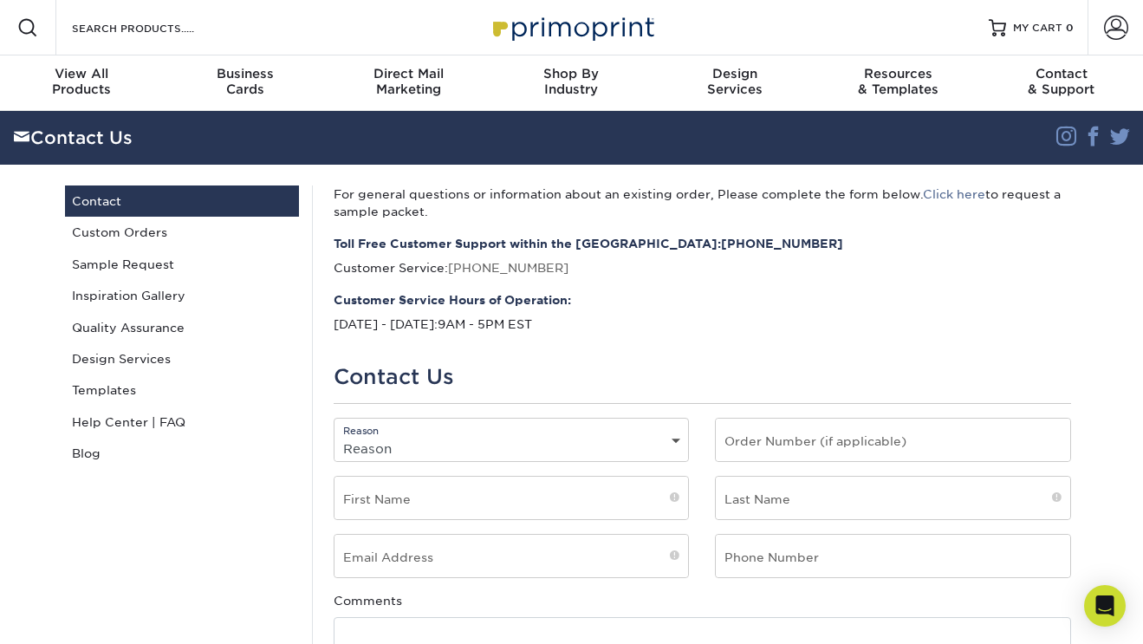
click at [718, 312] on p "Customer Service Hours of Operation: Monday - Friday: 9AM - 5PM EST" at bounding box center [702, 312] width 737 height 42
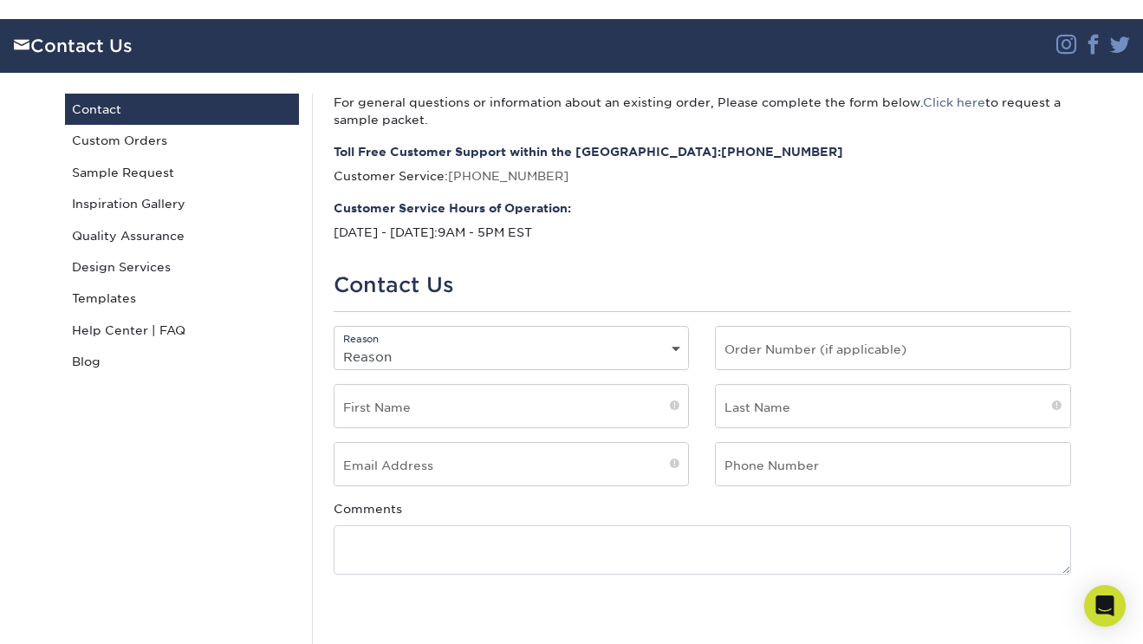
click at [593, 273] on h1 "Contact Us" at bounding box center [702, 285] width 737 height 25
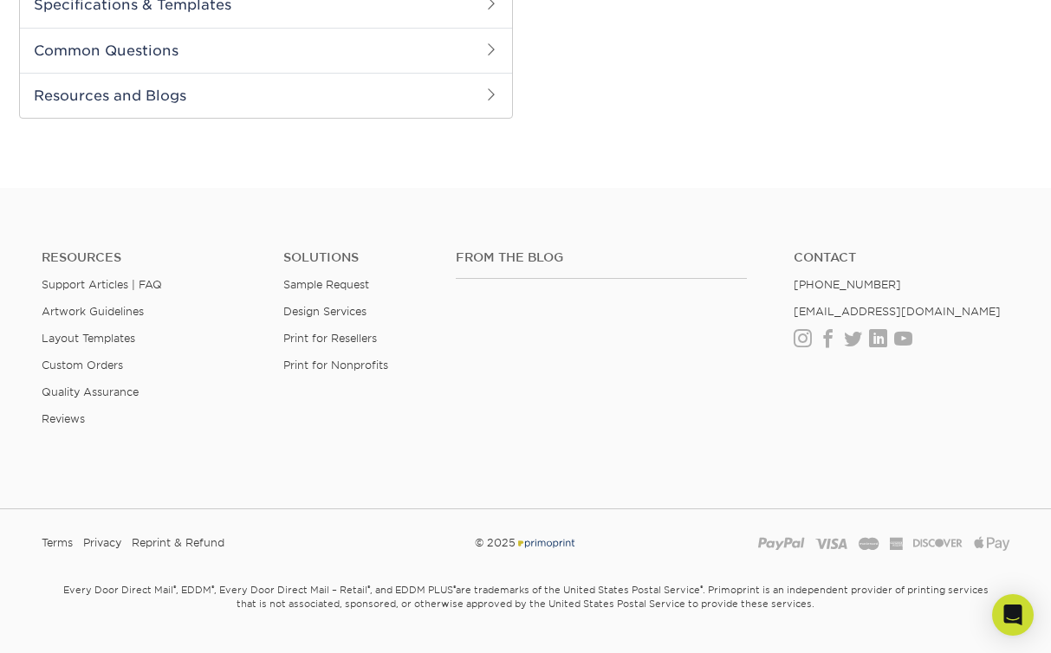
scroll to position [889, 0]
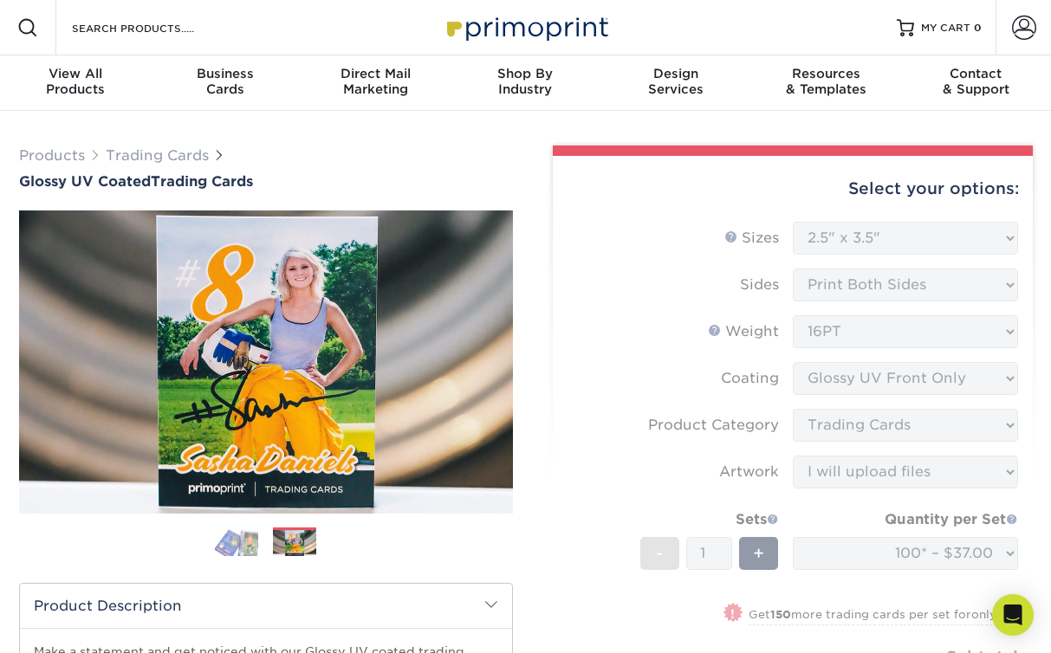
select select "2.50x3.50"
select select "c2f9bce9-36c2-409d-b101-c29d9d031e18"
select select "upload"
select select "100* – $37.00"
select select "e1b652ad-3a7f-4545-84fc-83f733037d0b"
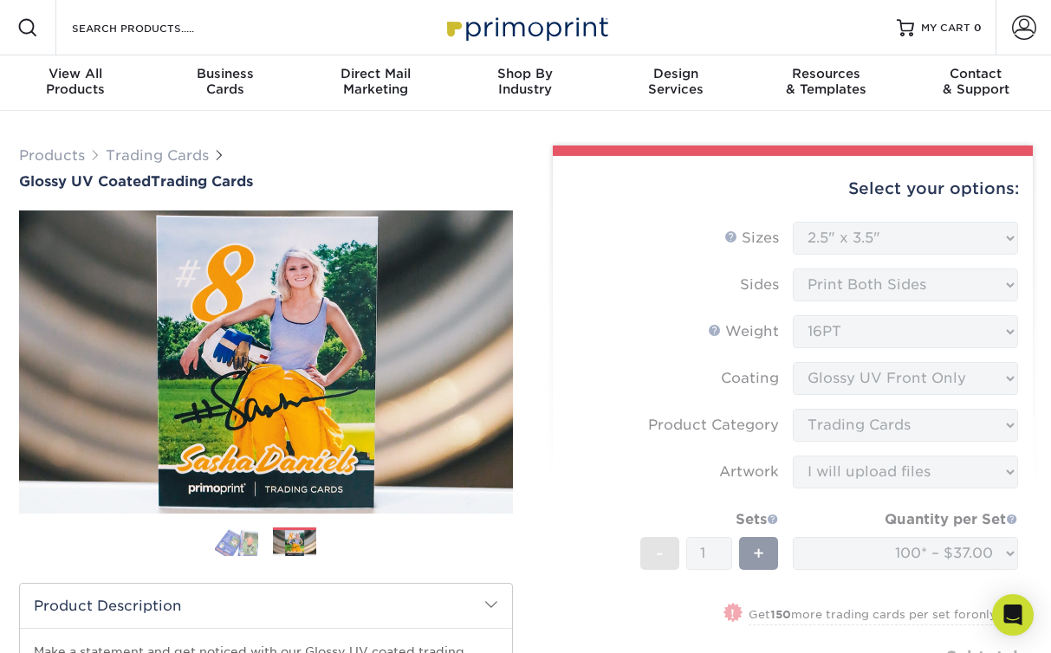
select select "286959"
select select "01"
